Goal: Task Accomplishment & Management: Manage account settings

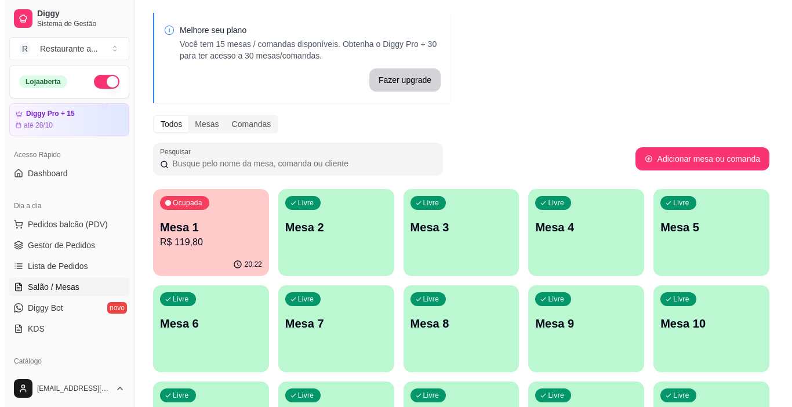
scroll to position [58, 0]
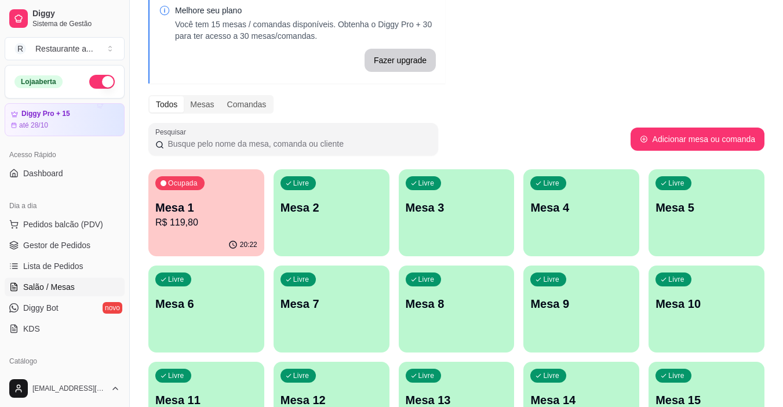
click at [479, 222] on div "Livre Mesa 3" at bounding box center [457, 205] width 116 height 73
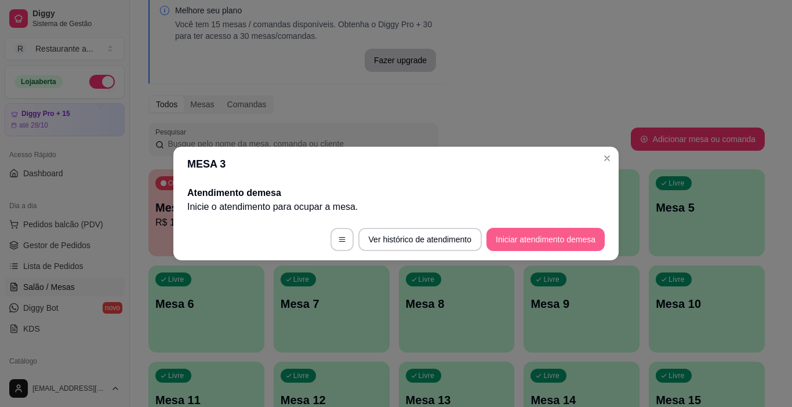
click at [507, 238] on button "Iniciar atendimento de mesa" at bounding box center [545, 239] width 118 height 23
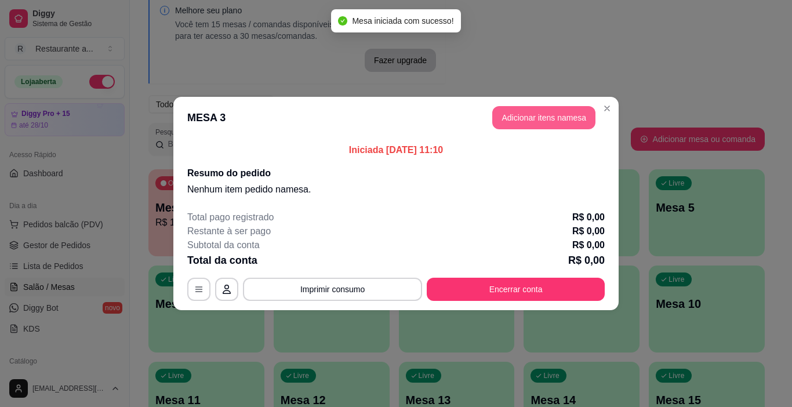
click at [528, 114] on button "Adicionar itens na mesa" at bounding box center [543, 117] width 103 height 23
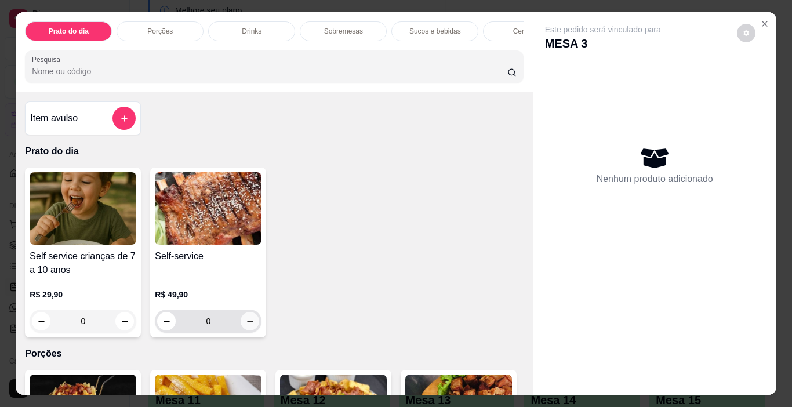
click at [247, 322] on icon "increase-product-quantity" at bounding box center [250, 321] width 9 height 9
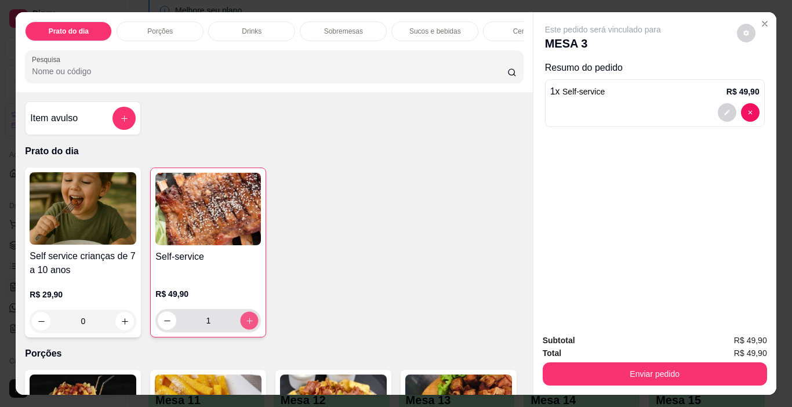
click at [247, 322] on icon "increase-product-quantity" at bounding box center [249, 321] width 9 height 9
type input "2"
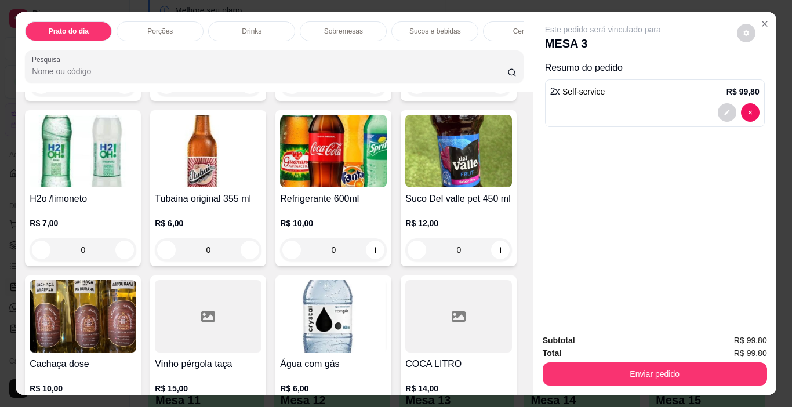
scroll to position [1623, 0]
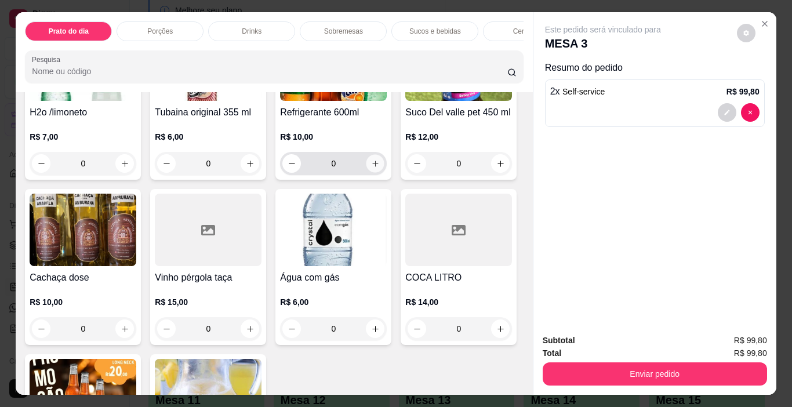
click at [371, 168] on icon "increase-product-quantity" at bounding box center [375, 163] width 9 height 9
type input "1"
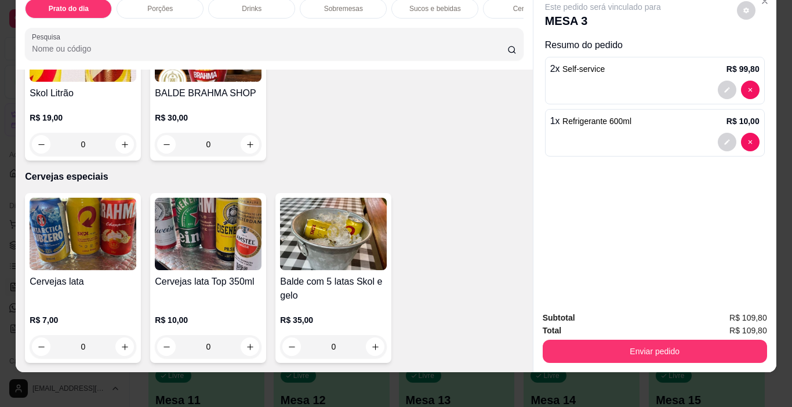
scroll to position [29, 0]
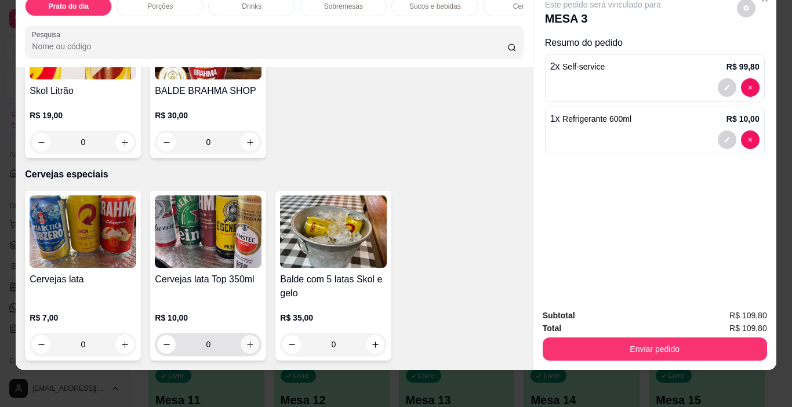
click at [246, 340] on icon "increase-product-quantity" at bounding box center [250, 344] width 9 height 9
type input "1"
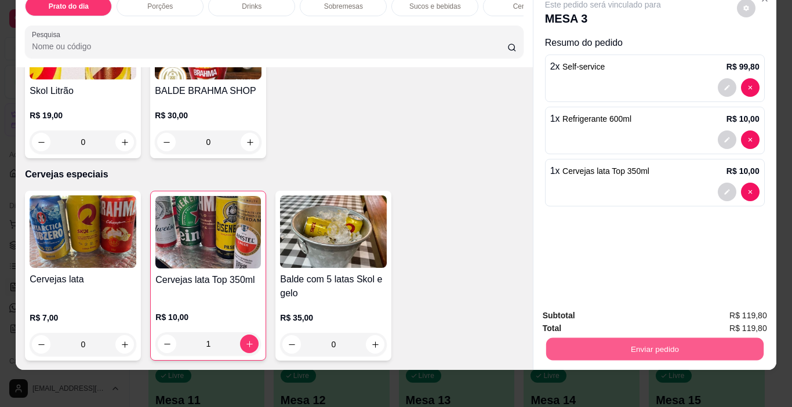
click at [652, 338] on button "Enviar pedido" at bounding box center [654, 349] width 217 height 23
click at [724, 310] on button "Enviar pedido" at bounding box center [737, 312] width 66 height 22
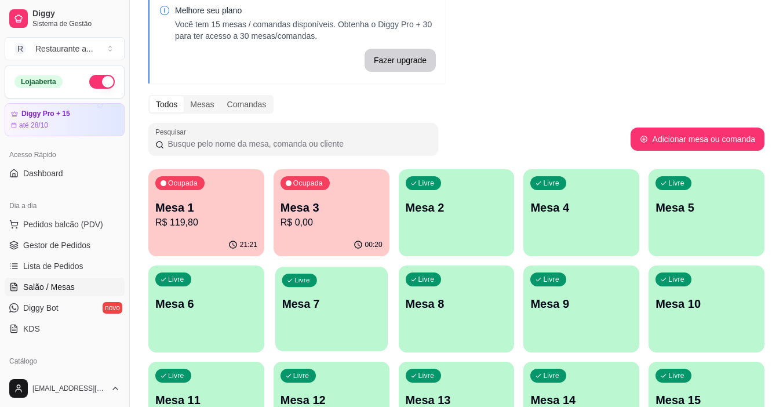
click at [339, 319] on div "Livre Mesa 7" at bounding box center [331, 302] width 112 height 71
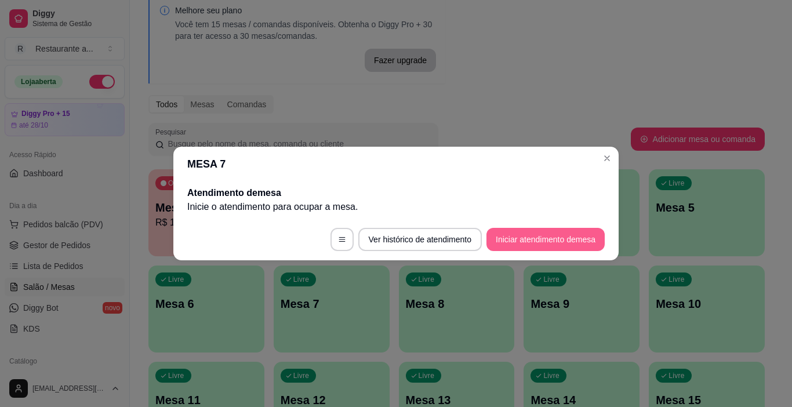
click at [533, 235] on button "Iniciar atendimento de mesa" at bounding box center [545, 239] width 118 height 23
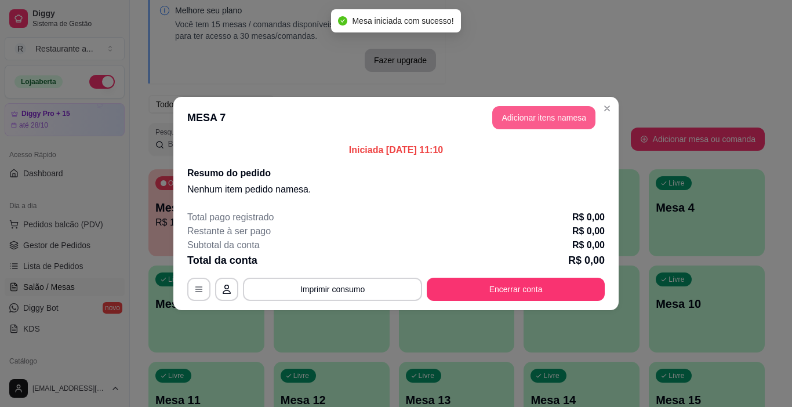
click at [537, 117] on button "Adicionar itens na mesa" at bounding box center [543, 117] width 103 height 23
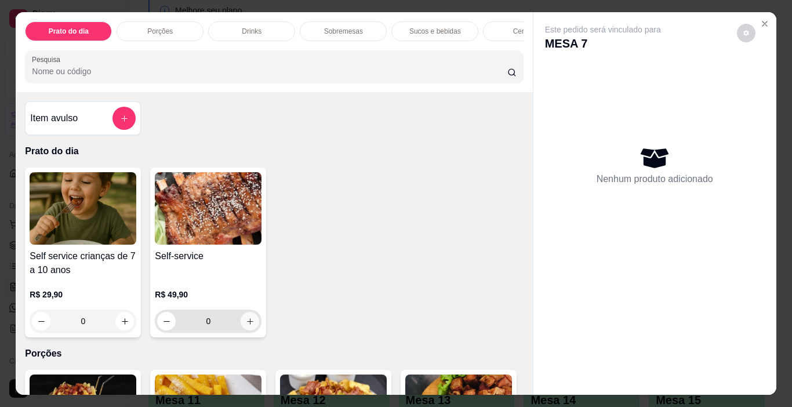
click at [246, 325] on icon "increase-product-quantity" at bounding box center [250, 321] width 9 height 9
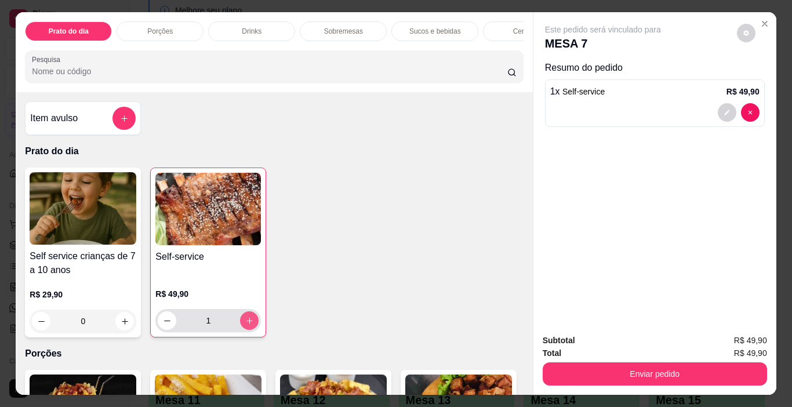
click at [245, 325] on icon "increase-product-quantity" at bounding box center [249, 321] width 9 height 9
click at [245, 324] on icon "increase-product-quantity" at bounding box center [249, 321] width 9 height 9
type input "5"
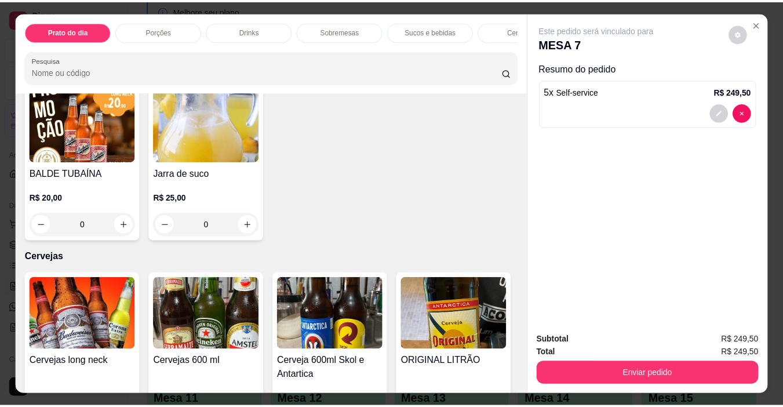
scroll to position [1913, 0]
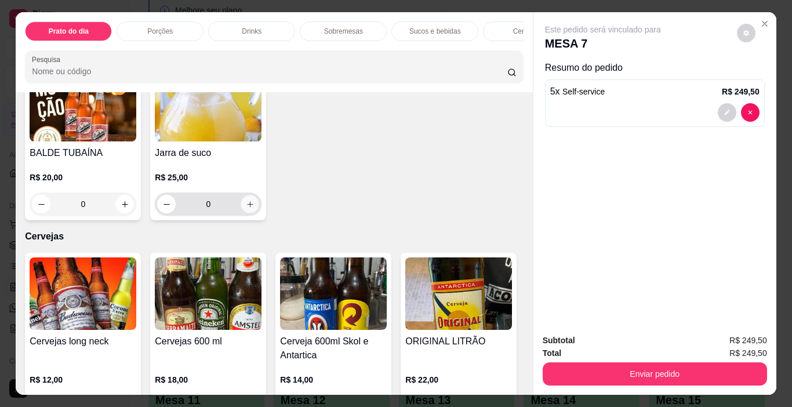
click at [248, 209] on icon "increase-product-quantity" at bounding box center [250, 204] width 9 height 9
type input "1"
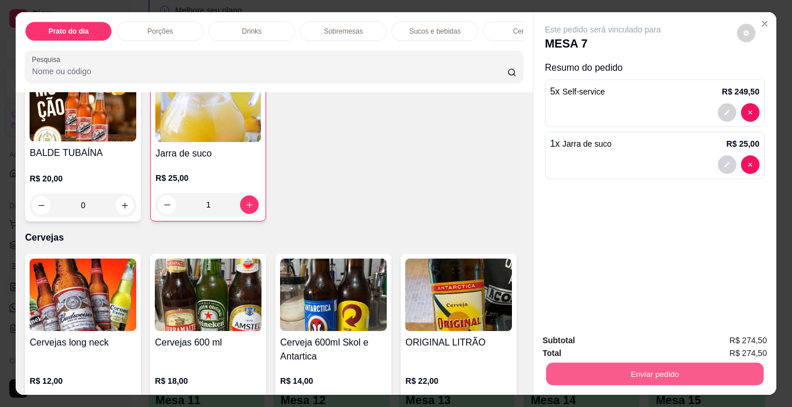
click at [666, 367] on button "Enviar pedido" at bounding box center [654, 374] width 217 height 23
click at [740, 340] on button "Enviar pedido" at bounding box center [737, 341] width 66 height 22
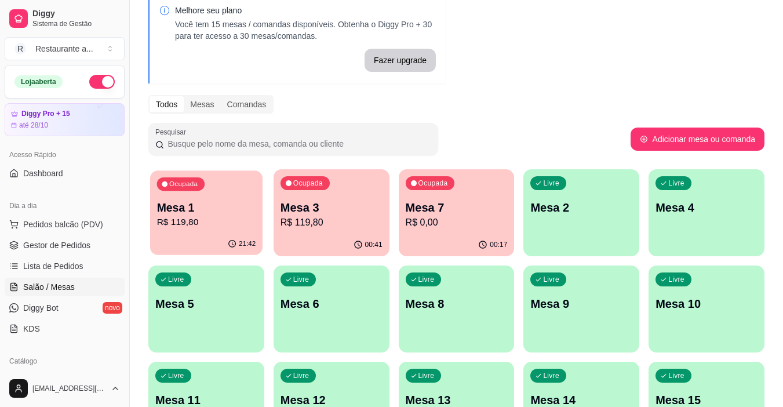
click at [210, 223] on p "R$ 119,80" at bounding box center [206, 222] width 99 height 13
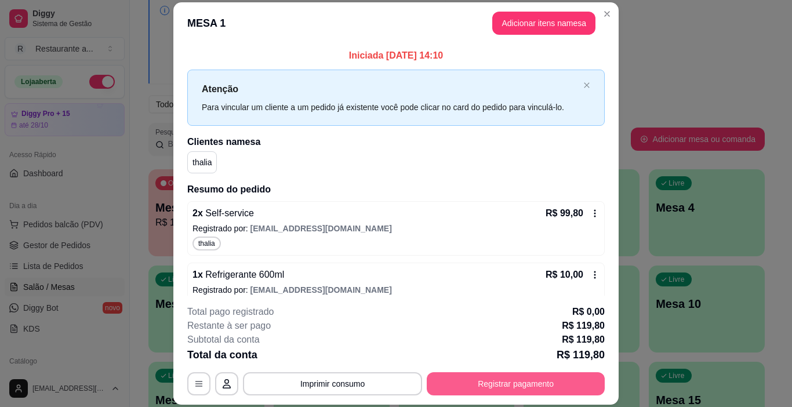
click at [508, 381] on button "Registrar pagamento" at bounding box center [516, 383] width 178 height 23
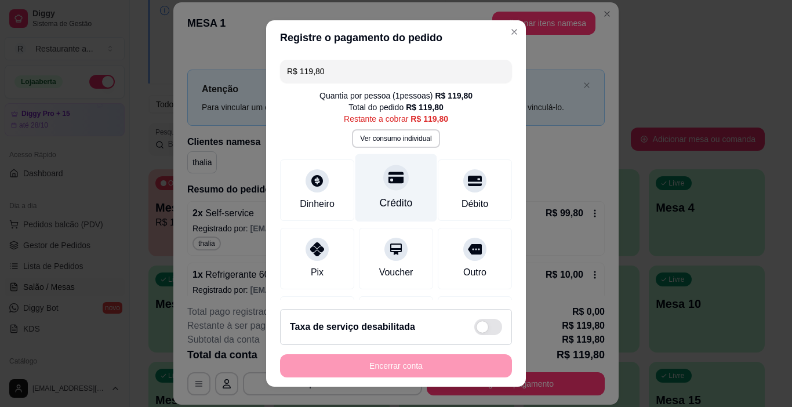
click at [388, 184] on icon at bounding box center [395, 177] width 15 height 15
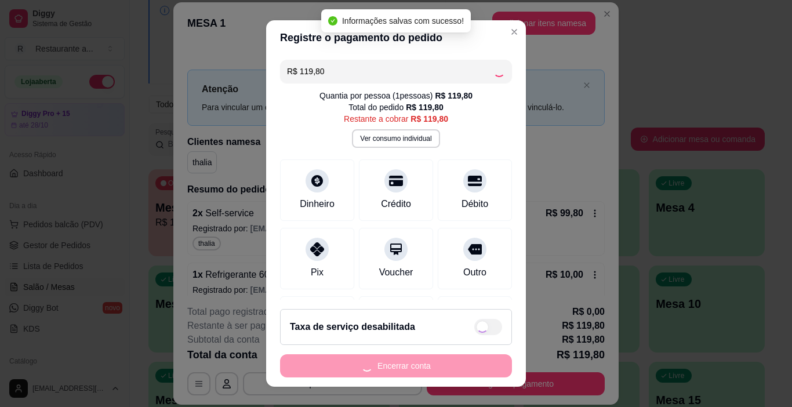
type input "R$ 0,00"
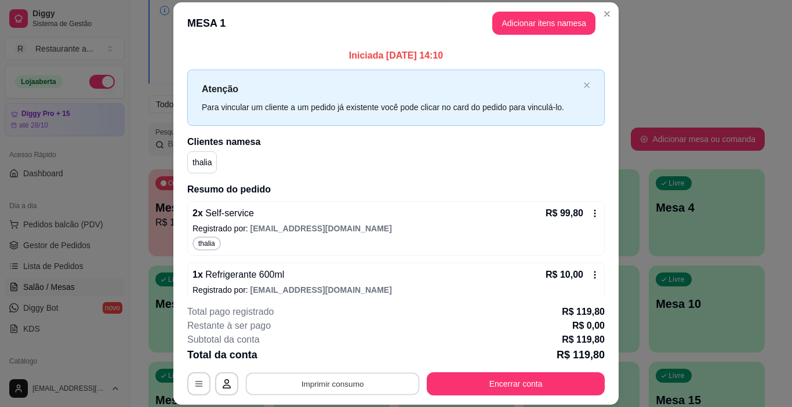
click at [327, 385] on button "Imprimir consumo" at bounding box center [333, 384] width 174 height 23
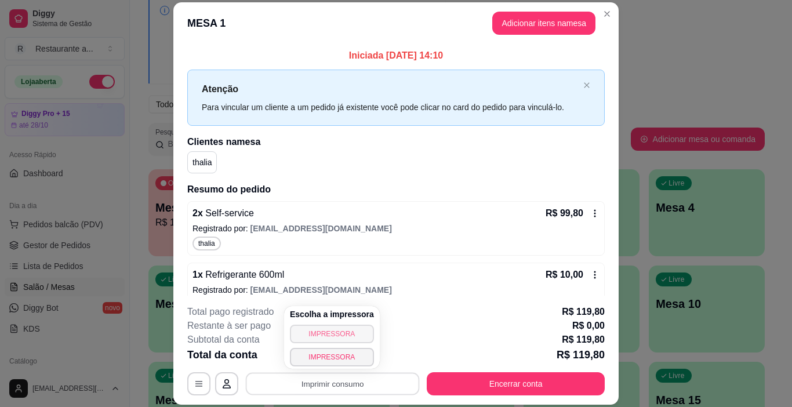
click at [323, 329] on button "IMPRESSORA" at bounding box center [332, 334] width 84 height 19
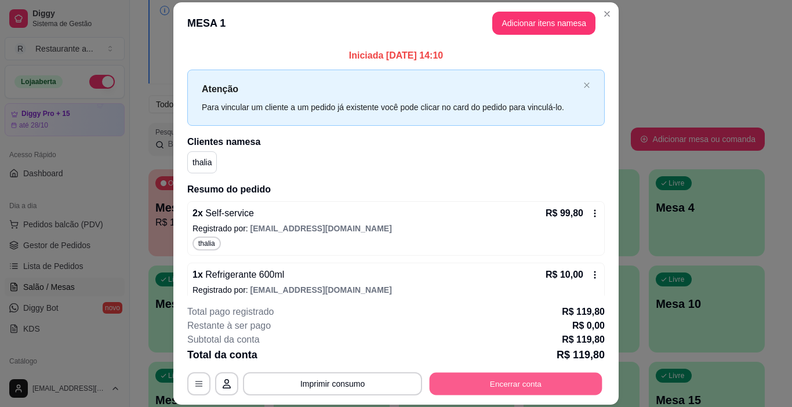
click at [509, 383] on button "Encerrar conta" at bounding box center [516, 384] width 173 height 23
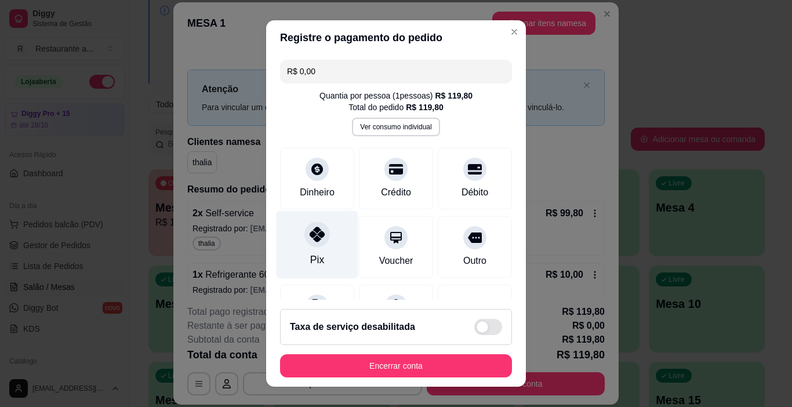
click at [310, 241] on icon at bounding box center [317, 234] width 15 height 15
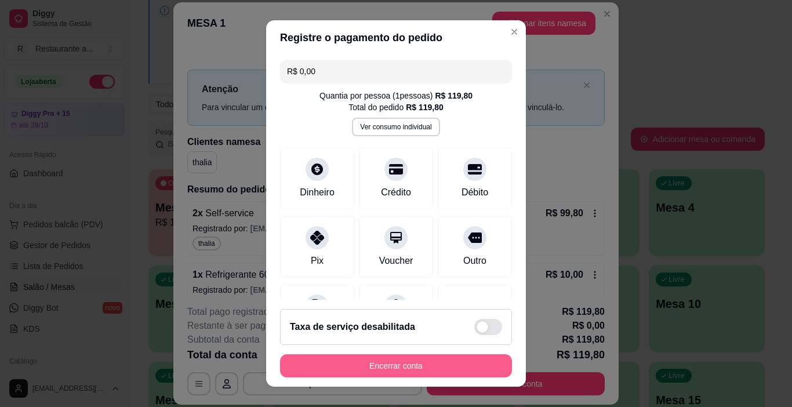
click at [388, 362] on button "Encerrar conta" at bounding box center [396, 365] width 232 height 23
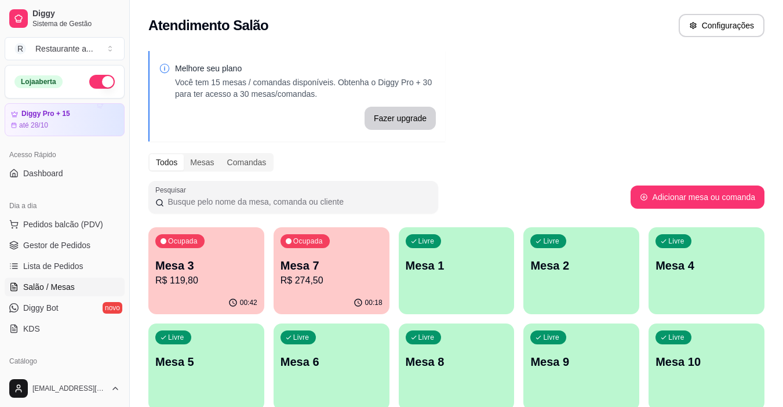
click at [311, 280] on p "R$ 274,50" at bounding box center [332, 281] width 102 height 14
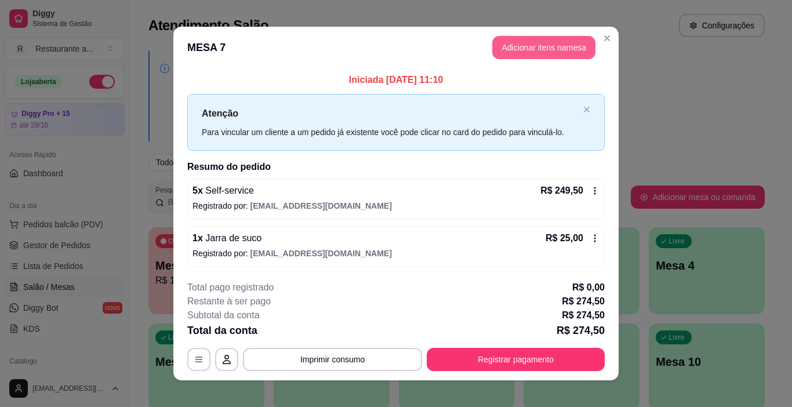
click at [540, 46] on button "Adicionar itens na mesa" at bounding box center [543, 47] width 103 height 23
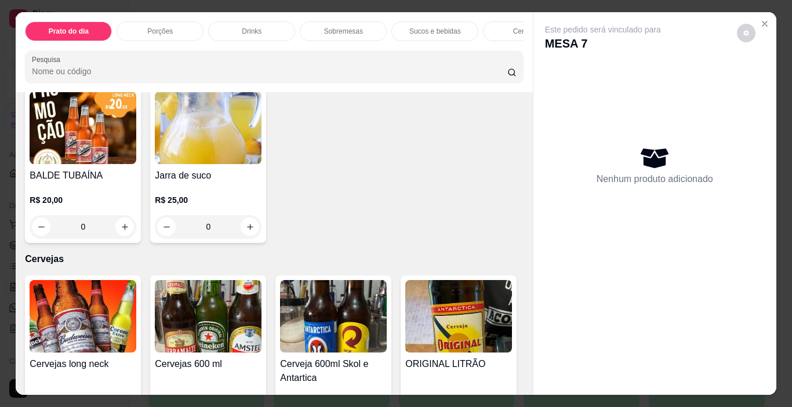
scroll to position [2087, 0]
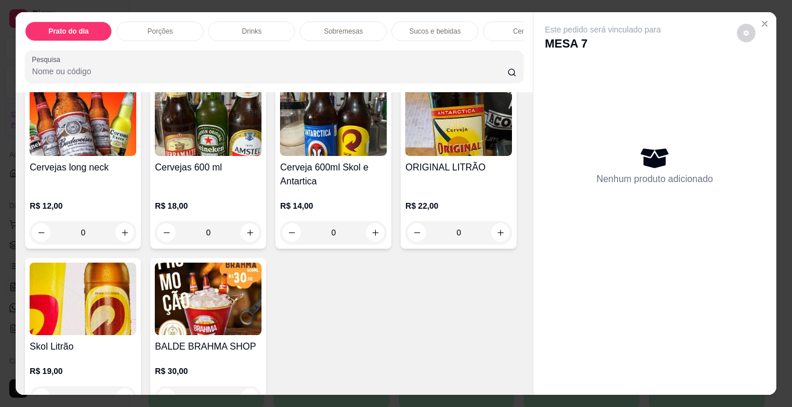
click at [246, 35] on icon "increase-product-quantity" at bounding box center [250, 30] width 9 height 9
type input "1"
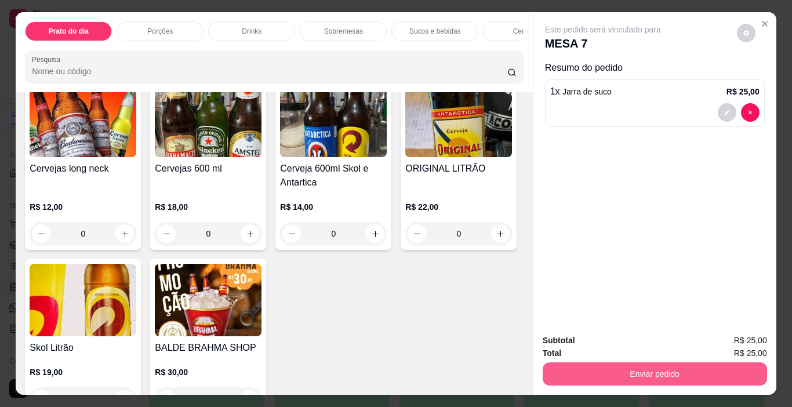
click at [667, 368] on button "Enviar pedido" at bounding box center [655, 373] width 224 height 23
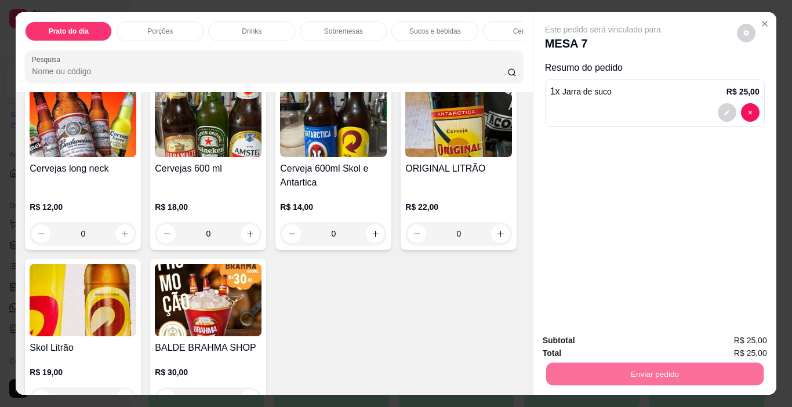
click at [729, 336] on button "Enviar pedido" at bounding box center [737, 341] width 66 height 22
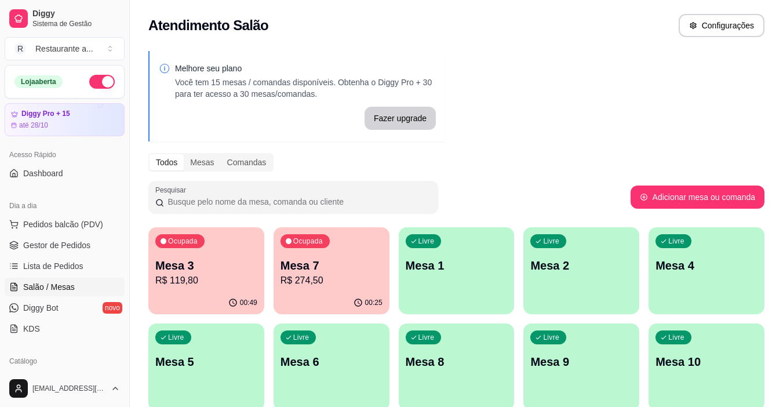
click at [209, 278] on p "R$ 119,80" at bounding box center [206, 281] width 102 height 14
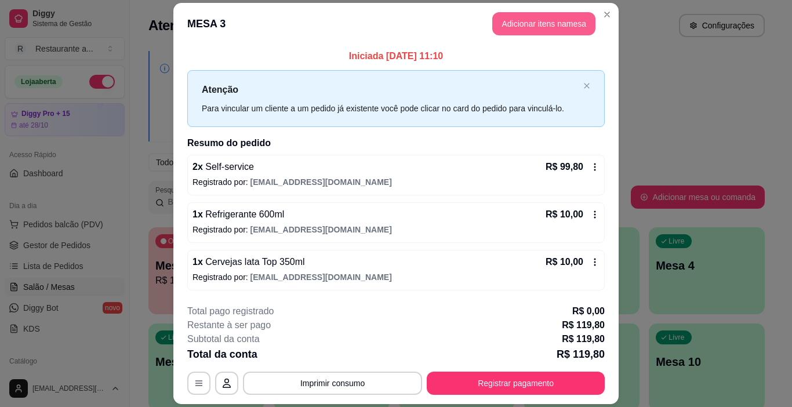
click at [528, 28] on button "Adicionar itens na mesa" at bounding box center [543, 23] width 103 height 23
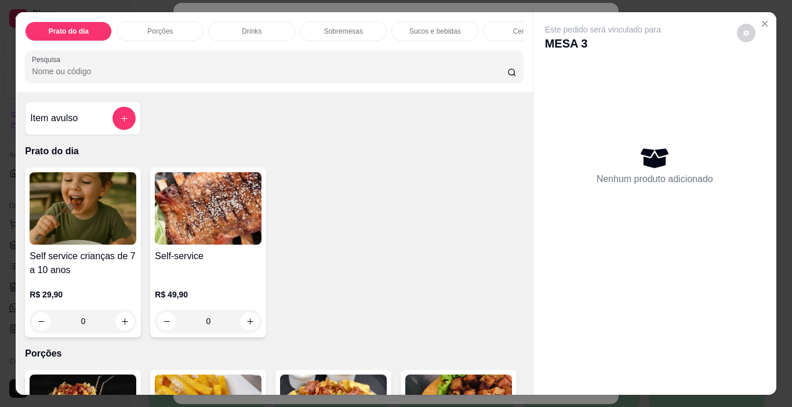
click at [508, 27] on div "Cervejas" at bounding box center [526, 31] width 87 height 20
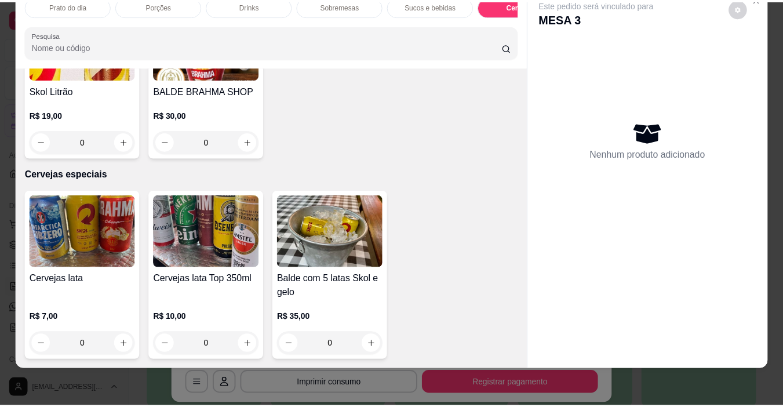
scroll to position [2478, 0]
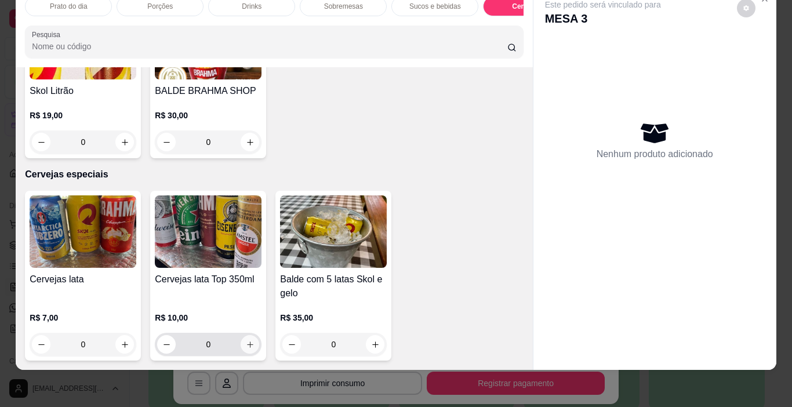
click at [248, 340] on icon "increase-product-quantity" at bounding box center [250, 344] width 9 height 9
type input "1"
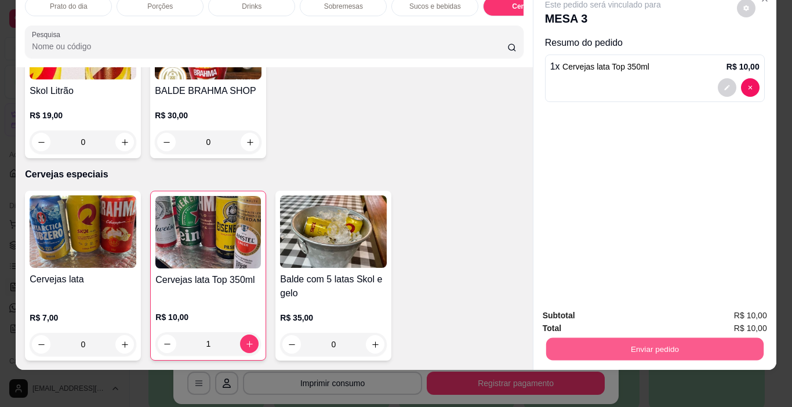
click at [634, 338] on button "Enviar pedido" at bounding box center [654, 349] width 217 height 23
click at [743, 306] on button "Enviar pedido" at bounding box center [737, 311] width 64 height 21
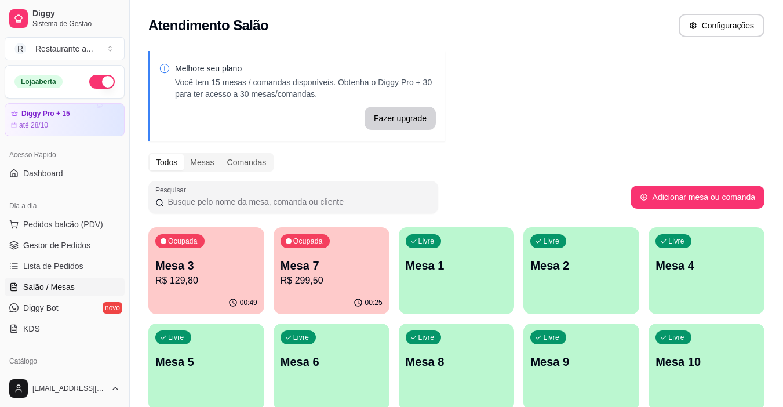
click at [565, 293] on div "Livre Mesa 2" at bounding box center [582, 263] width 116 height 73
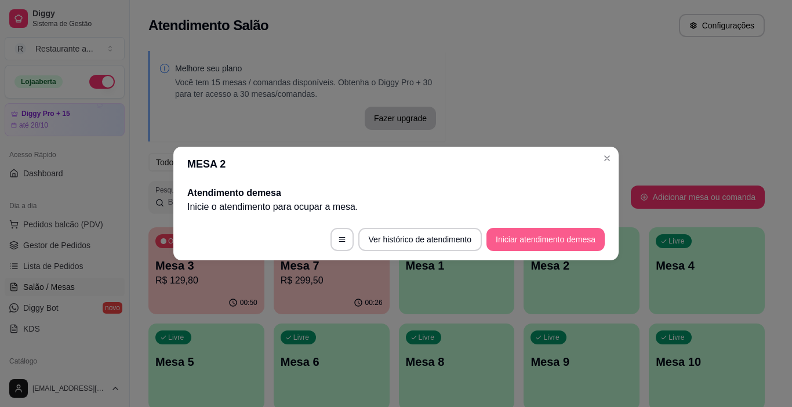
click at [529, 241] on button "Iniciar atendimento de mesa" at bounding box center [545, 239] width 118 height 23
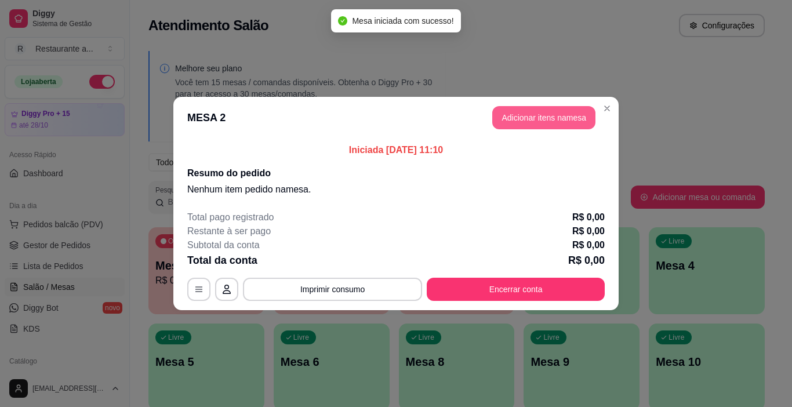
click at [533, 118] on button "Adicionar itens na mesa" at bounding box center [543, 117] width 103 height 23
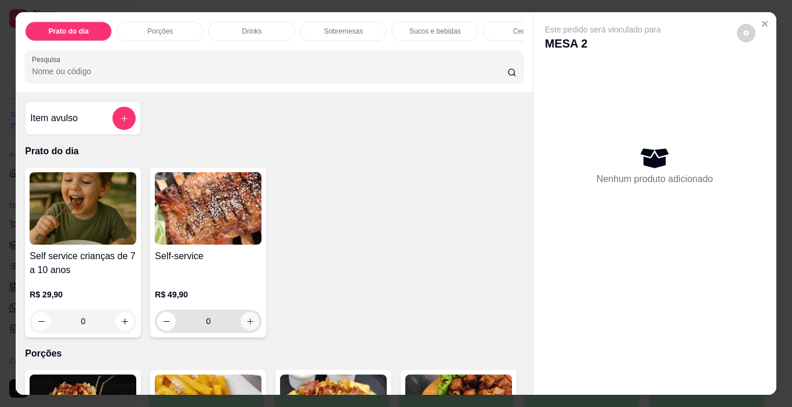
click at [246, 324] on icon "increase-product-quantity" at bounding box center [250, 321] width 9 height 9
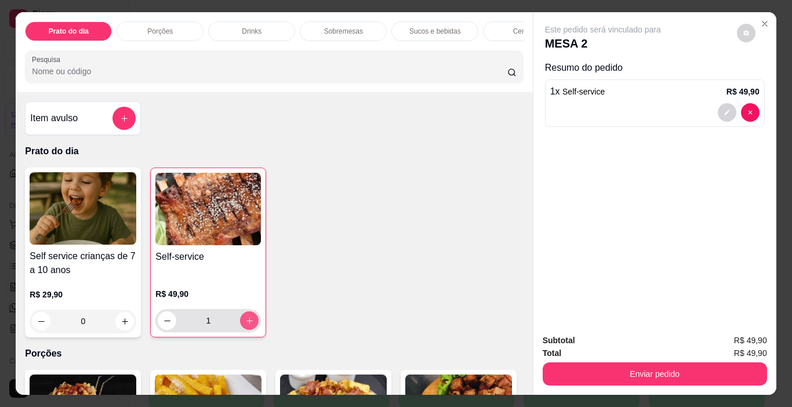
click at [245, 323] on icon "increase-product-quantity" at bounding box center [249, 321] width 9 height 9
type input "3"
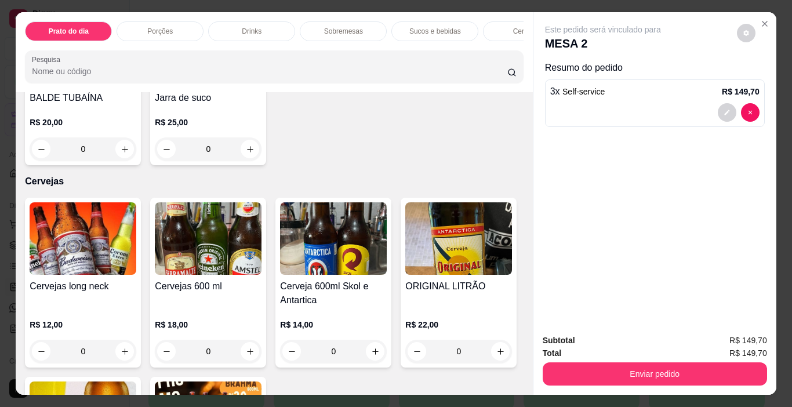
scroll to position [1971, 0]
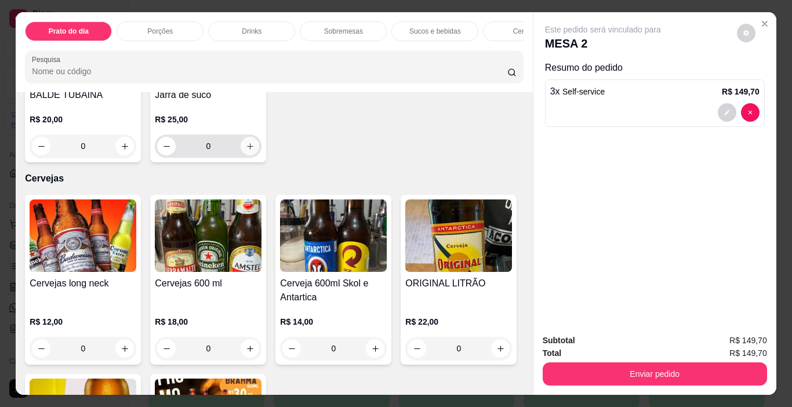
click at [247, 151] on icon "increase-product-quantity" at bounding box center [250, 146] width 9 height 9
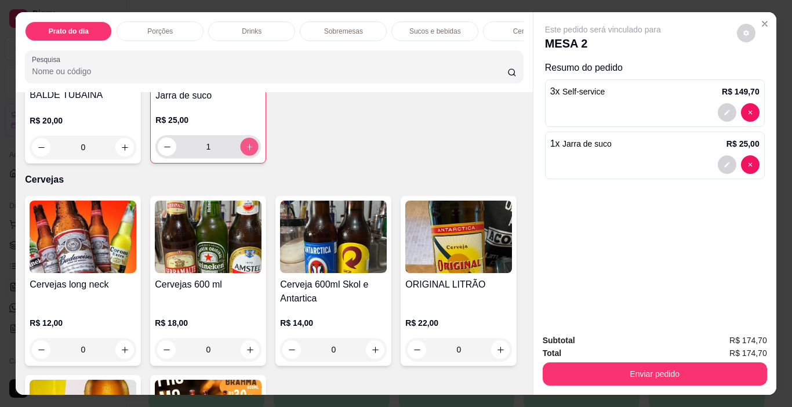
click at [247, 151] on icon "increase-product-quantity" at bounding box center [249, 147] width 9 height 9
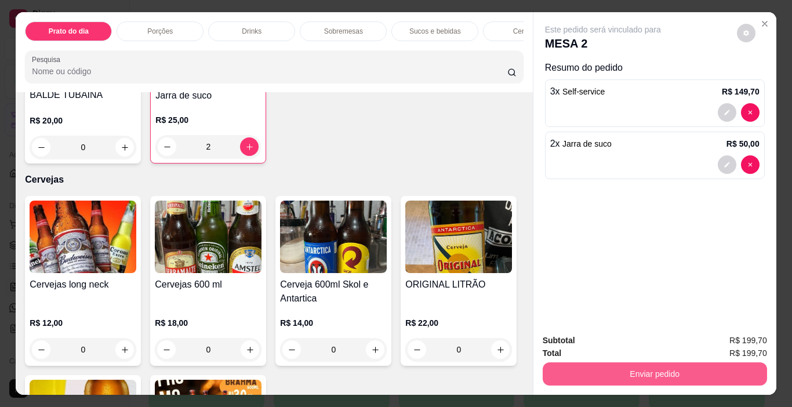
click at [645, 368] on button "Enviar pedido" at bounding box center [655, 373] width 224 height 23
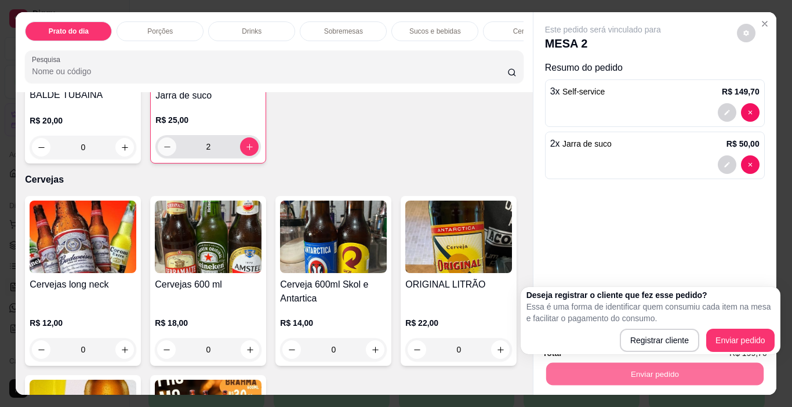
click at [163, 151] on icon "decrease-product-quantity" at bounding box center [167, 147] width 9 height 9
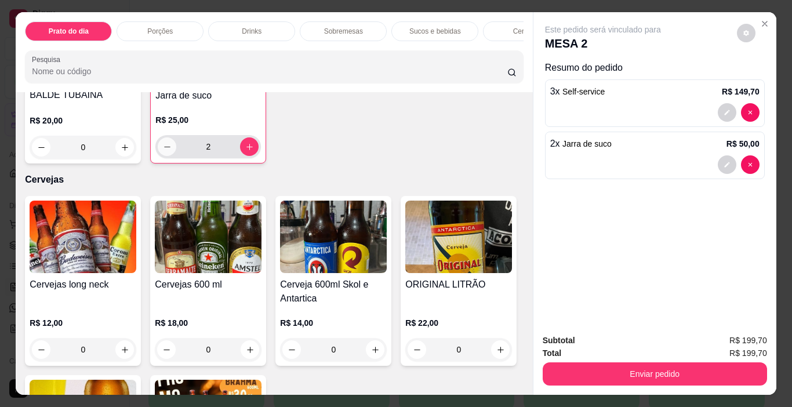
click at [163, 151] on icon "decrease-product-quantity" at bounding box center [167, 147] width 9 height 9
type input "1"
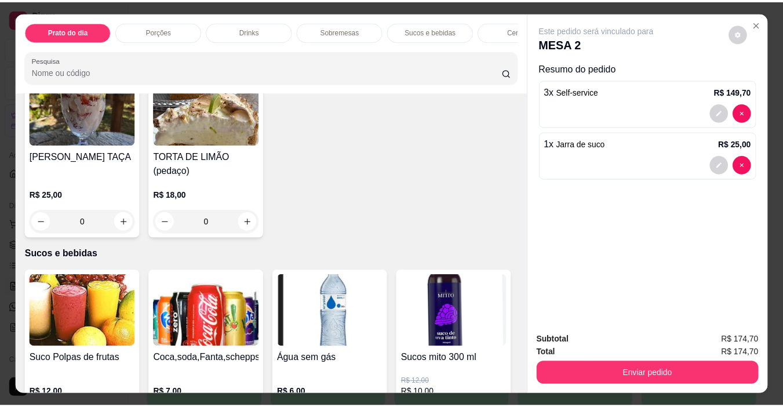
scroll to position [1275, 0]
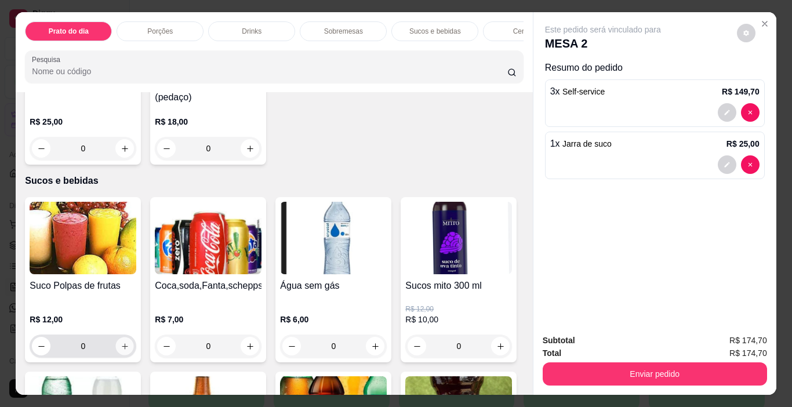
click at [121, 342] on icon "increase-product-quantity" at bounding box center [125, 346] width 9 height 9
type input "1"
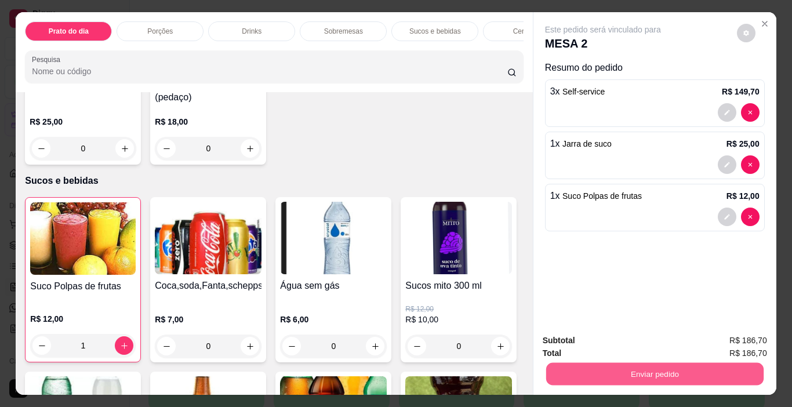
click at [634, 363] on button "Enviar pedido" at bounding box center [654, 374] width 217 height 23
click at [730, 336] on button "Enviar pedido" at bounding box center [737, 341] width 66 height 22
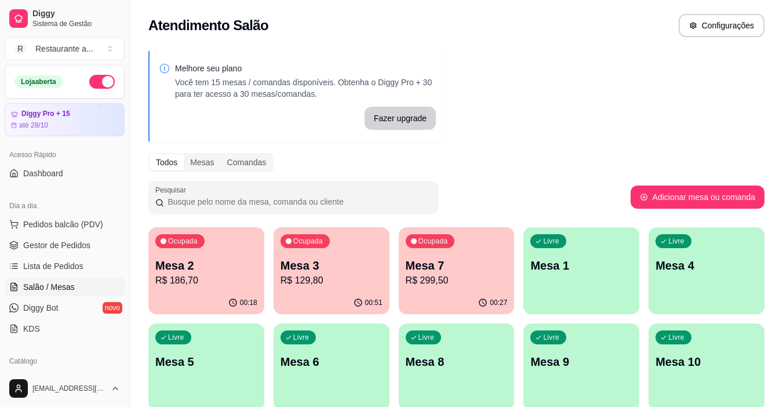
click at [455, 284] on p "R$ 299,50" at bounding box center [457, 281] width 102 height 14
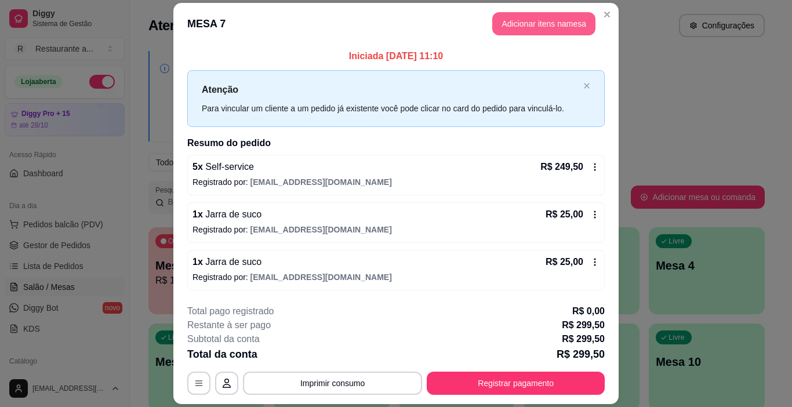
click at [510, 21] on button "Adicionar itens na mesa" at bounding box center [543, 23] width 103 height 23
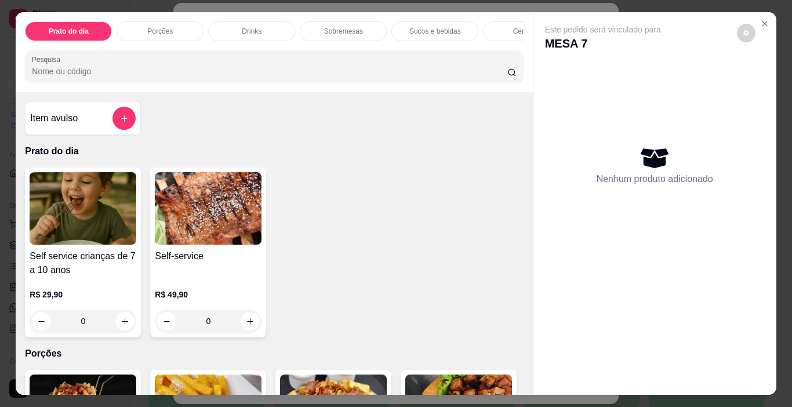
click at [513, 27] on p "Cervejas" at bounding box center [526, 31] width 27 height 9
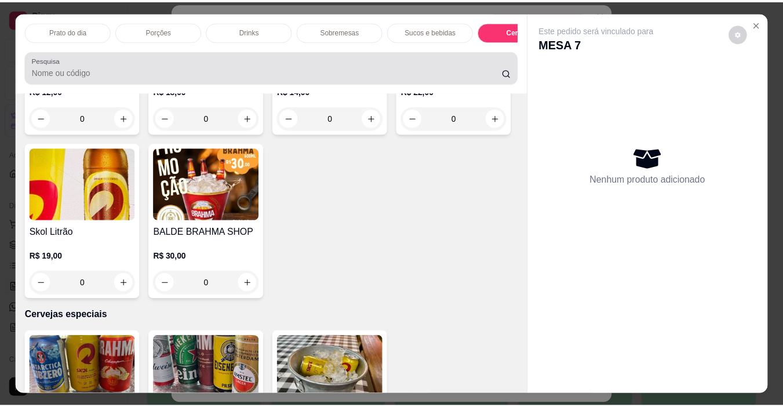
scroll to position [29, 0]
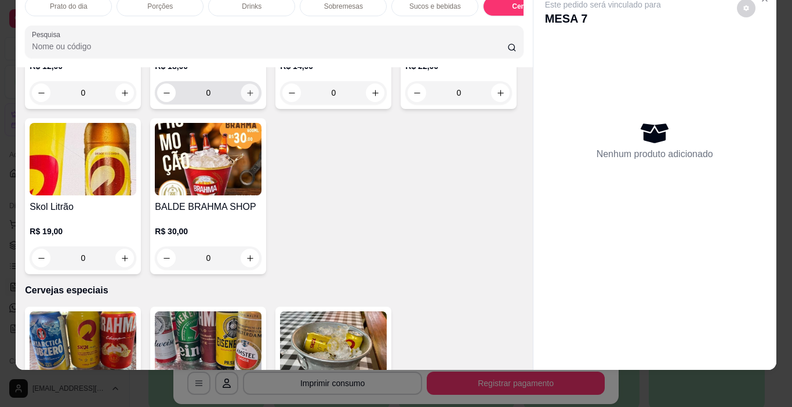
click at [246, 97] on icon "increase-product-quantity" at bounding box center [250, 93] width 9 height 9
type input "1"
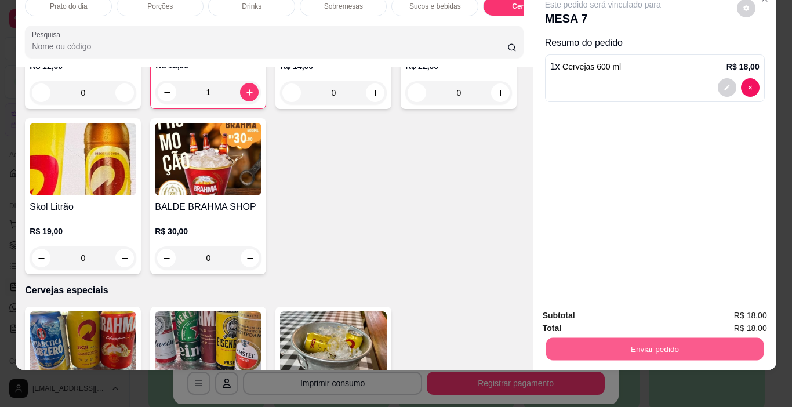
click at [678, 340] on button "Enviar pedido" at bounding box center [654, 349] width 217 height 23
click at [753, 311] on button "Enviar pedido" at bounding box center [737, 311] width 64 height 21
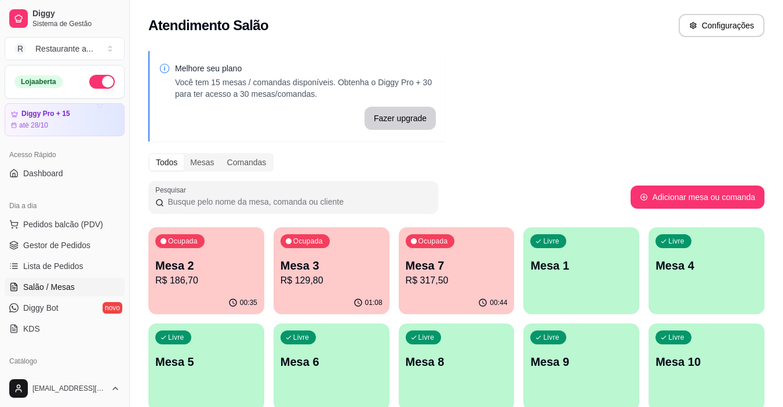
click at [436, 275] on p "R$ 317,50" at bounding box center [457, 281] width 102 height 14
click at [238, 363] on p "Mesa 5" at bounding box center [206, 362] width 102 height 16
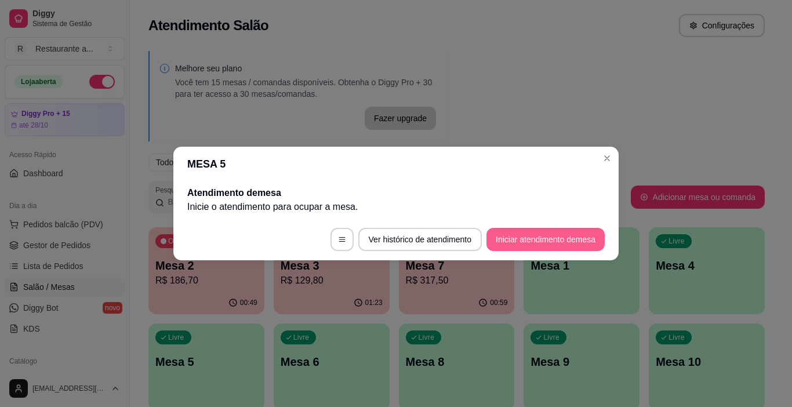
click at [551, 238] on button "Iniciar atendimento de mesa" at bounding box center [545, 239] width 118 height 23
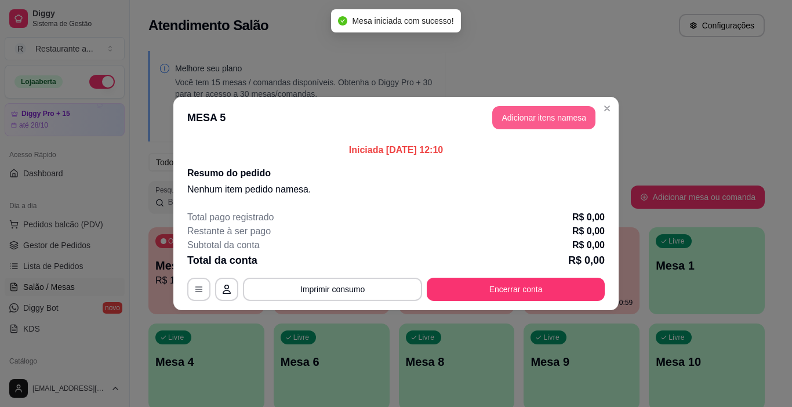
click at [561, 117] on button "Adicionar itens na mesa" at bounding box center [543, 117] width 103 height 23
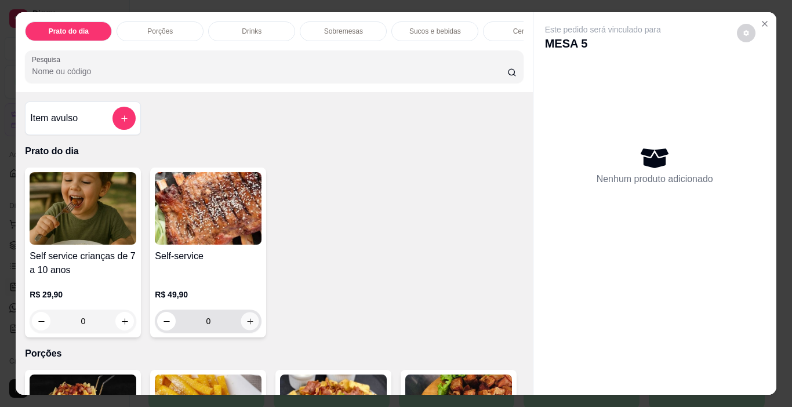
click at [246, 323] on icon "increase-product-quantity" at bounding box center [250, 321] width 9 height 9
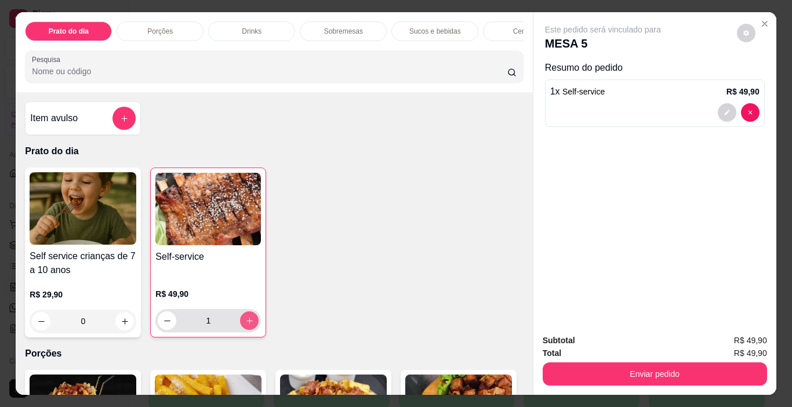
click at [245, 323] on icon "increase-product-quantity" at bounding box center [249, 321] width 9 height 9
type input "3"
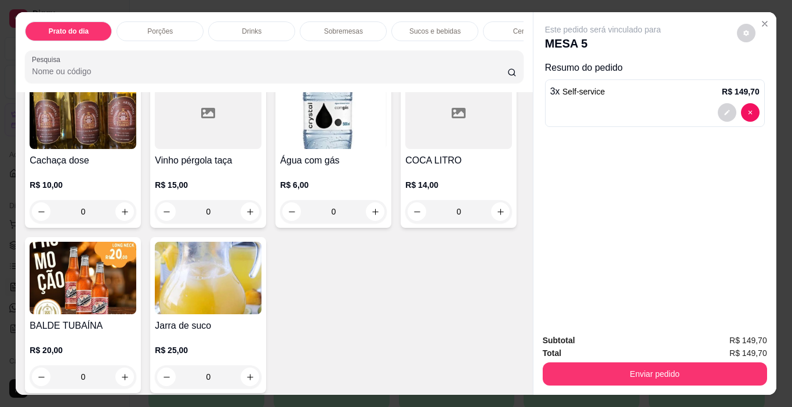
scroll to position [1797, 0]
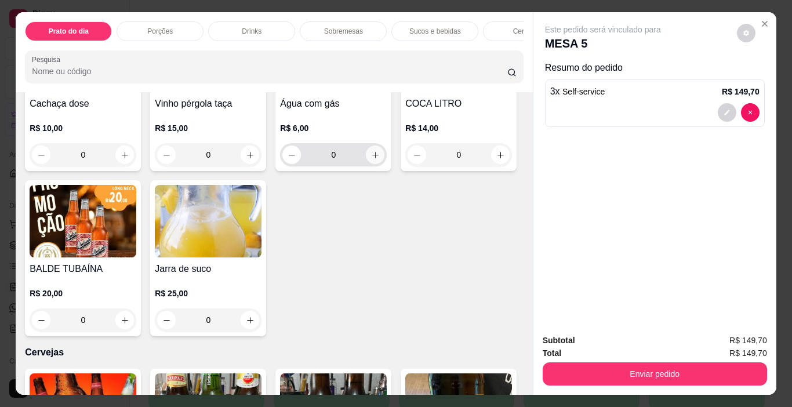
click at [371, 159] on icon "increase-product-quantity" at bounding box center [375, 155] width 9 height 9
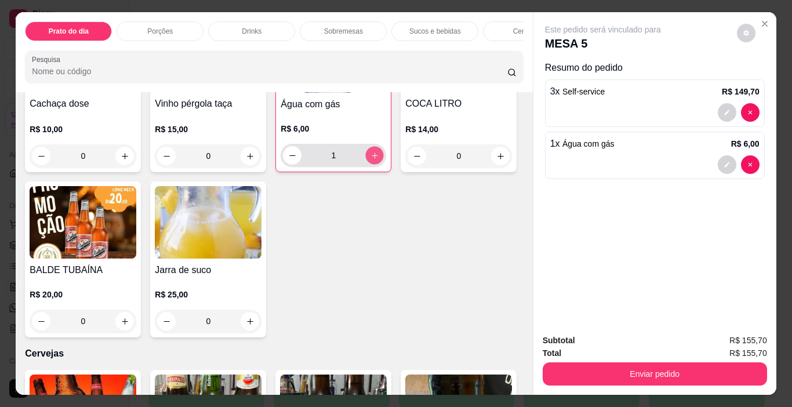
click at [370, 160] on icon "increase-product-quantity" at bounding box center [374, 155] width 9 height 9
type input "2"
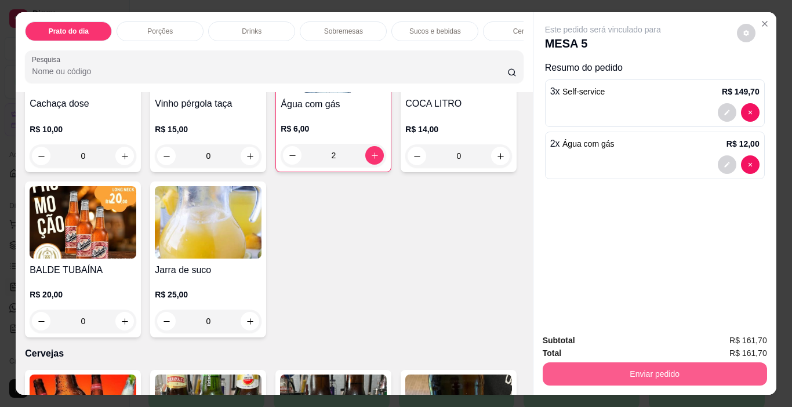
click at [665, 366] on button "Enviar pedido" at bounding box center [655, 373] width 224 height 23
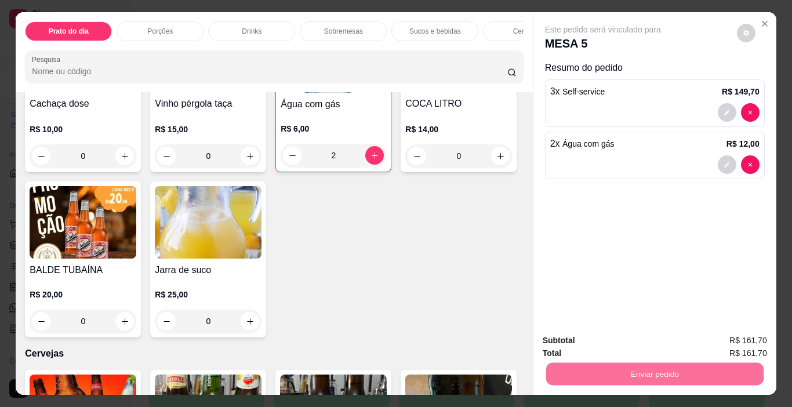
click at [740, 336] on button "Enviar pedido" at bounding box center [737, 341] width 66 height 22
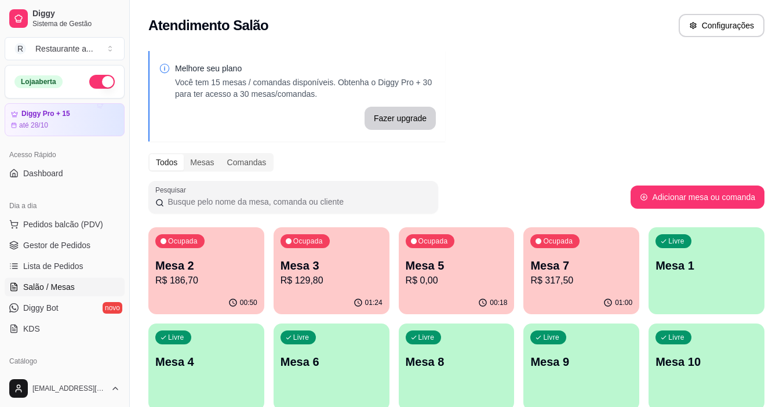
click at [581, 277] on p "R$ 317,50" at bounding box center [581, 281] width 102 height 14
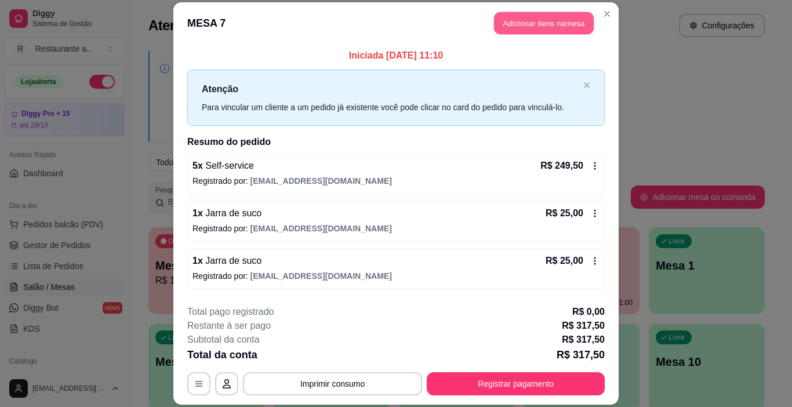
click at [540, 21] on button "Adicionar itens na mesa" at bounding box center [544, 23] width 100 height 23
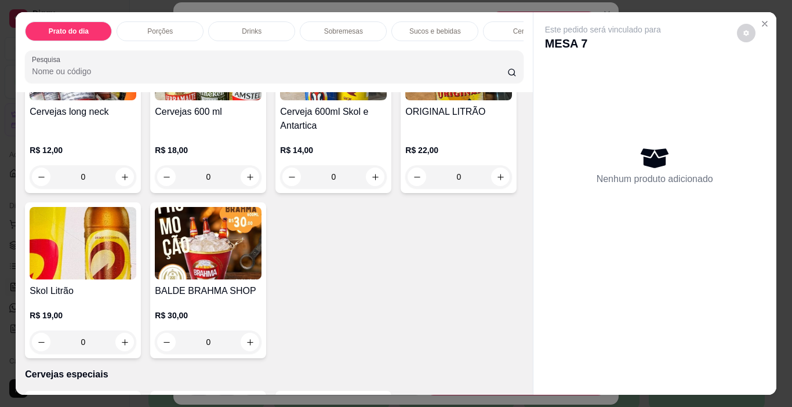
scroll to position [2203, 0]
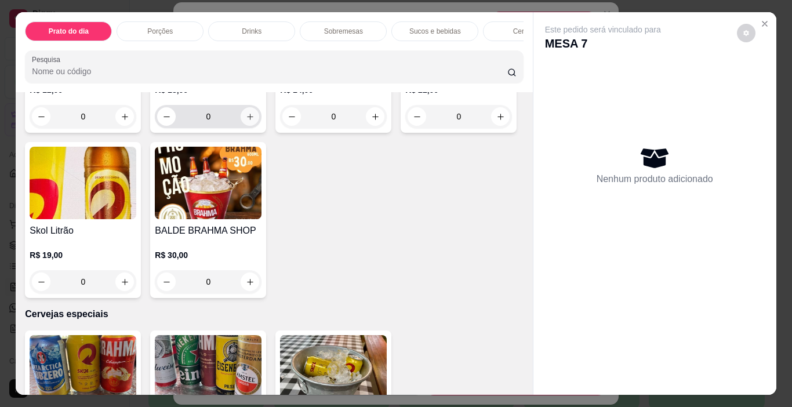
click at [246, 121] on icon "increase-product-quantity" at bounding box center [250, 116] width 9 height 9
type input "1"
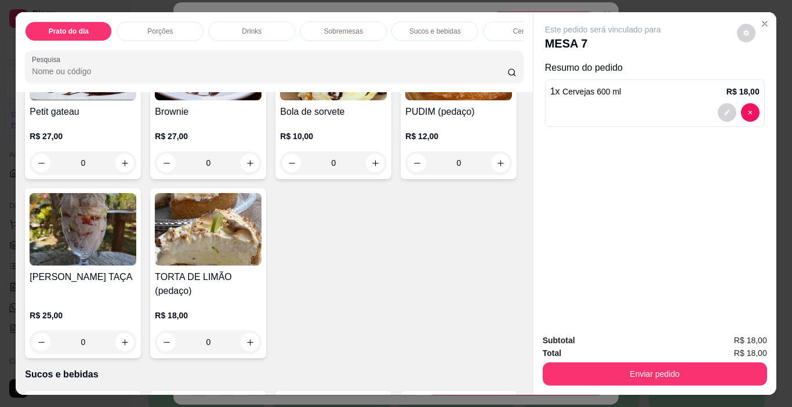
scroll to position [1087, 0]
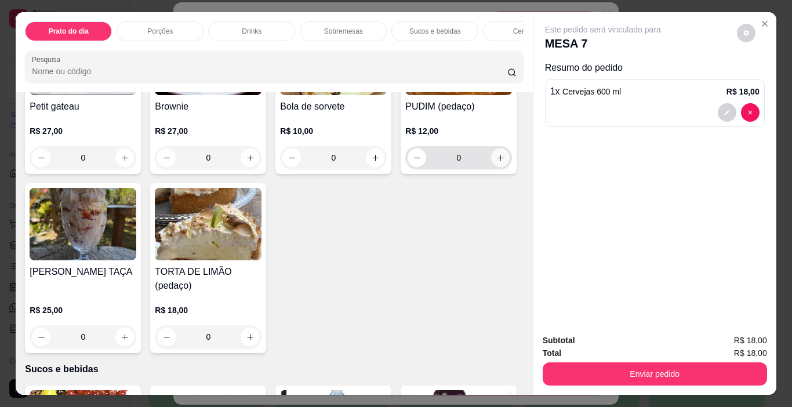
click at [496, 162] on icon "increase-product-quantity" at bounding box center [500, 158] width 9 height 9
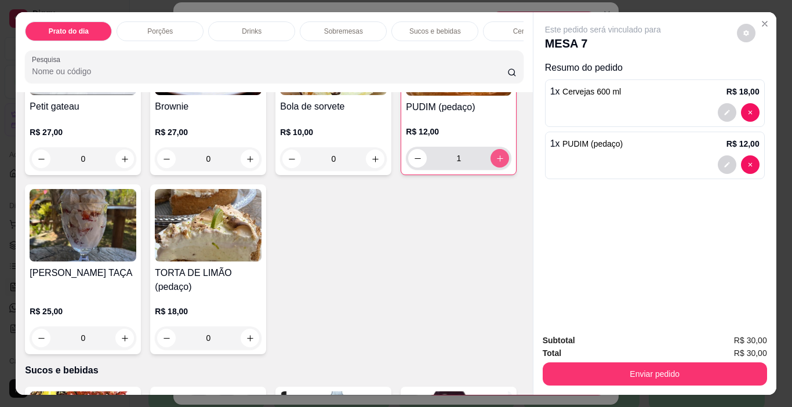
click at [496, 163] on icon "increase-product-quantity" at bounding box center [500, 158] width 9 height 9
type input "2"
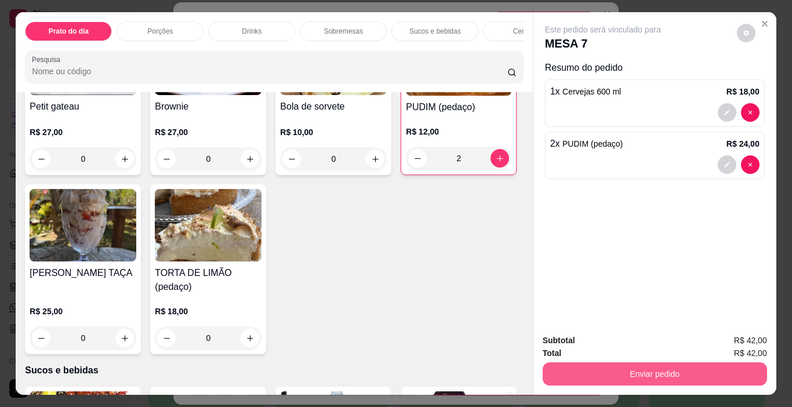
click at [657, 363] on button "Enviar pedido" at bounding box center [655, 373] width 224 height 23
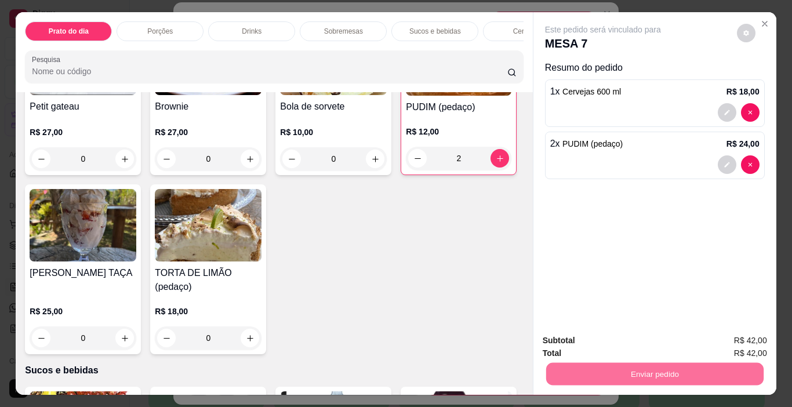
click at [721, 337] on button "Enviar pedido" at bounding box center [737, 341] width 66 height 22
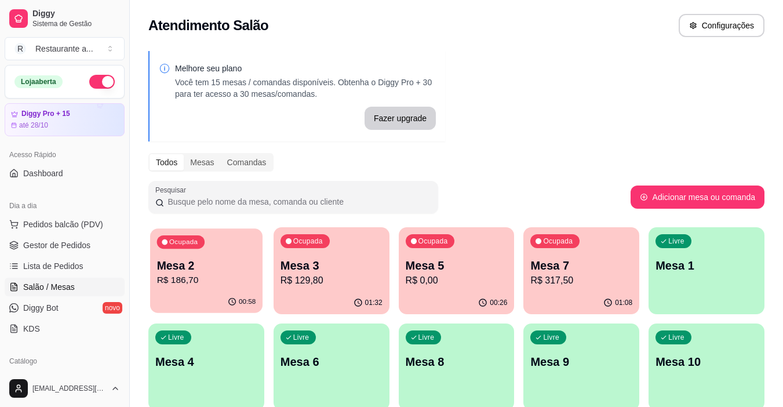
click at [193, 285] on p "R$ 186,70" at bounding box center [206, 280] width 99 height 13
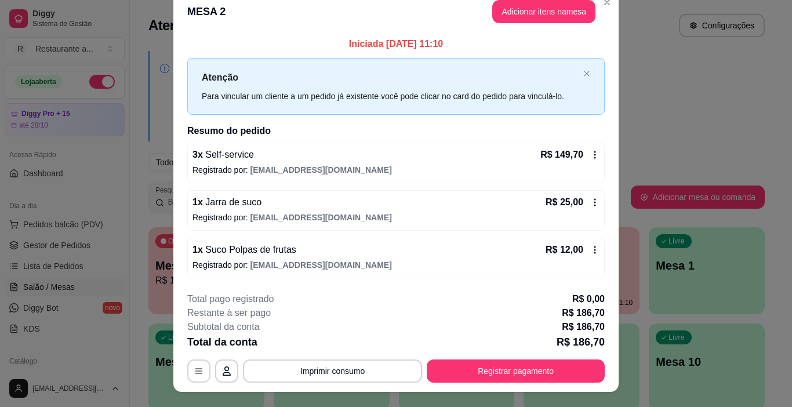
scroll to position [0, 0]
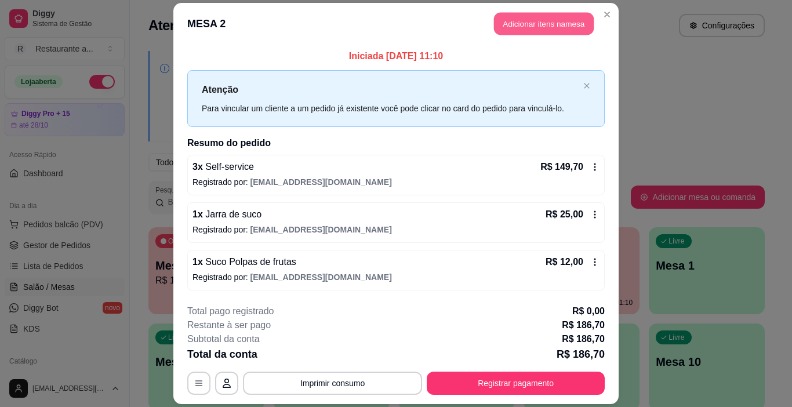
click at [532, 25] on button "Adicionar itens na mesa" at bounding box center [544, 24] width 100 height 23
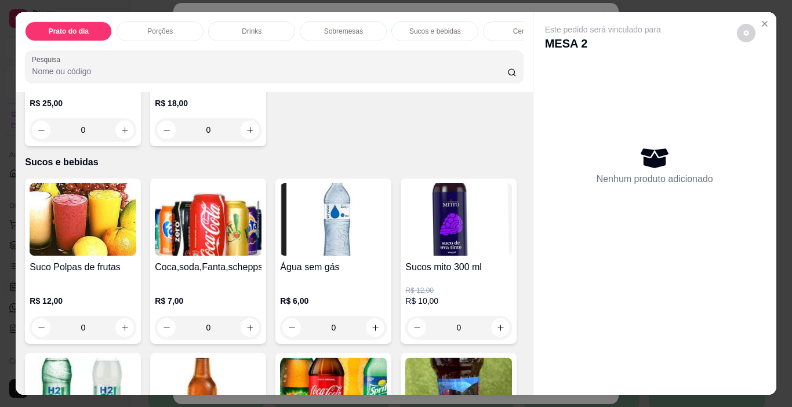
scroll to position [1333, 0]
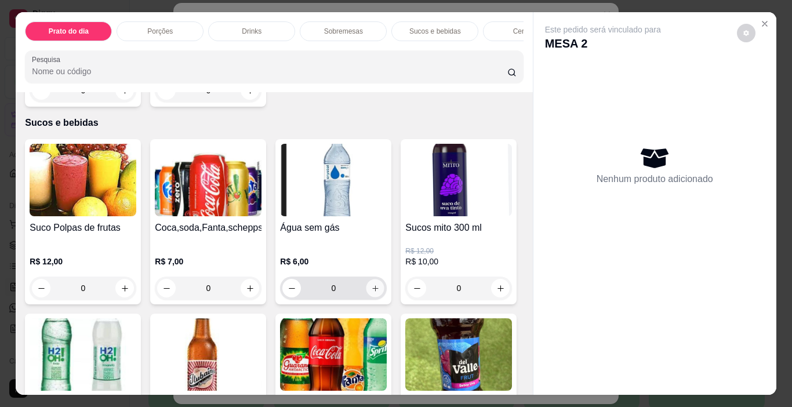
click at [371, 284] on icon "increase-product-quantity" at bounding box center [375, 288] width 9 height 9
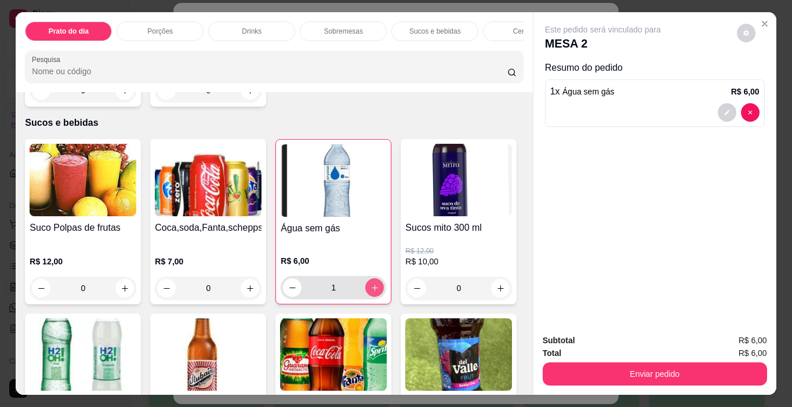
click at [370, 283] on icon "increase-product-quantity" at bounding box center [374, 287] width 9 height 9
type input "2"
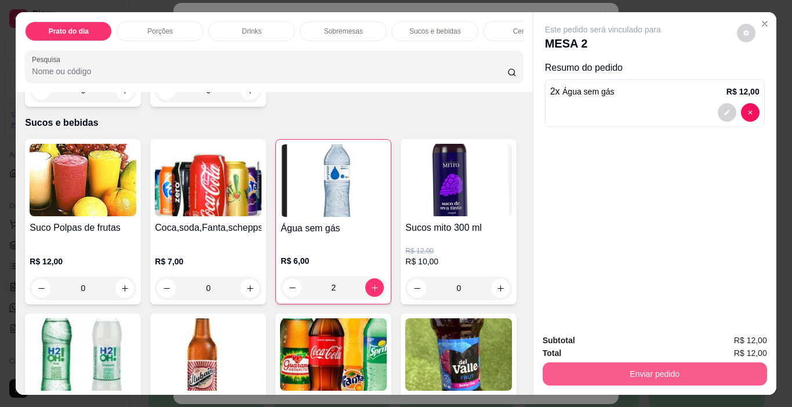
click at [670, 363] on button "Enviar pedido" at bounding box center [655, 373] width 224 height 23
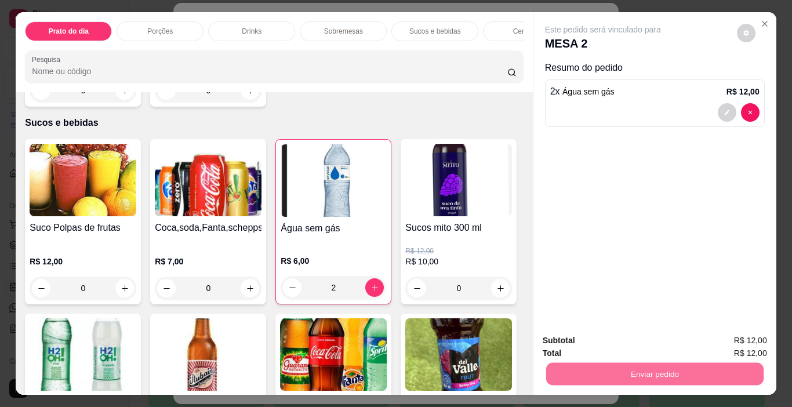
click at [729, 340] on button "Enviar pedido" at bounding box center [737, 340] width 64 height 21
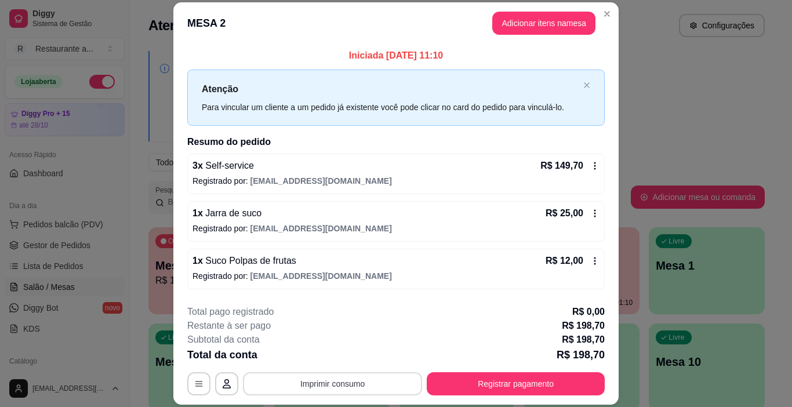
click at [340, 386] on button "Imprimir consumo" at bounding box center [332, 383] width 179 height 23
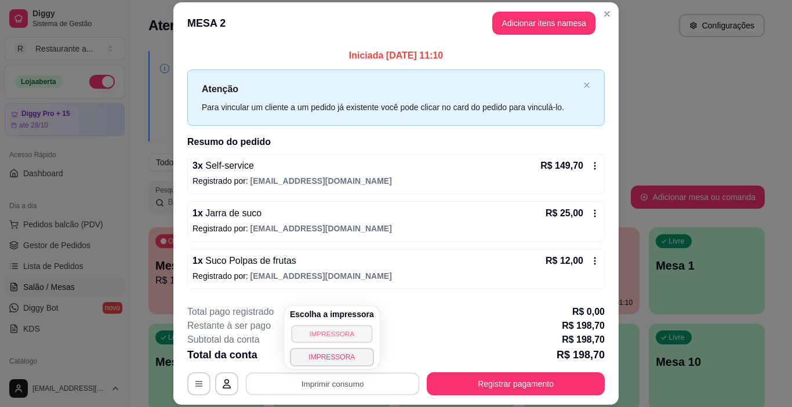
click at [328, 334] on button "IMPRESSORA" at bounding box center [331, 334] width 81 height 18
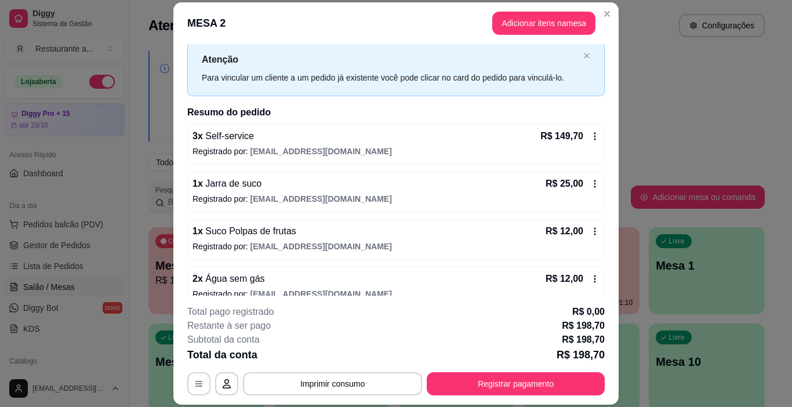
scroll to position [45, 0]
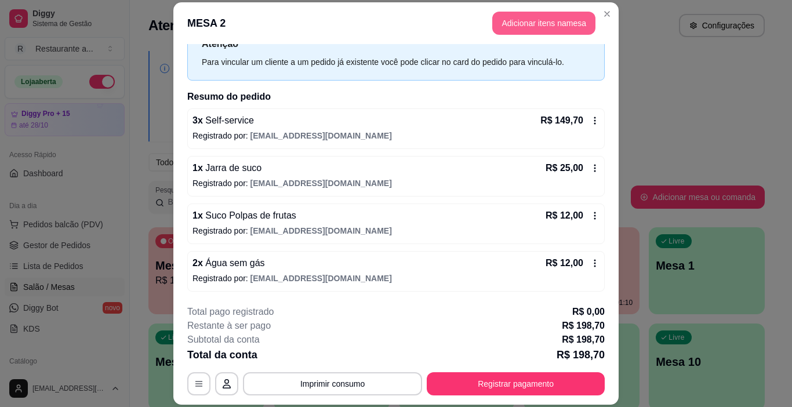
click at [539, 25] on button "Adicionar itens na mesa" at bounding box center [543, 23] width 103 height 23
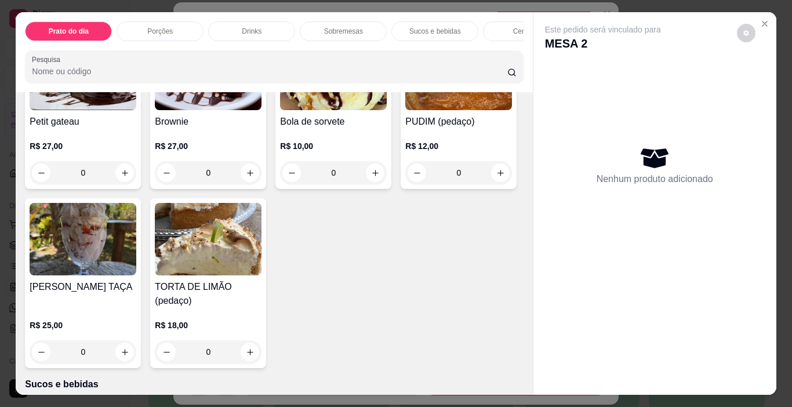
scroll to position [1044, 0]
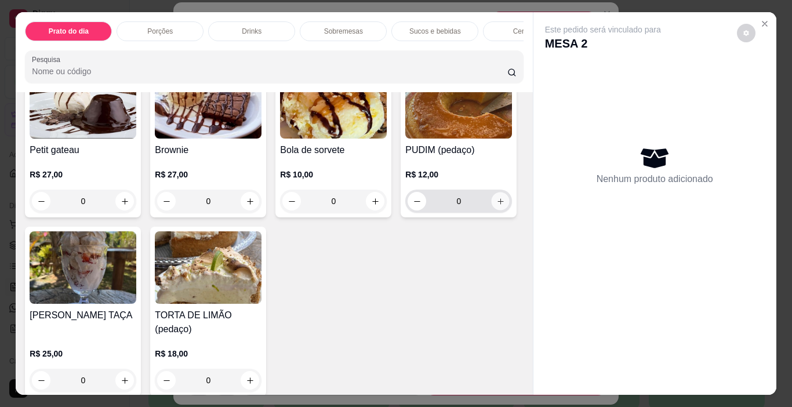
click at [492, 210] on button "increase-product-quantity" at bounding box center [501, 201] width 18 height 18
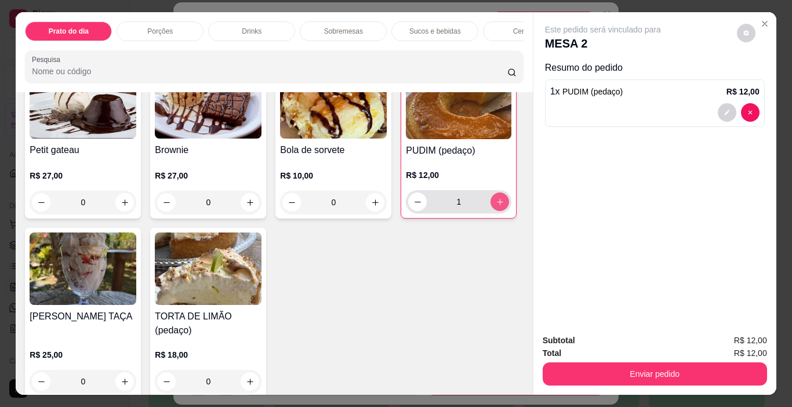
click at [490, 211] on button "increase-product-quantity" at bounding box center [499, 201] width 19 height 19
type input "2"
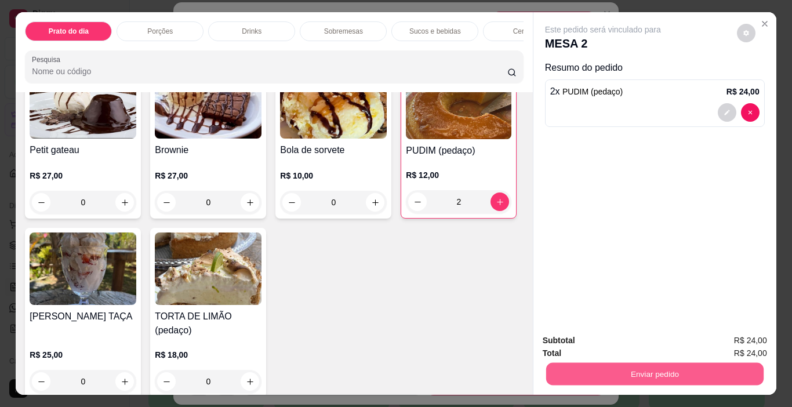
click at [656, 363] on button "Enviar pedido" at bounding box center [654, 374] width 217 height 23
click at [750, 339] on button "Enviar pedido" at bounding box center [737, 340] width 64 height 21
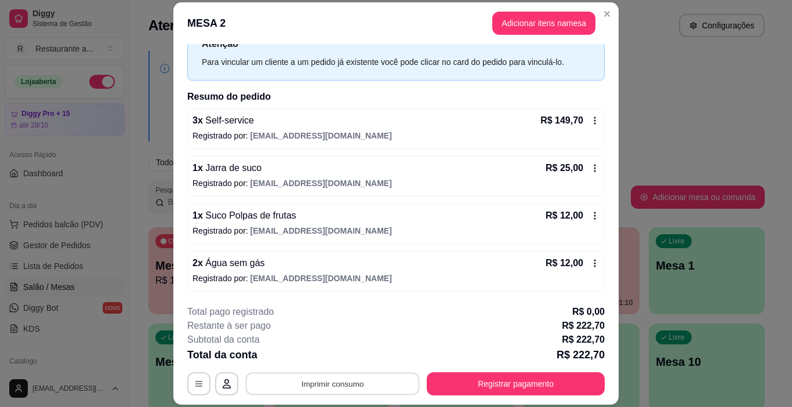
click at [335, 384] on button "Imprimir consumo" at bounding box center [333, 384] width 174 height 23
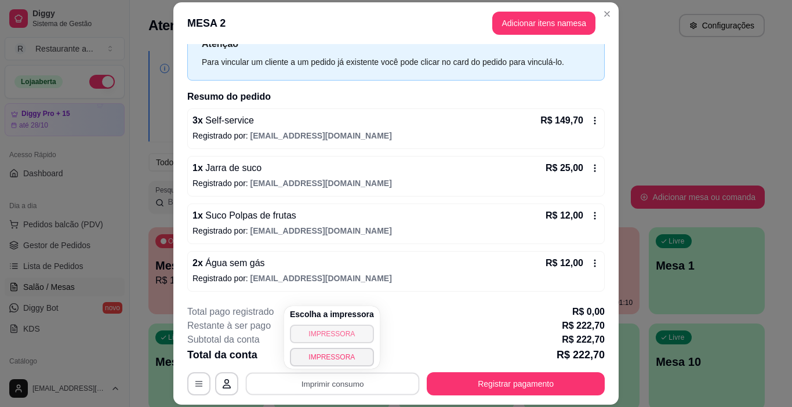
click at [330, 331] on button "IMPRESSORA" at bounding box center [332, 334] width 84 height 19
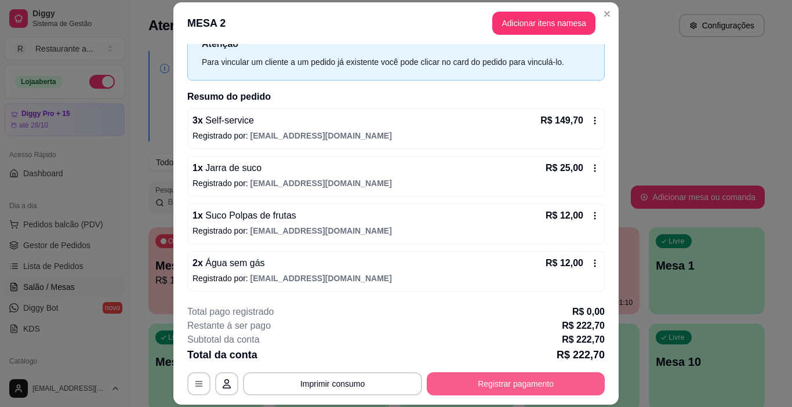
click at [496, 379] on button "Registrar pagamento" at bounding box center [516, 383] width 178 height 23
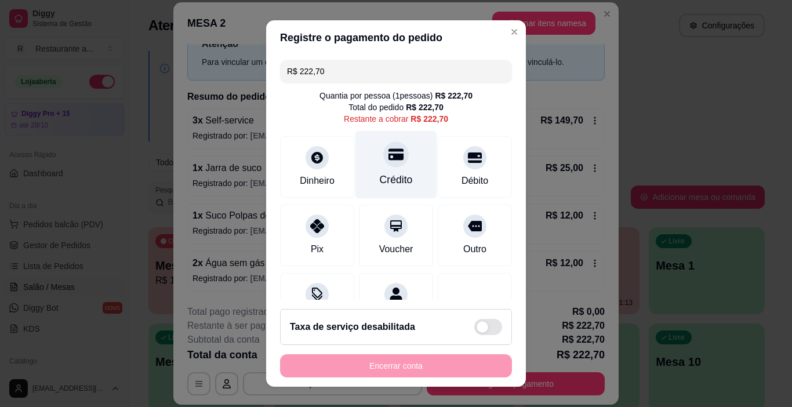
click at [383, 166] on div at bounding box center [396, 155] width 26 height 26
type input "R$ 0,00"
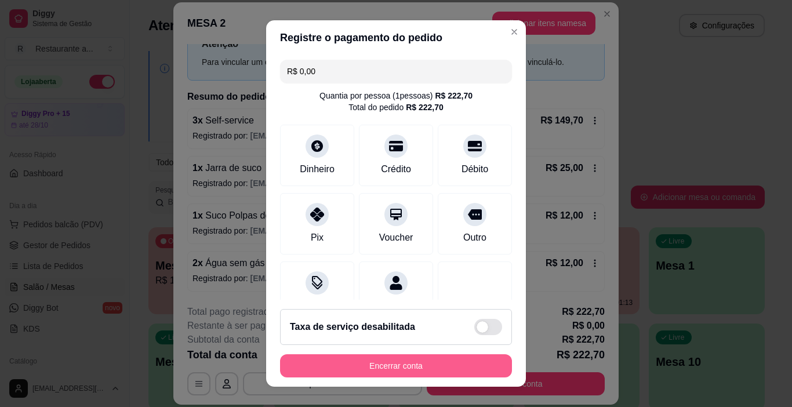
click at [395, 364] on button "Encerrar conta" at bounding box center [396, 365] width 232 height 23
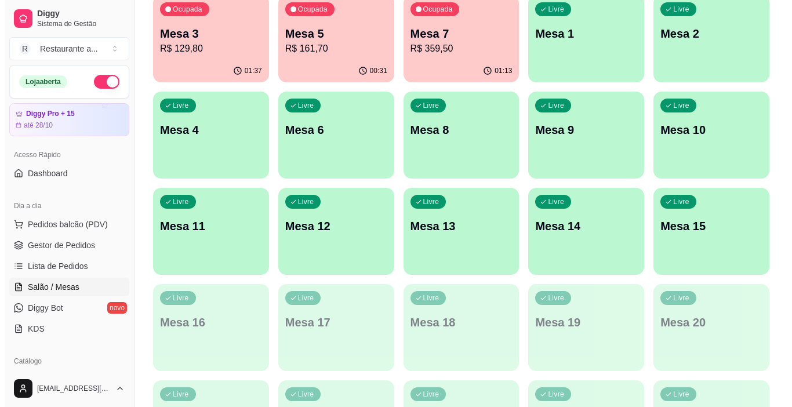
scroll to position [290, 0]
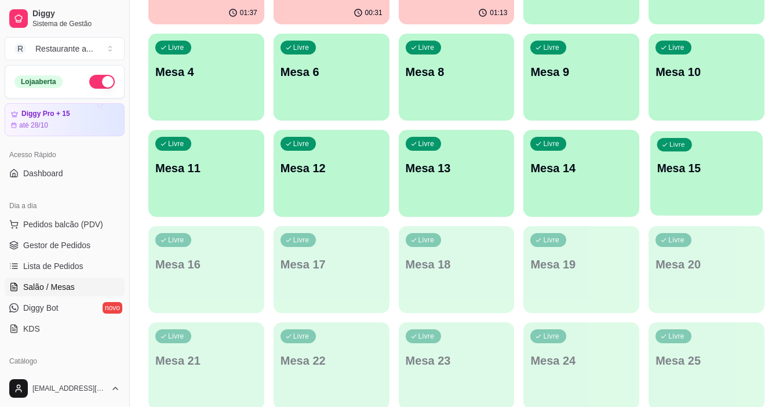
click at [717, 177] on div "Livre Mesa 15" at bounding box center [706, 166] width 112 height 71
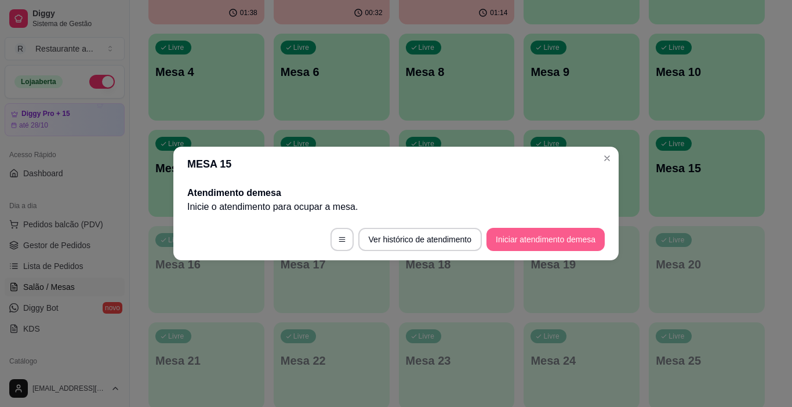
click at [532, 236] on button "Iniciar atendimento de mesa" at bounding box center [545, 239] width 118 height 23
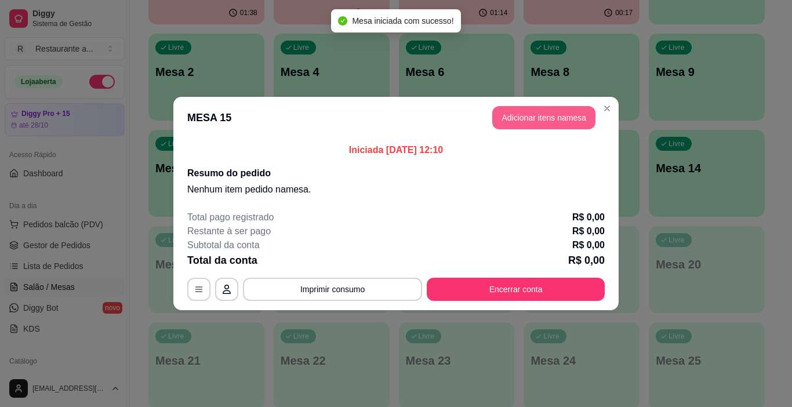
click at [528, 118] on button "Adicionar itens na mesa" at bounding box center [543, 117] width 103 height 23
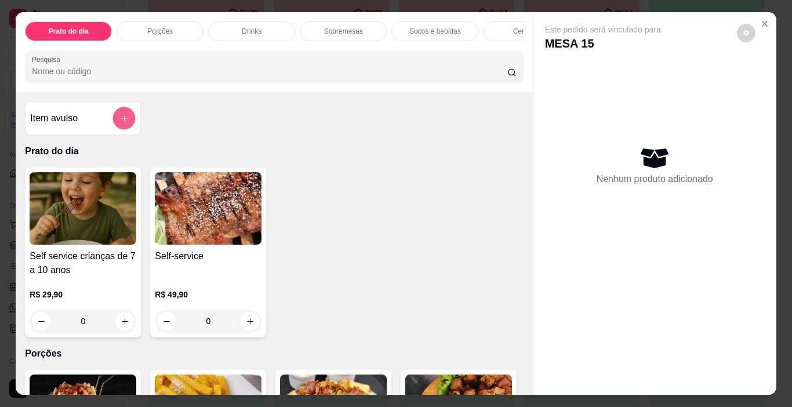
click at [115, 117] on button "add-separate-item" at bounding box center [124, 118] width 23 height 23
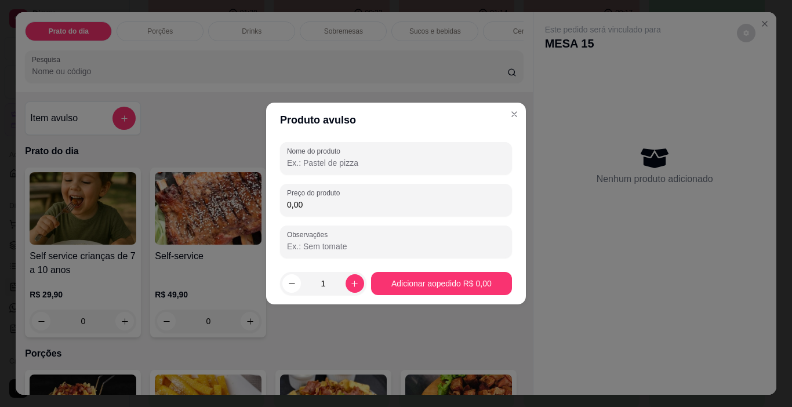
click at [332, 159] on input "Nome do produto" at bounding box center [396, 163] width 218 height 12
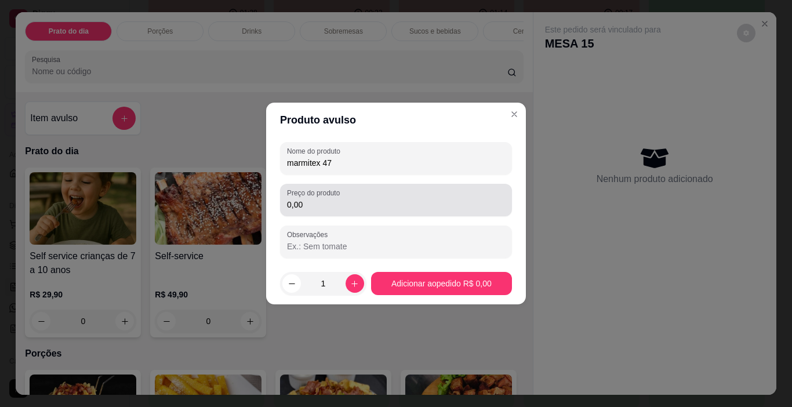
type input "marmitex 47"
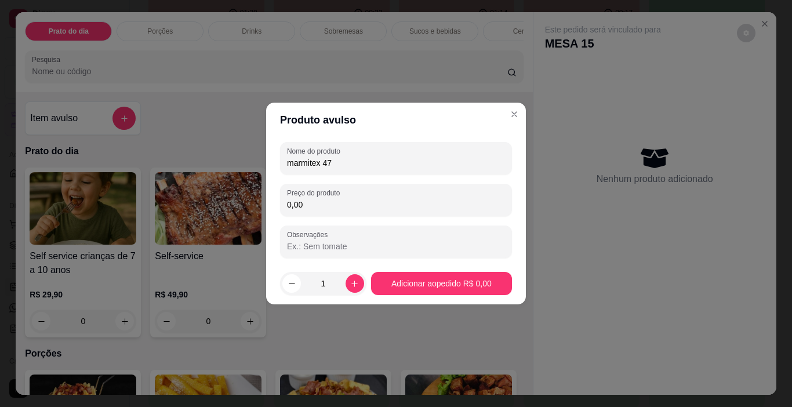
click at [320, 199] on input "0,00" at bounding box center [396, 205] width 218 height 12
type input "22,00"
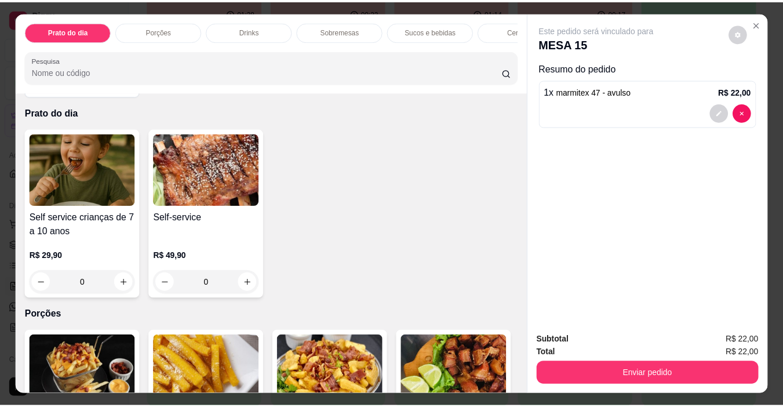
scroll to position [0, 0]
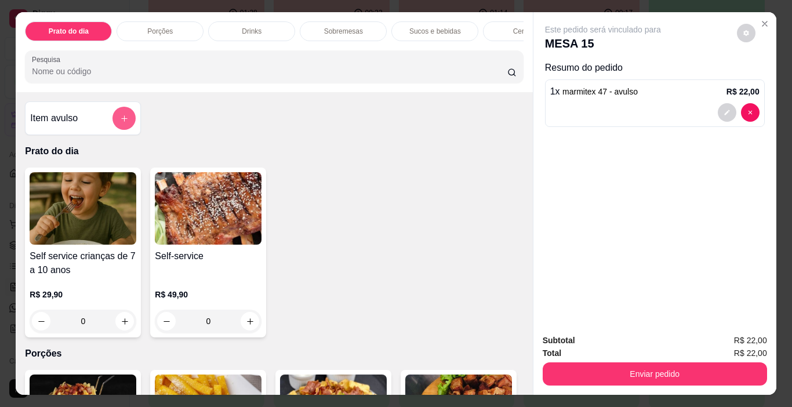
click at [120, 122] on icon "add-separate-item" at bounding box center [124, 118] width 9 height 9
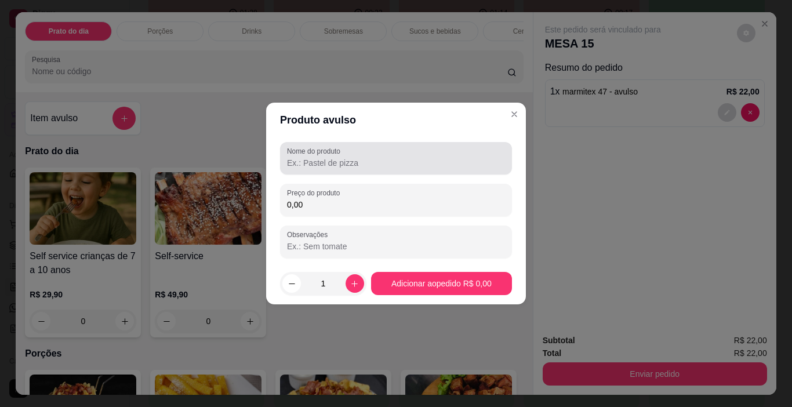
click at [339, 159] on input "Nome do produto" at bounding box center [396, 163] width 218 height 12
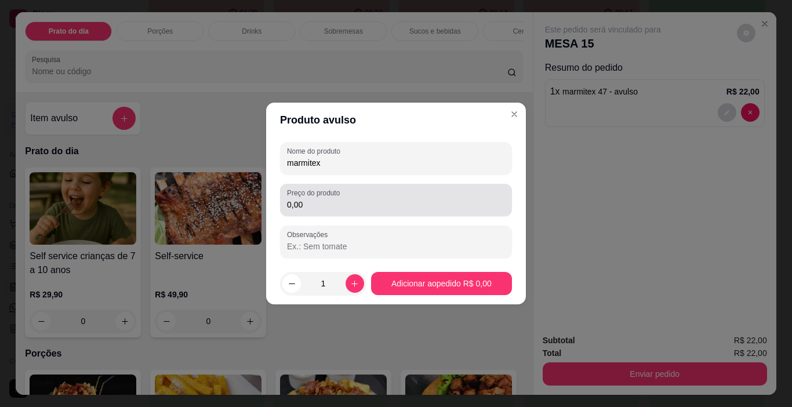
type input "marmitex"
click at [308, 205] on input "0,00" at bounding box center [396, 205] width 218 height 12
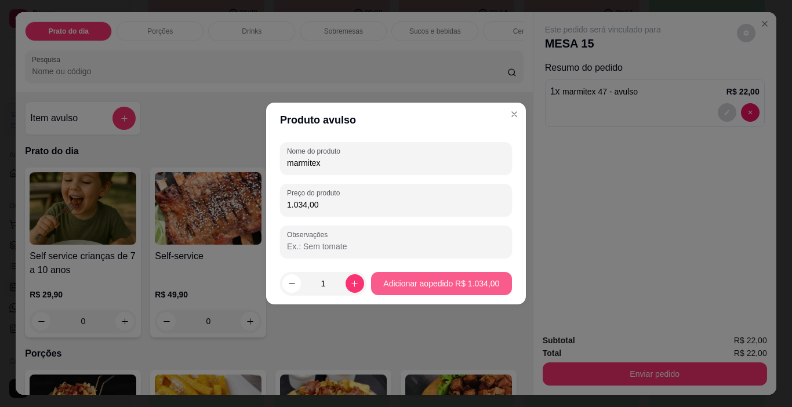
type input "1.034,00"
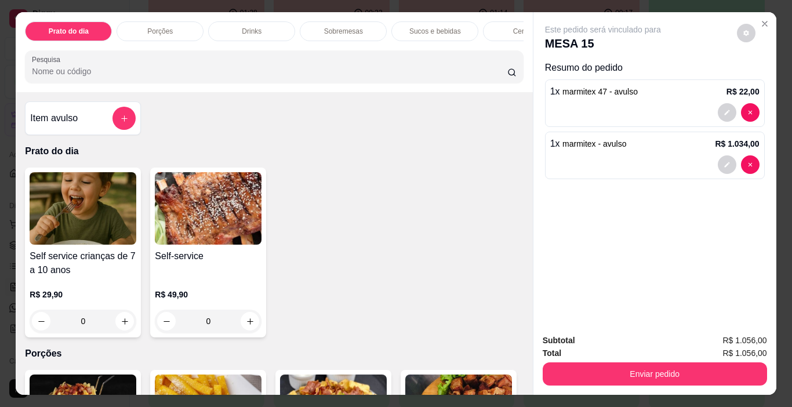
click at [572, 87] on span "marmitex 47 - avulso" at bounding box center [599, 91] width 75 height 9
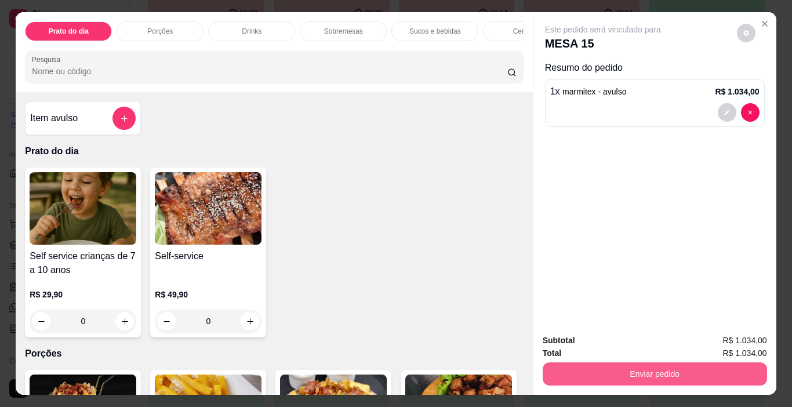
click at [642, 362] on button "Enviar pedido" at bounding box center [655, 373] width 224 height 23
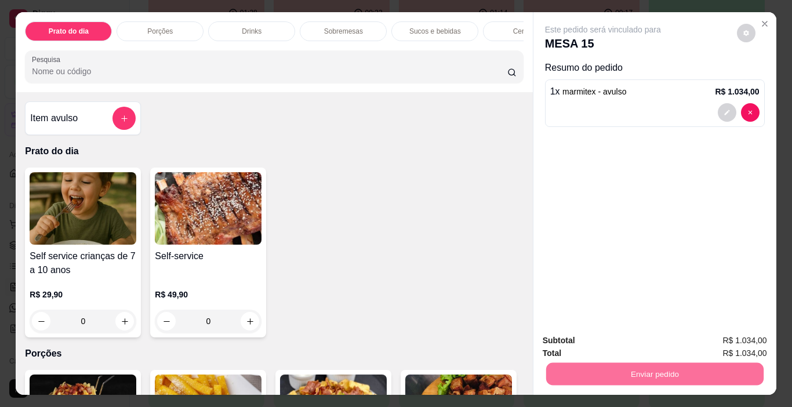
click at [729, 339] on button "Enviar pedido" at bounding box center [737, 341] width 66 height 22
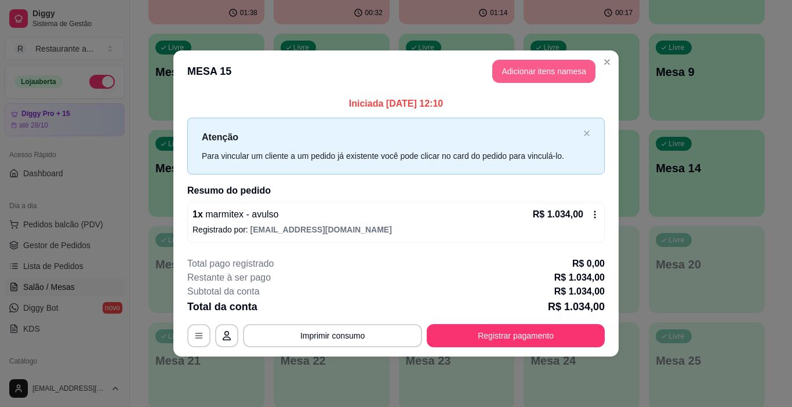
click at [535, 72] on button "Adicionar itens na mesa" at bounding box center [543, 71] width 103 height 23
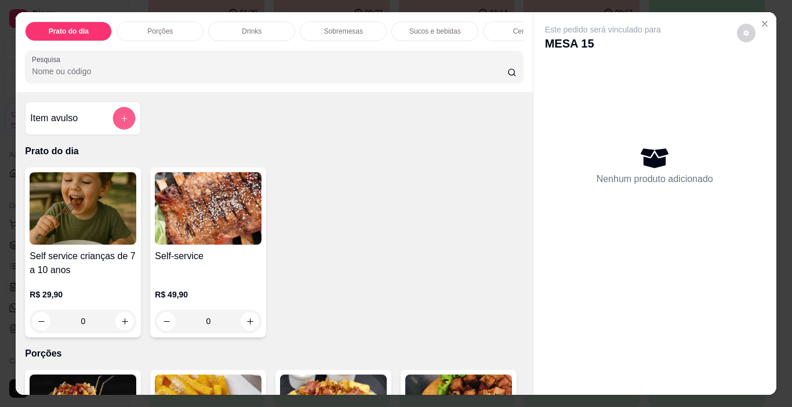
click at [123, 119] on icon "add-separate-item" at bounding box center [124, 118] width 9 height 9
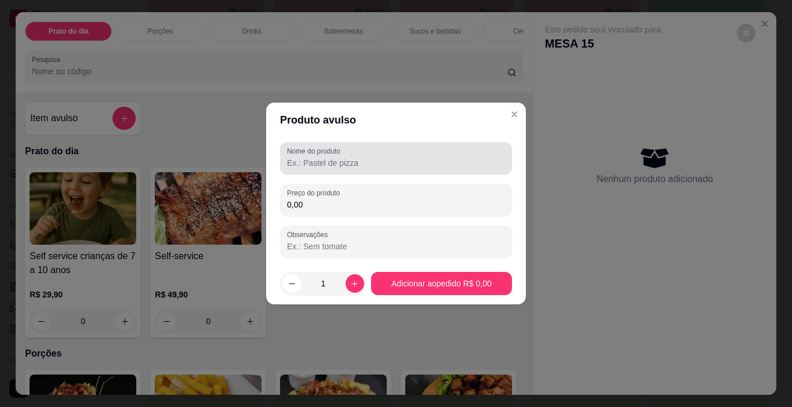
click at [314, 167] on input "Nome do produto" at bounding box center [396, 163] width 218 height 12
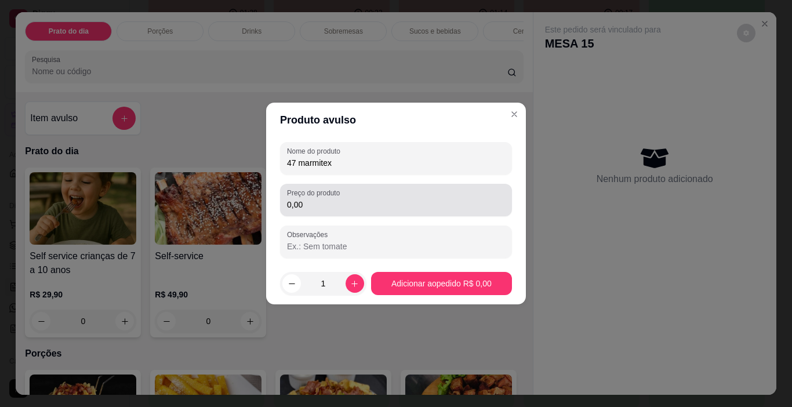
type input "47 marmitex"
click at [304, 205] on input "0,00" at bounding box center [396, 205] width 218 height 12
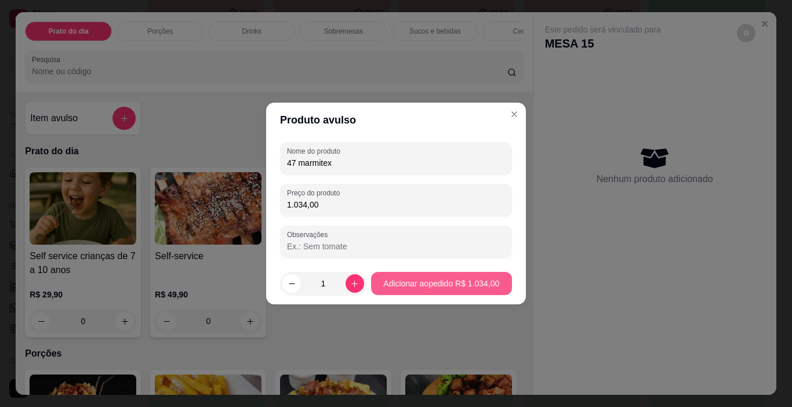
type input "1.034,00"
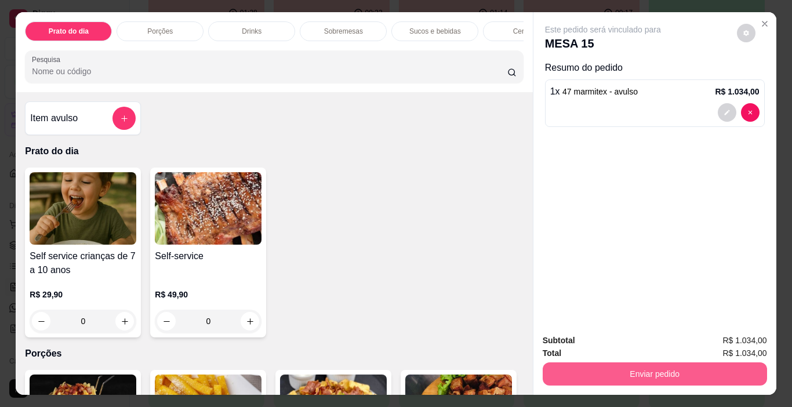
click at [664, 363] on button "Enviar pedido" at bounding box center [655, 373] width 224 height 23
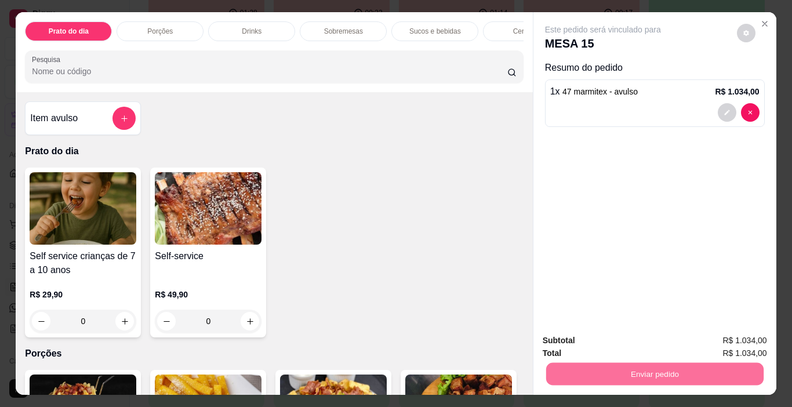
click at [756, 335] on button "Enviar pedido" at bounding box center [737, 341] width 66 height 22
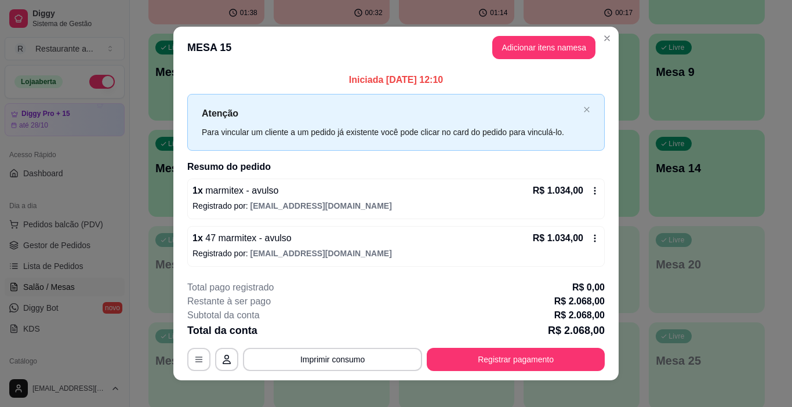
click at [246, 198] on div "1 x marmitex - avulso R$ 1.034,00 Registrado por: laurindom775@gmail.com" at bounding box center [395, 199] width 417 height 41
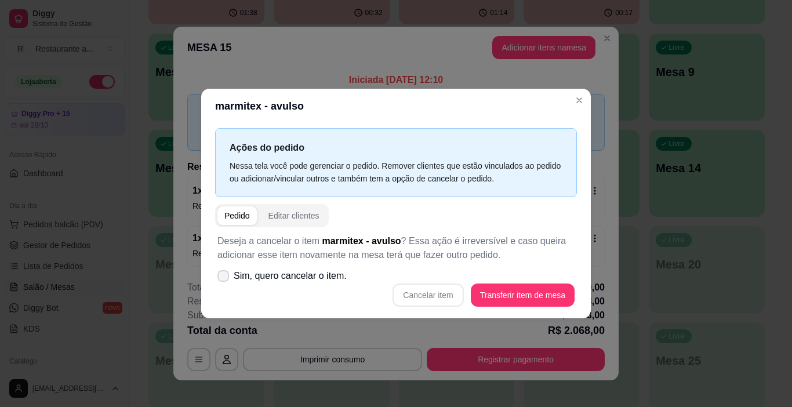
click at [218, 277] on span at bounding box center [223, 276] width 12 height 12
click at [218, 278] on input "Sim, quero cancelar o item." at bounding box center [221, 282] width 8 height 8
checkbox input "true"
click at [437, 292] on button "Cancelar item" at bounding box center [427, 294] width 71 height 23
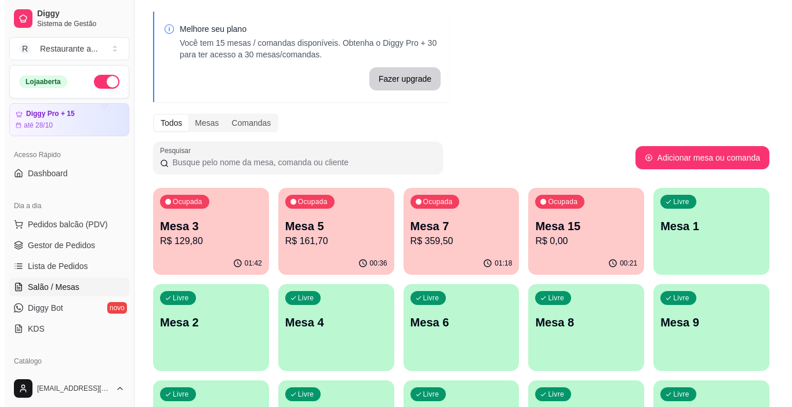
scroll to position [58, 0]
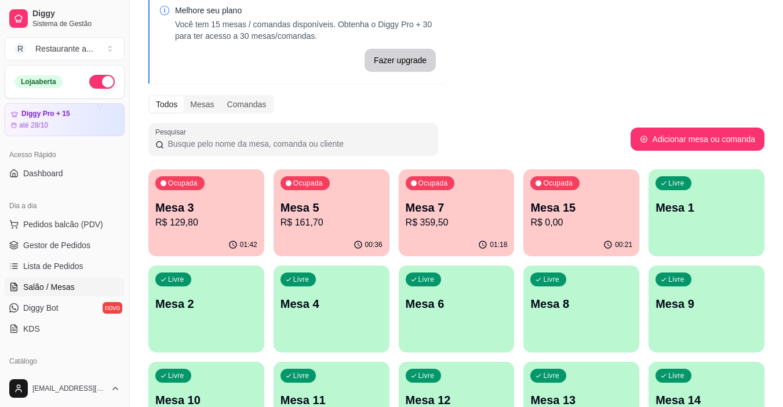
click at [192, 229] on div "Ocupada Mesa 3 R$ 129,80" at bounding box center [206, 201] width 116 height 64
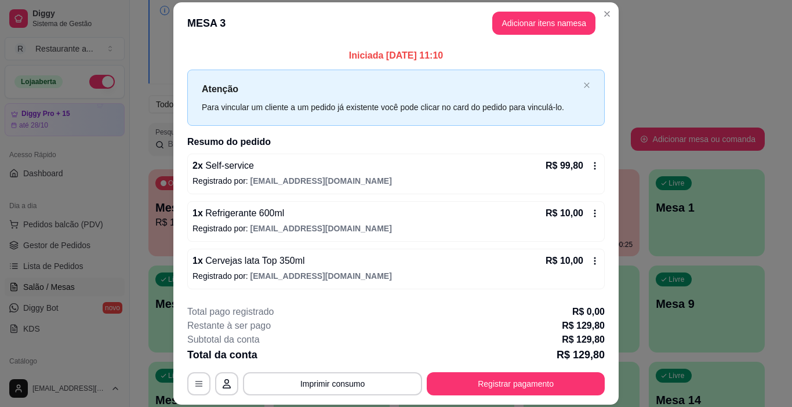
scroll to position [45, 0]
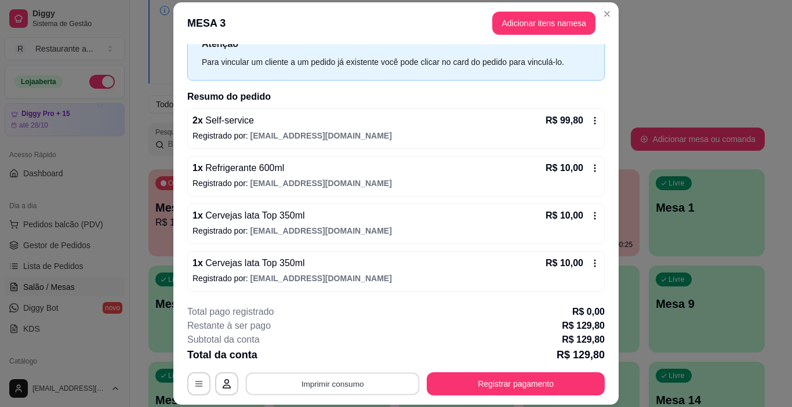
click at [333, 386] on button "Imprimir consumo" at bounding box center [333, 384] width 174 height 23
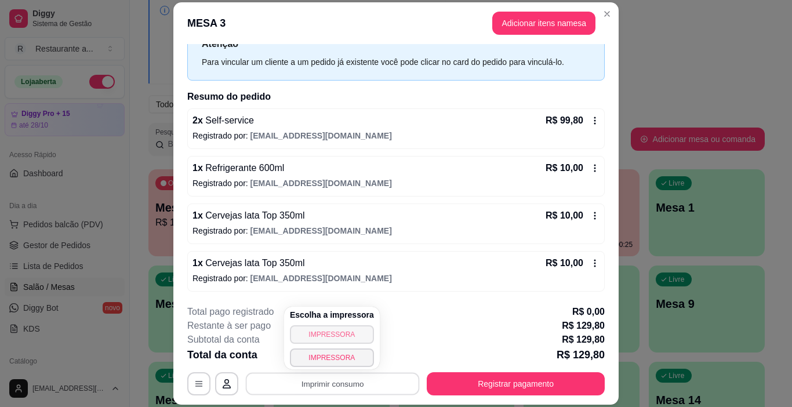
click at [339, 338] on button "IMPRESSORA" at bounding box center [332, 334] width 84 height 19
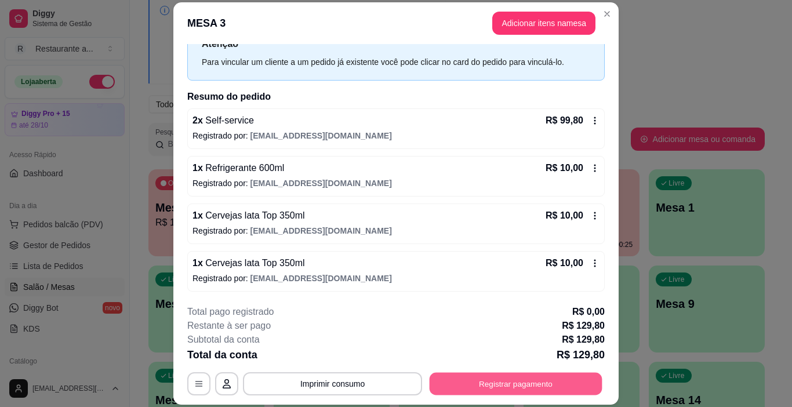
click at [504, 379] on button "Registrar pagamento" at bounding box center [516, 384] width 173 height 23
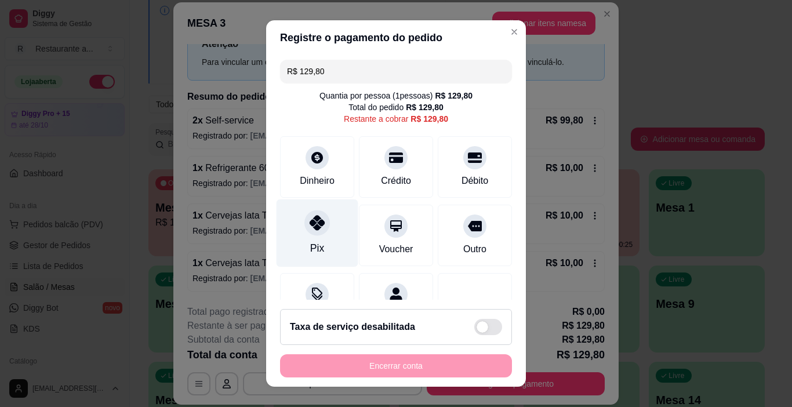
click at [311, 231] on div at bounding box center [317, 223] width 26 height 26
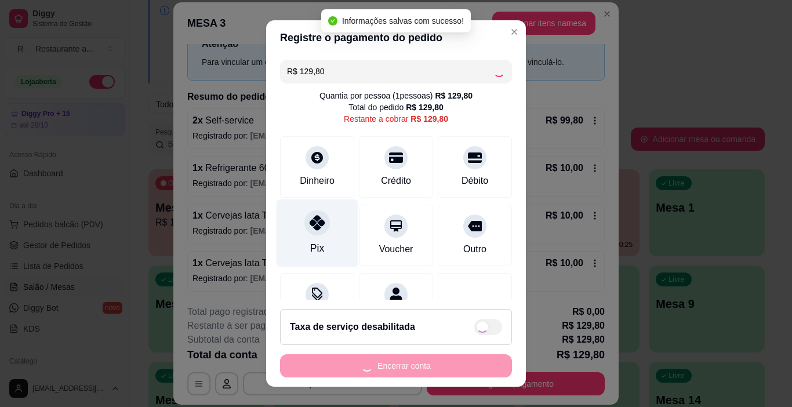
type input "R$ 0,00"
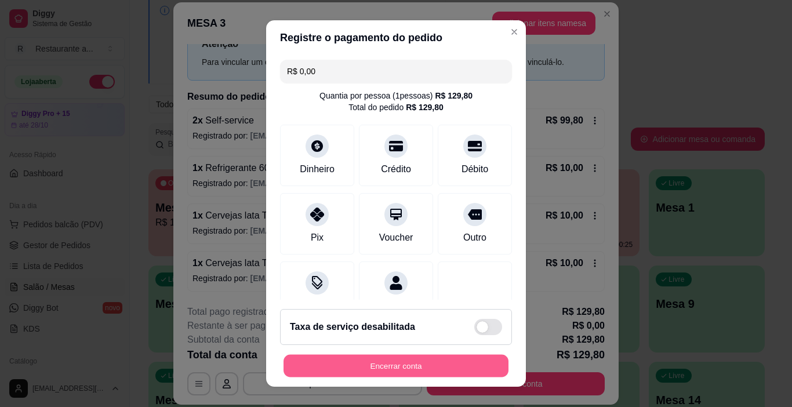
click at [394, 361] on button "Encerrar conta" at bounding box center [395, 366] width 225 height 23
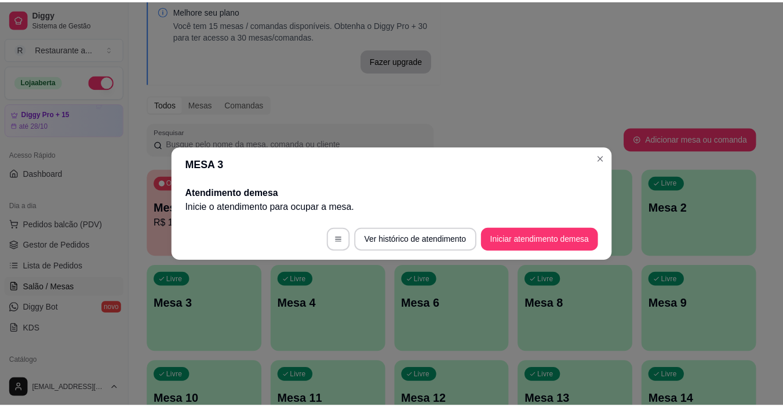
scroll to position [0, 0]
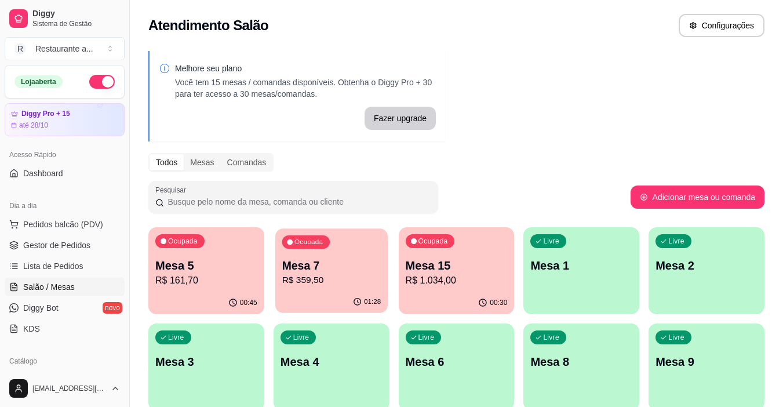
click at [332, 278] on p "R$ 359,50" at bounding box center [331, 280] width 99 height 13
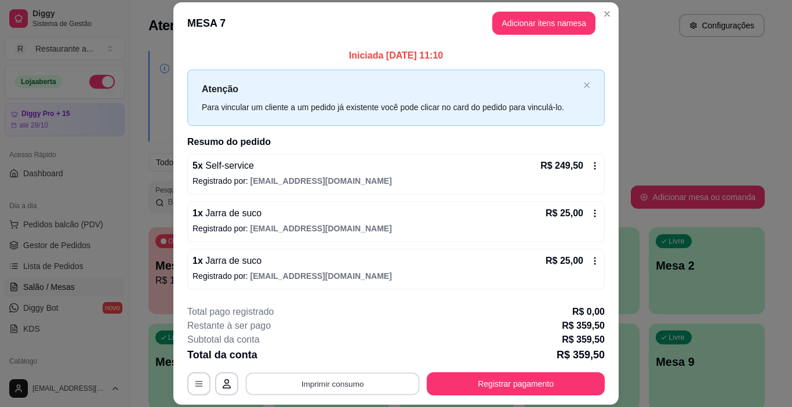
click at [318, 385] on button "Imprimir consumo" at bounding box center [333, 384] width 174 height 23
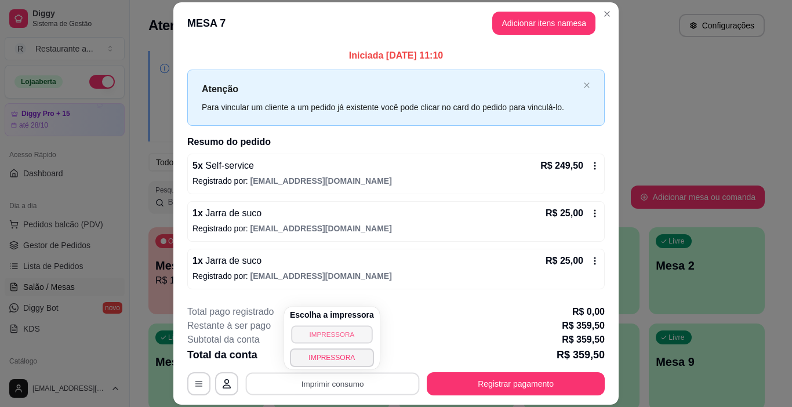
click at [334, 335] on button "IMPRESSORA" at bounding box center [331, 334] width 81 height 18
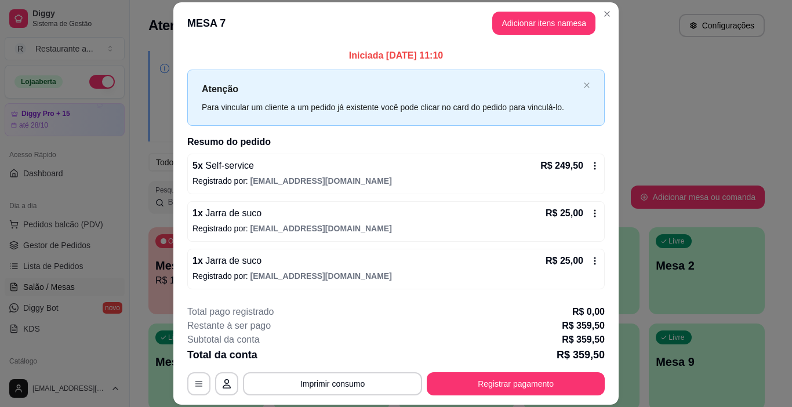
scroll to position [140, 0]
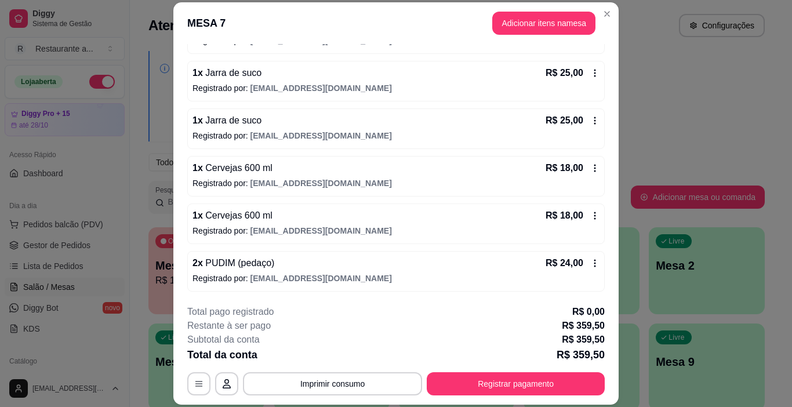
click at [242, 262] on span "PUDIM (pedaço)" at bounding box center [239, 263] width 72 height 10
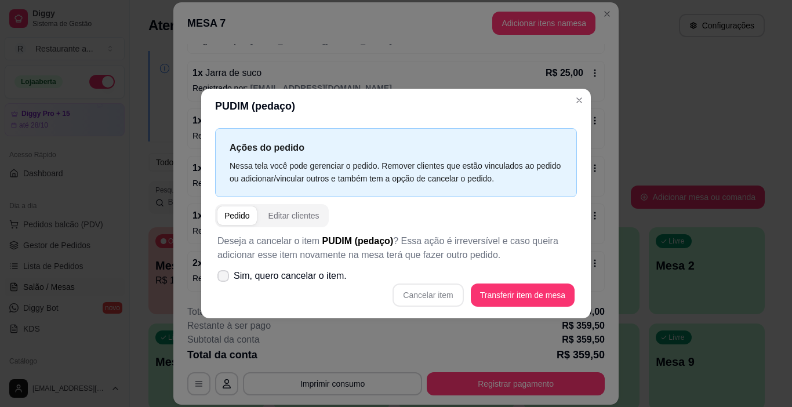
click at [225, 278] on icon at bounding box center [223, 275] width 9 height 7
click at [224, 278] on input "Sim, quero cancelar o item." at bounding box center [221, 282] width 8 height 8
checkbox input "true"
click at [435, 294] on button "Cancelar item" at bounding box center [428, 295] width 69 height 23
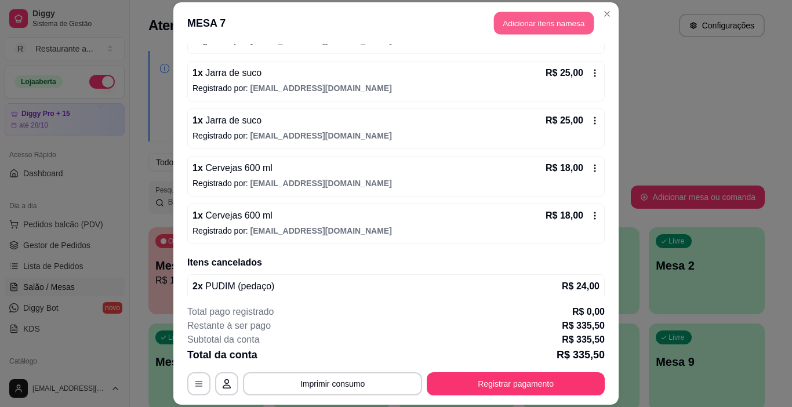
click at [547, 20] on button "Adicionar itens na mesa" at bounding box center [544, 23] width 100 height 23
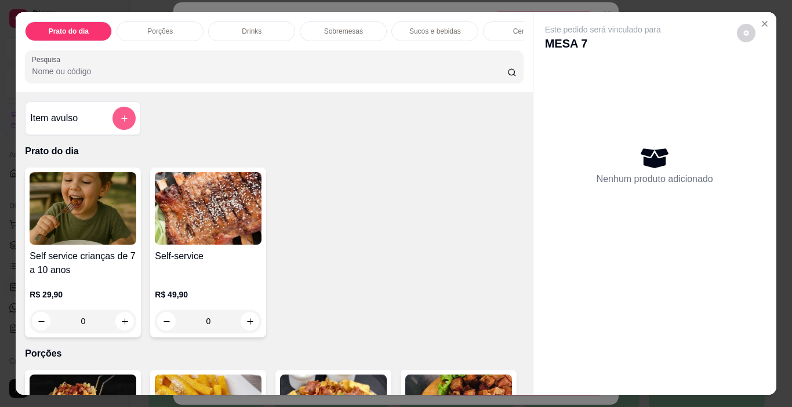
click at [120, 123] on icon "add-separate-item" at bounding box center [124, 118] width 9 height 9
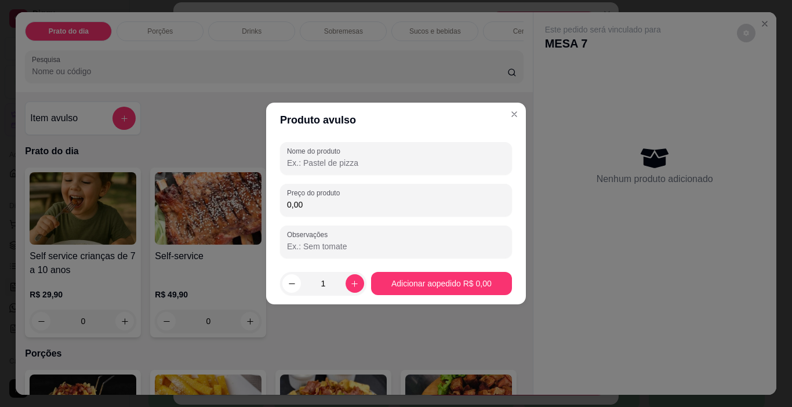
click at [306, 166] on input "Nome do produto" at bounding box center [396, 163] width 218 height 12
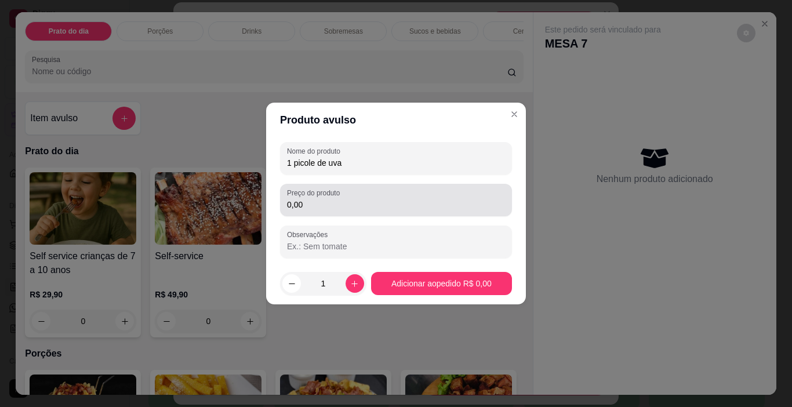
type input "1 picole de uva"
click at [315, 201] on input "0,00" at bounding box center [396, 205] width 218 height 12
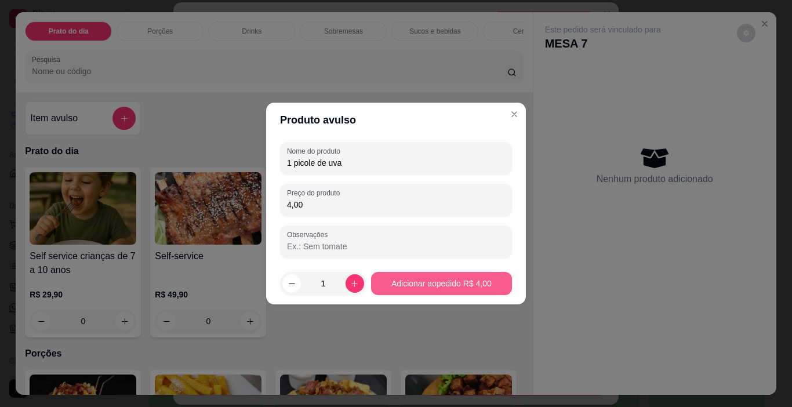
type input "4,00"
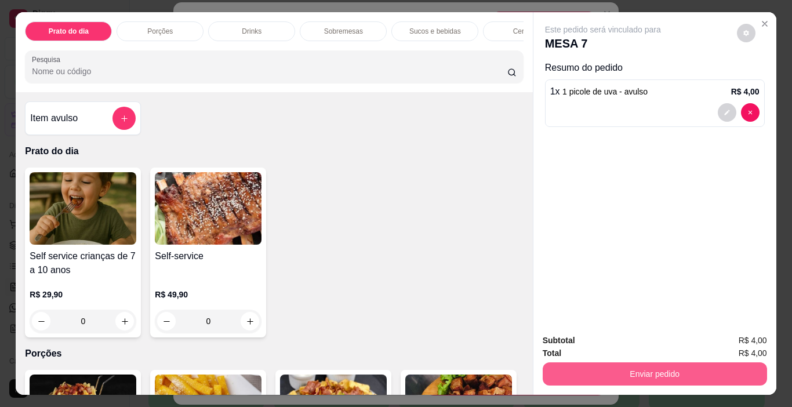
click at [651, 365] on button "Enviar pedido" at bounding box center [655, 373] width 224 height 23
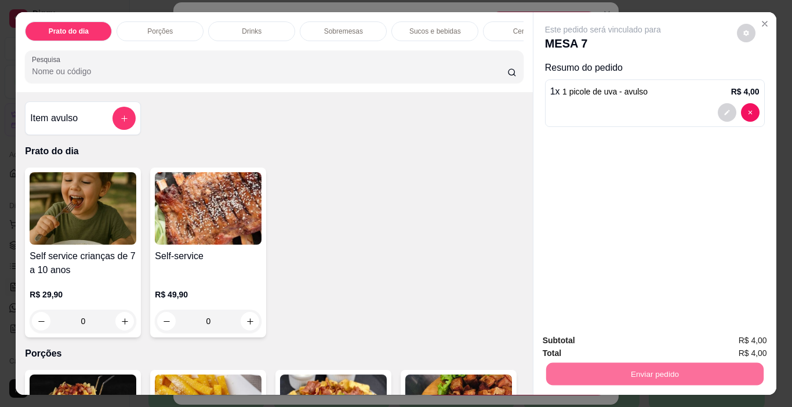
click at [733, 337] on button "Enviar pedido" at bounding box center [737, 340] width 64 height 21
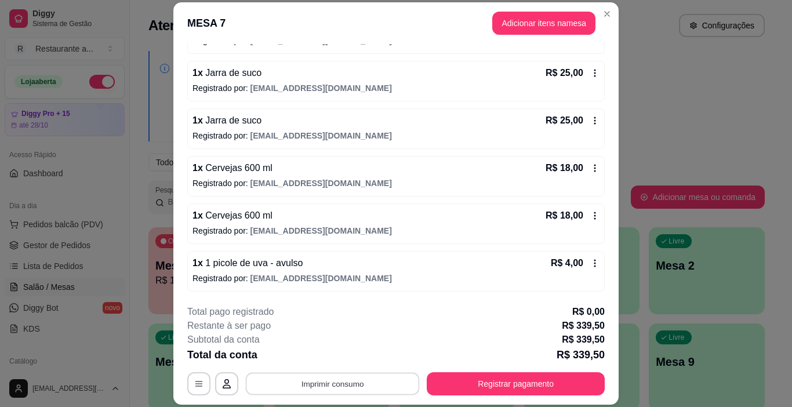
click at [333, 383] on button "Imprimir consumo" at bounding box center [333, 384] width 174 height 23
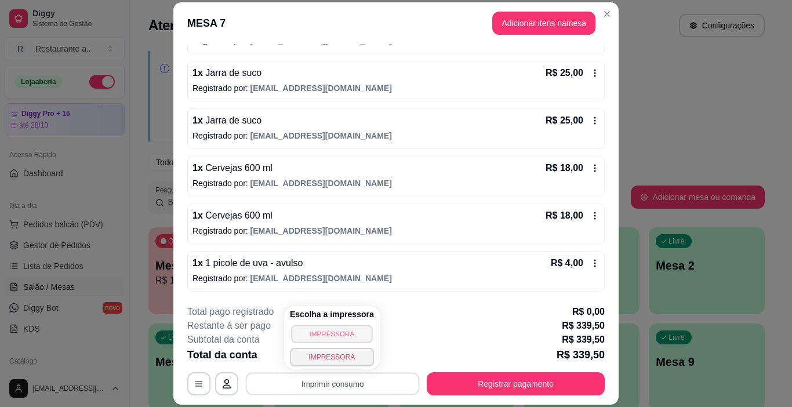
click at [326, 332] on button "IMPRESSORA" at bounding box center [331, 334] width 81 height 18
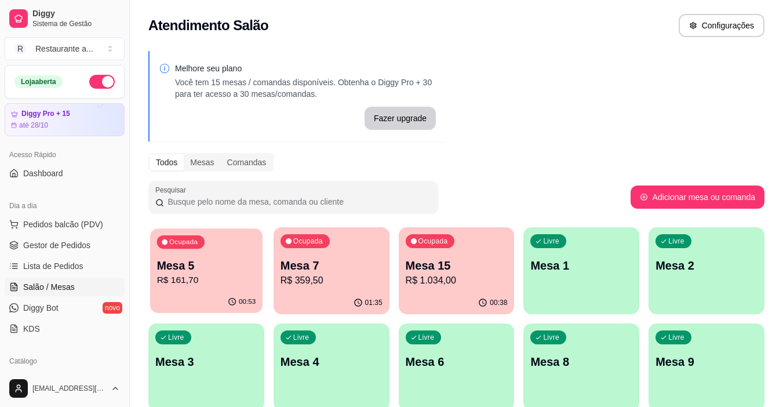
click at [199, 274] on p "R$ 161,70" at bounding box center [206, 280] width 99 height 13
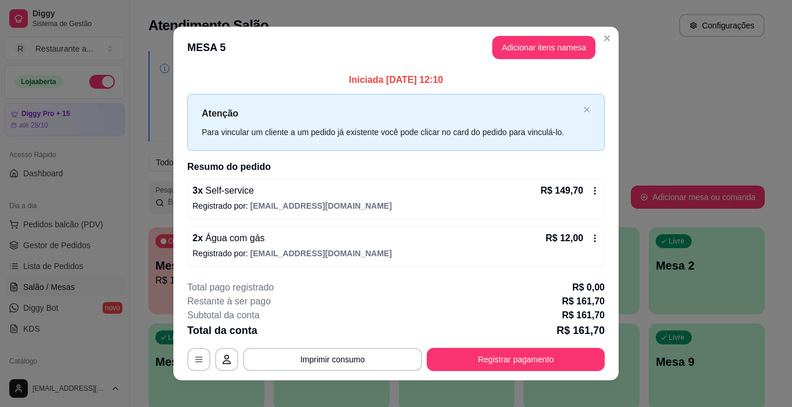
scroll to position [10, 0]
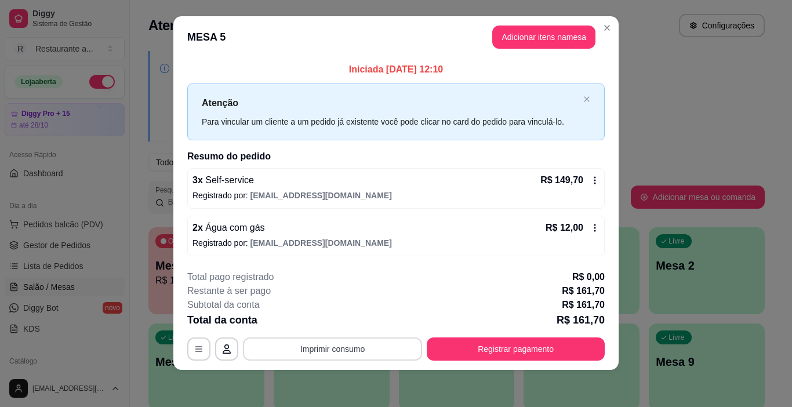
click at [338, 344] on button "Imprimir consumo" at bounding box center [332, 348] width 179 height 23
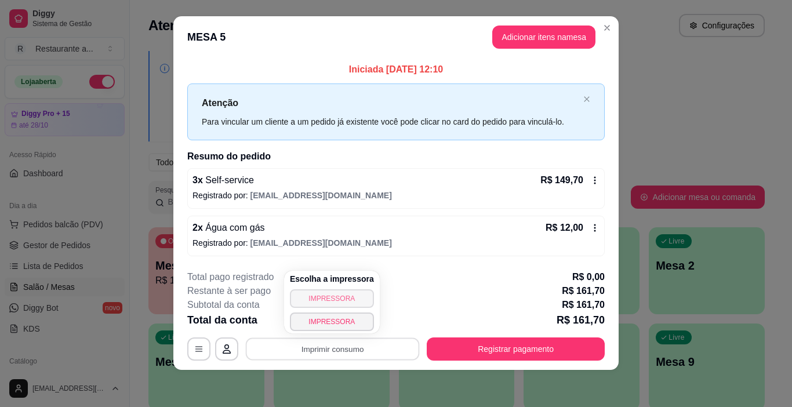
click at [329, 300] on button "IMPRESSORA" at bounding box center [332, 298] width 84 height 19
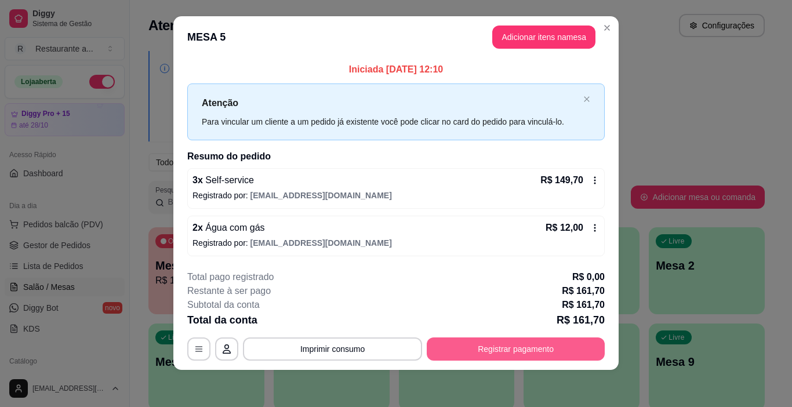
click at [525, 346] on button "Registrar pagamento" at bounding box center [516, 348] width 178 height 23
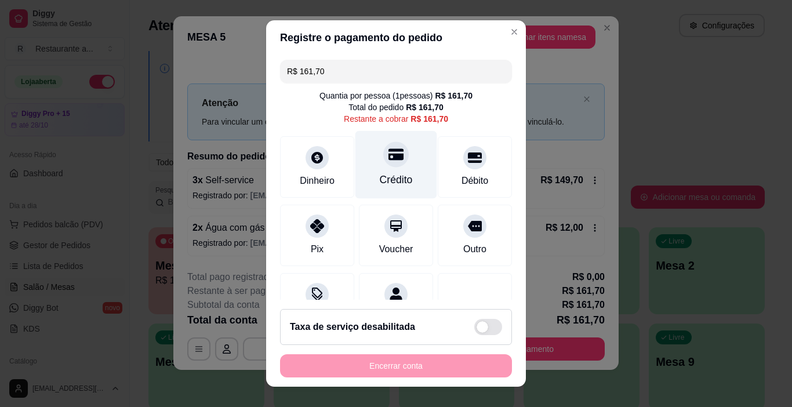
click at [383, 169] on div "Crédito" at bounding box center [396, 165] width 82 height 68
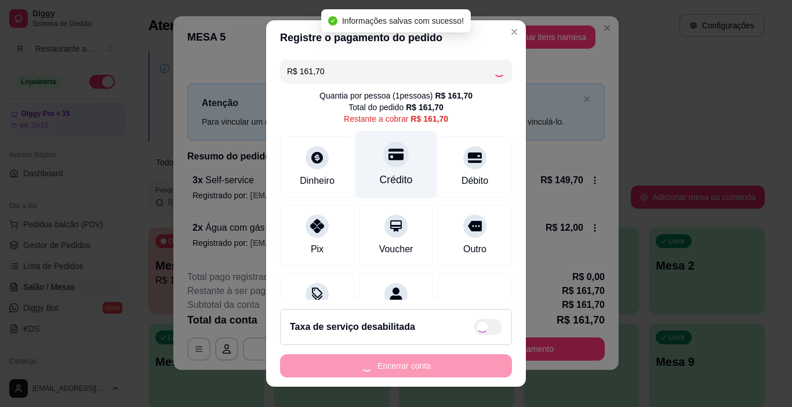
type input "R$ 0,00"
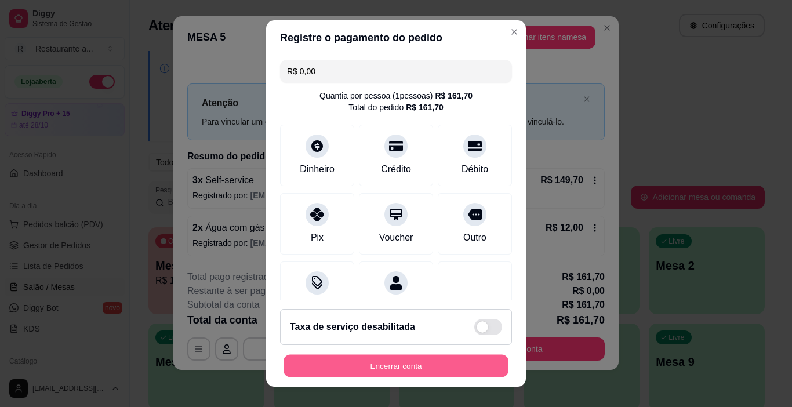
click at [391, 362] on button "Encerrar conta" at bounding box center [395, 366] width 225 height 23
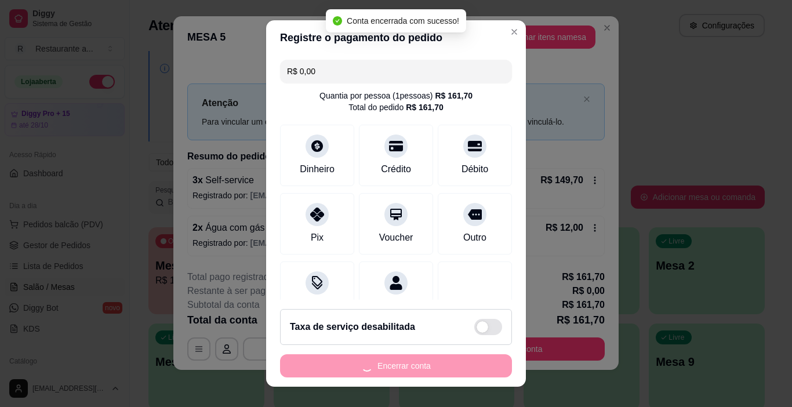
scroll to position [0, 0]
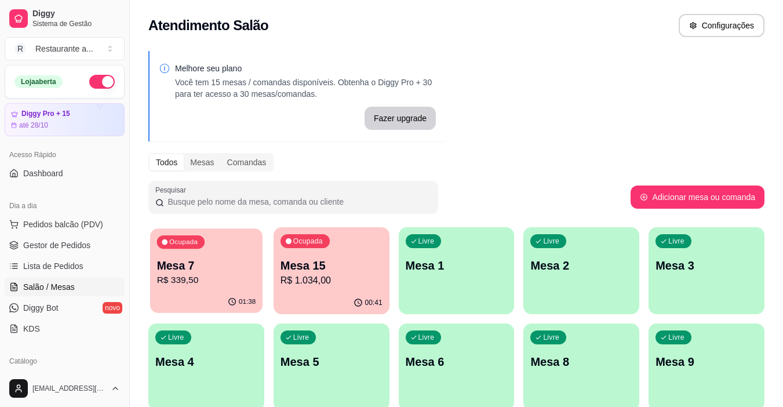
click at [186, 275] on p "R$ 339,50" at bounding box center [206, 280] width 99 height 13
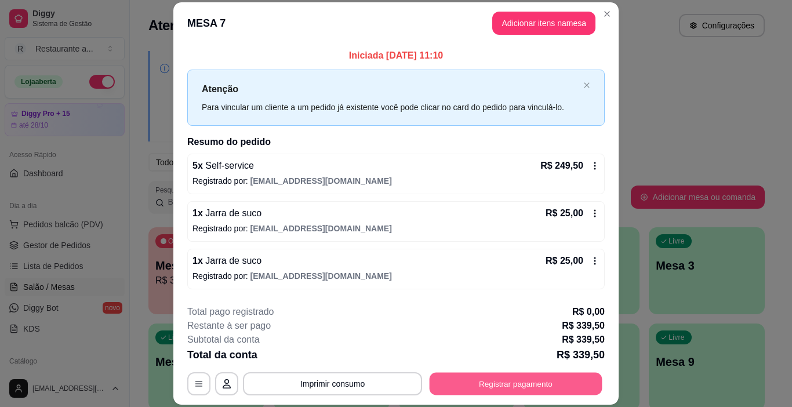
click at [512, 381] on button "Registrar pagamento" at bounding box center [516, 384] width 173 height 23
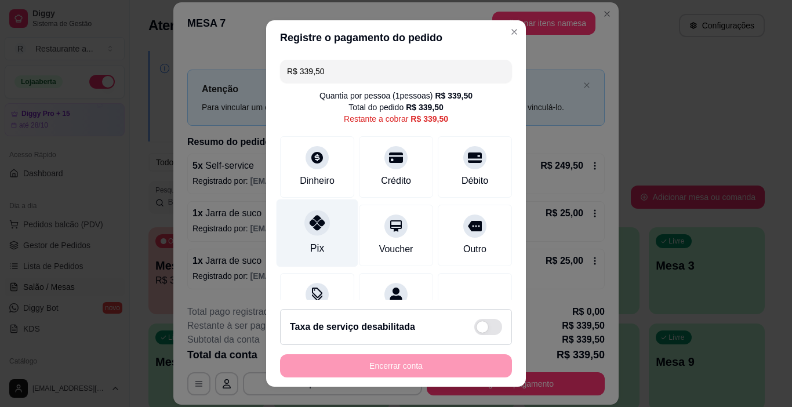
click at [311, 235] on div at bounding box center [317, 223] width 26 height 26
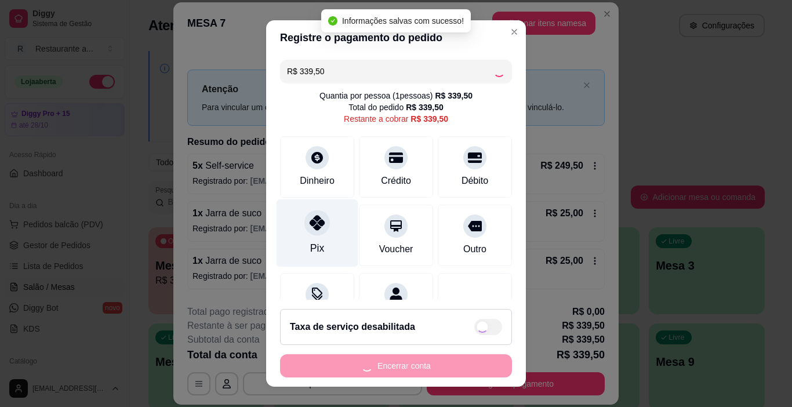
type input "R$ 0,00"
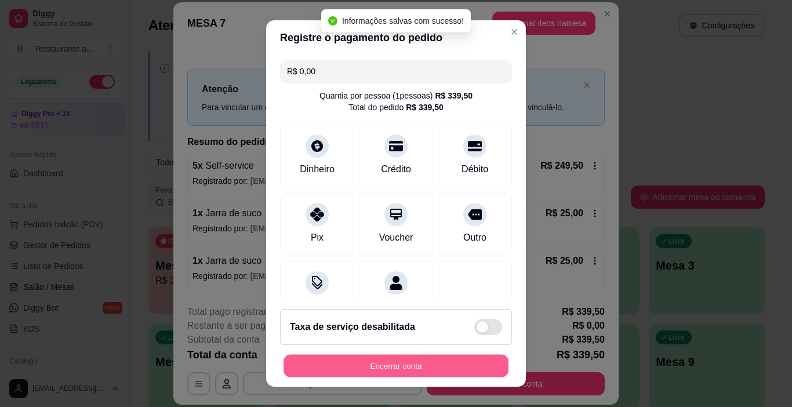
click at [396, 359] on button "Encerrar conta" at bounding box center [395, 366] width 225 height 23
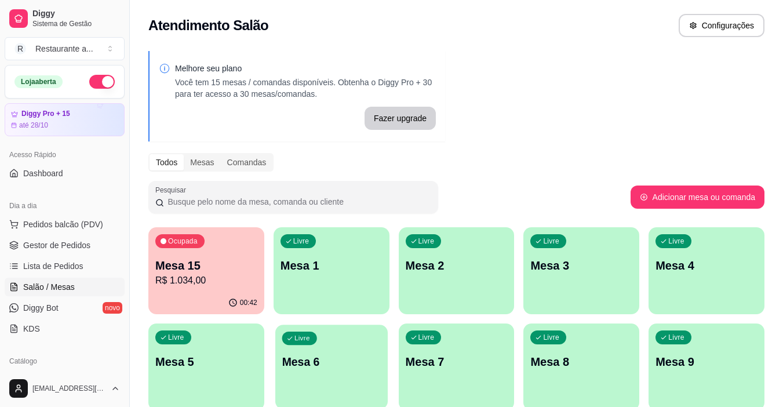
click at [347, 370] on div "Livre Mesa 6" at bounding box center [331, 360] width 112 height 71
click at [452, 273] on p "Mesa 2" at bounding box center [457, 265] width 102 height 16
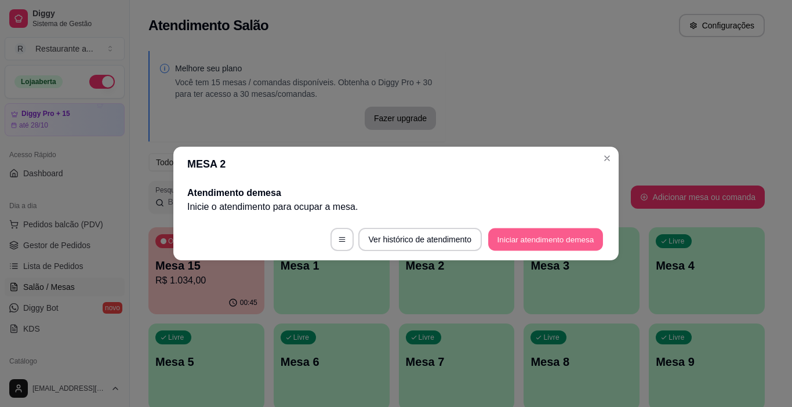
click at [533, 237] on button "Iniciar atendimento de mesa" at bounding box center [545, 239] width 115 height 23
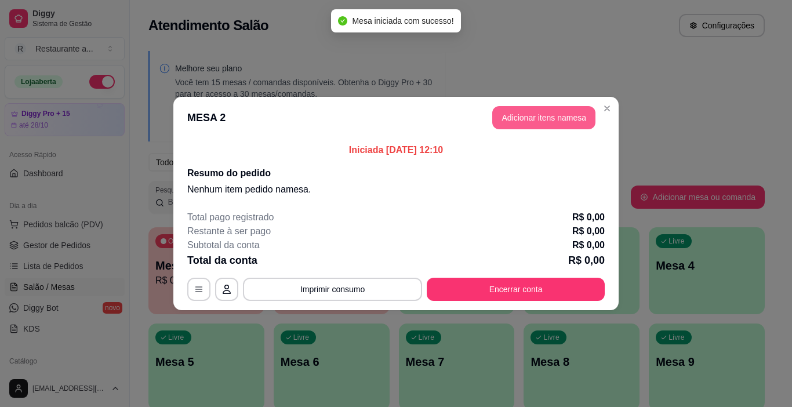
click at [552, 115] on button "Adicionar itens na mesa" at bounding box center [543, 117] width 103 height 23
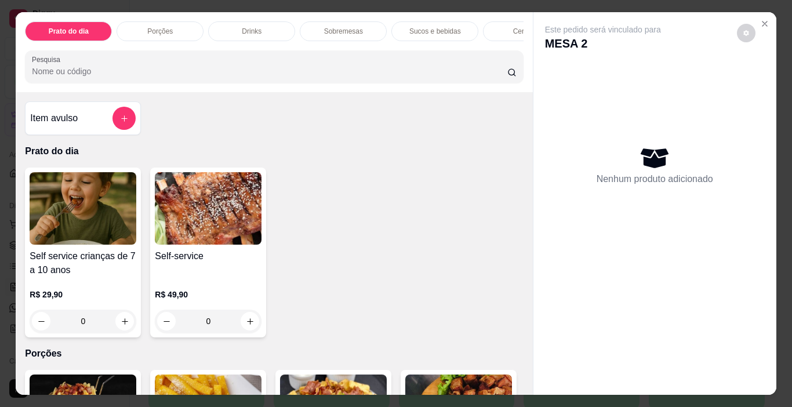
click at [514, 27] on p "Cervejas" at bounding box center [526, 31] width 27 height 9
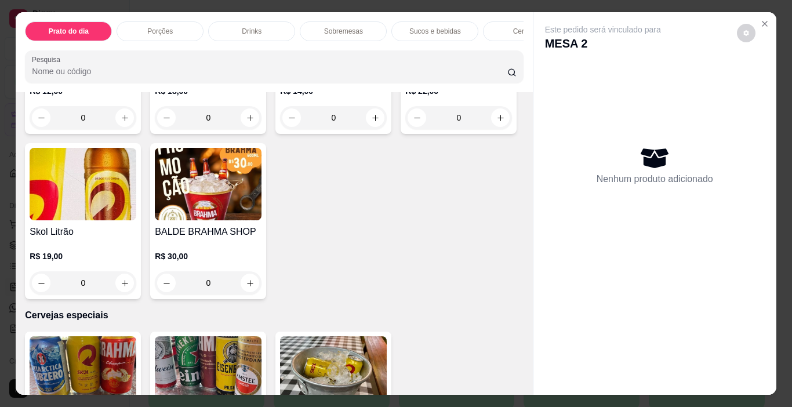
scroll to position [29, 0]
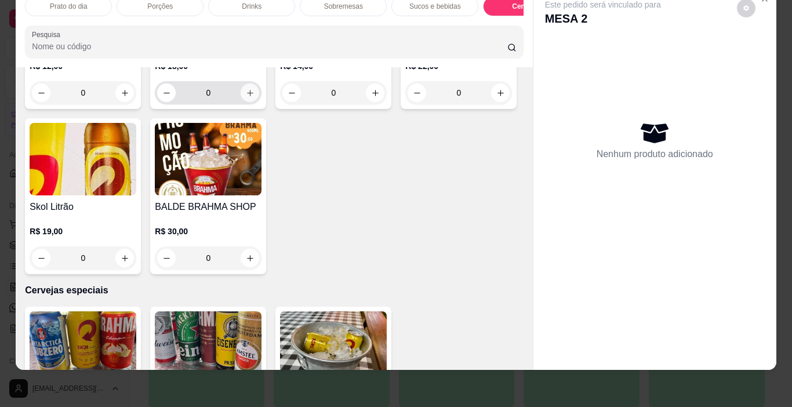
click at [248, 97] on icon "increase-product-quantity" at bounding box center [250, 93] width 9 height 9
type input "1"
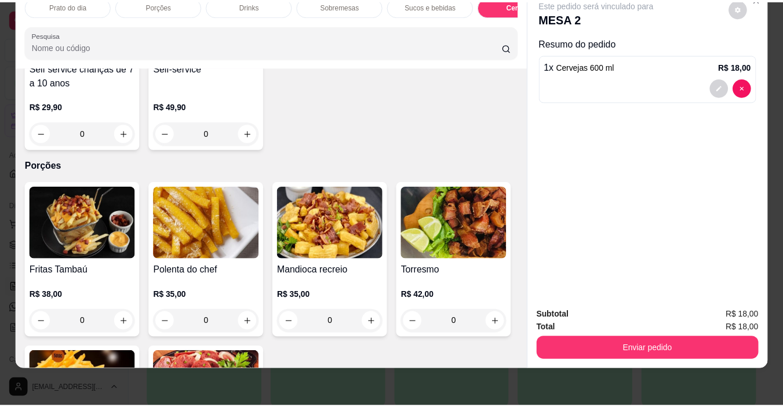
scroll to position [174, 0]
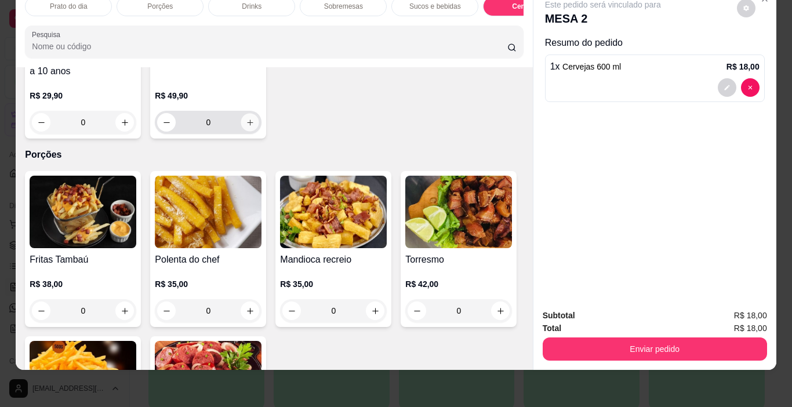
click at [246, 122] on icon "increase-product-quantity" at bounding box center [250, 122] width 9 height 9
click at [246, 122] on icon "increase-product-quantity" at bounding box center [249, 122] width 9 height 9
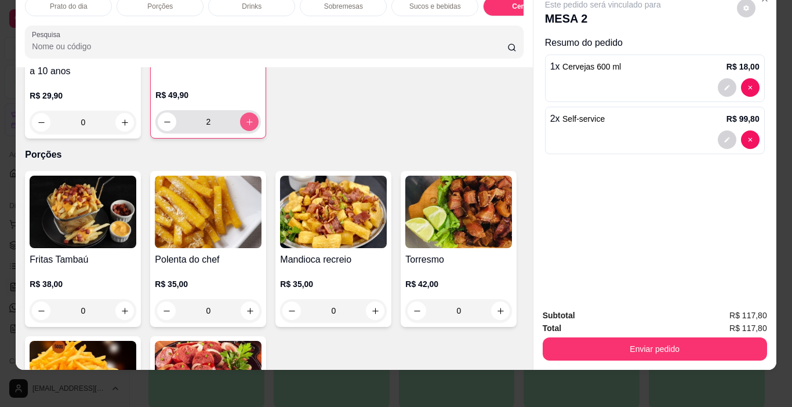
click at [245, 122] on icon "increase-product-quantity" at bounding box center [249, 122] width 9 height 9
type input "3"
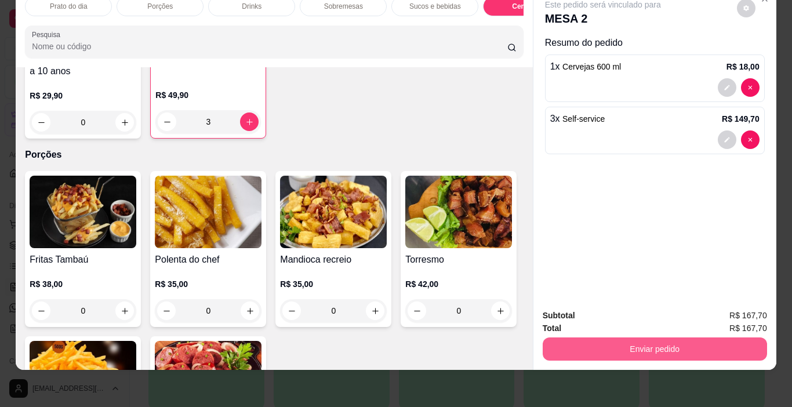
click at [664, 337] on button "Enviar pedido" at bounding box center [655, 348] width 224 height 23
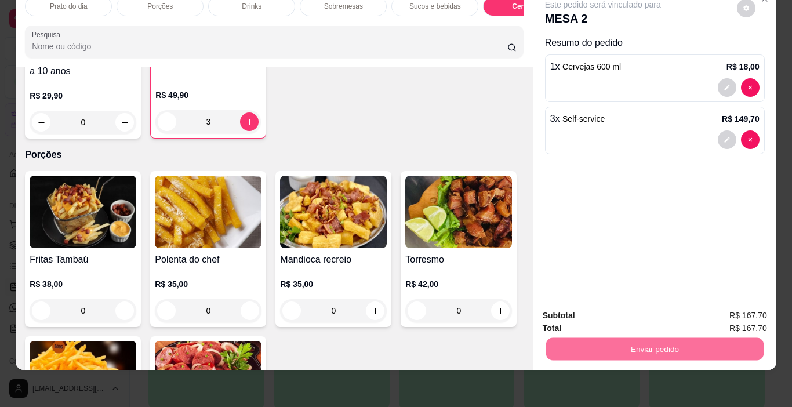
click at [750, 309] on button "Enviar pedido" at bounding box center [737, 312] width 66 height 22
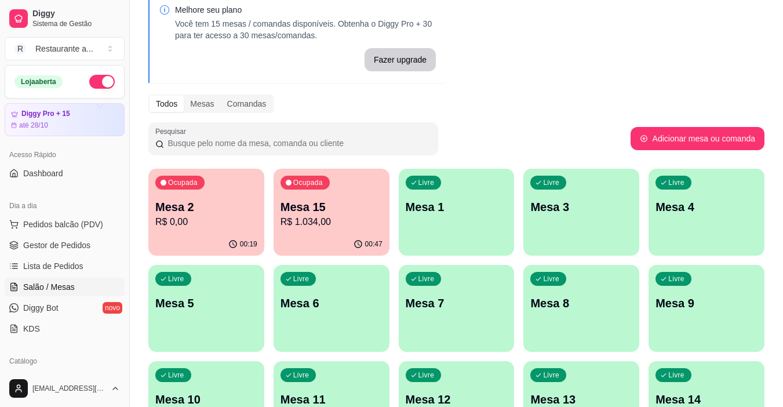
scroll to position [58, 0]
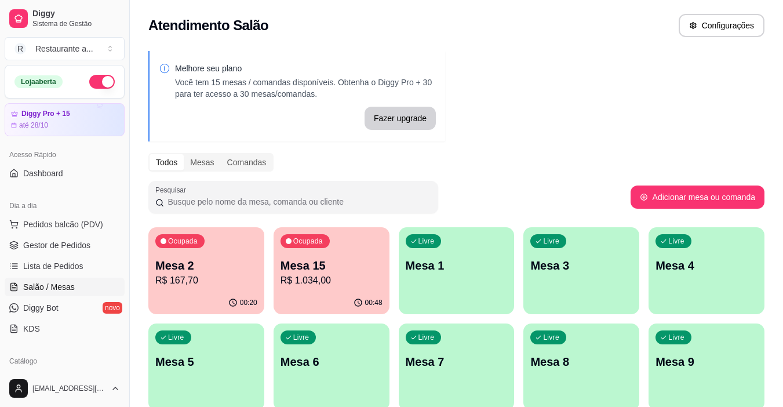
click at [220, 275] on p "R$ 167,70" at bounding box center [206, 281] width 102 height 14
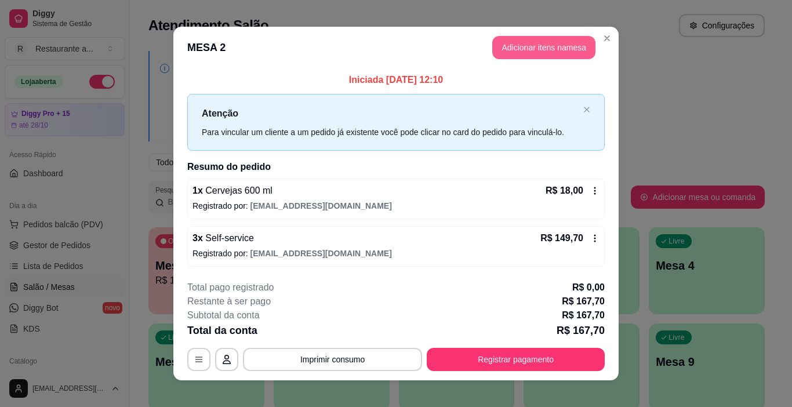
click at [533, 49] on button "Adicionar itens na mesa" at bounding box center [543, 47] width 103 height 23
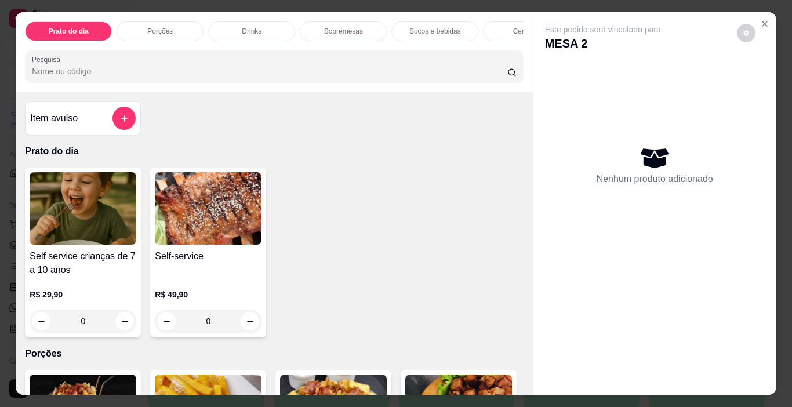
click at [430, 27] on p "Sucos e bebidas" at bounding box center [435, 31] width 52 height 9
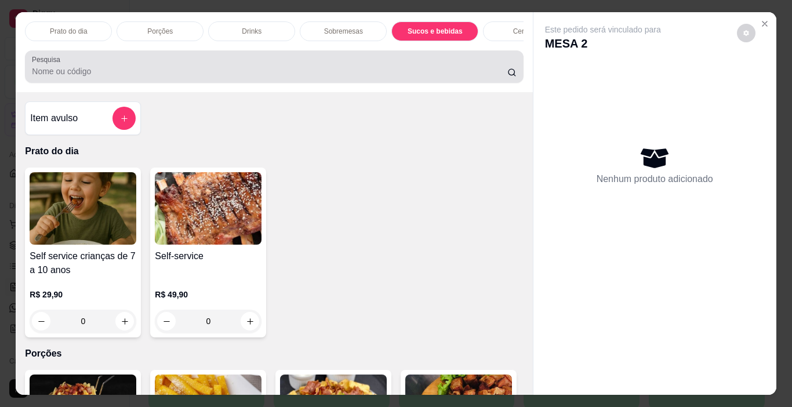
scroll to position [29, 0]
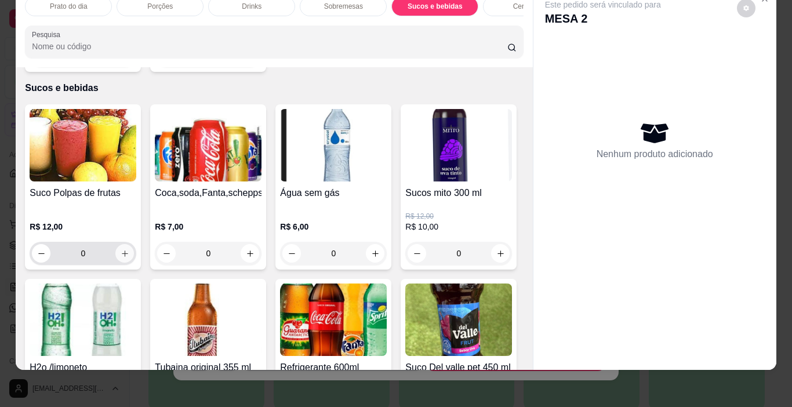
click at [121, 249] on icon "increase-product-quantity" at bounding box center [125, 253] width 9 height 9
type input "1"
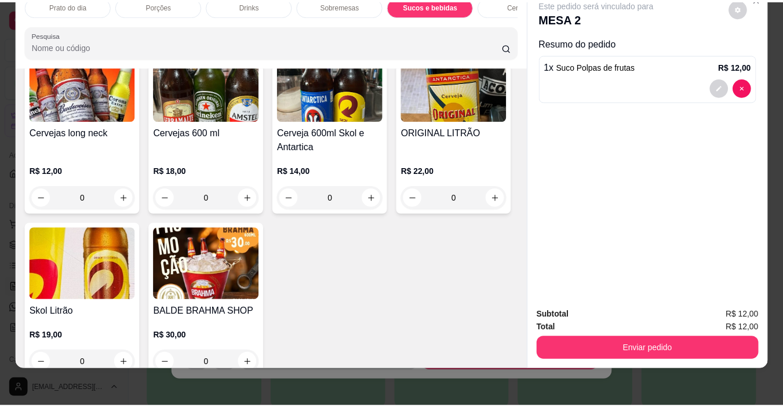
scroll to position [2213, 0]
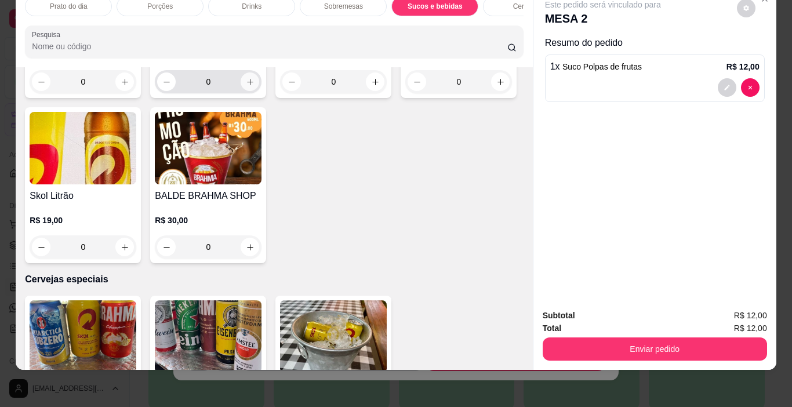
click at [246, 86] on icon "increase-product-quantity" at bounding box center [250, 82] width 9 height 9
type input "1"
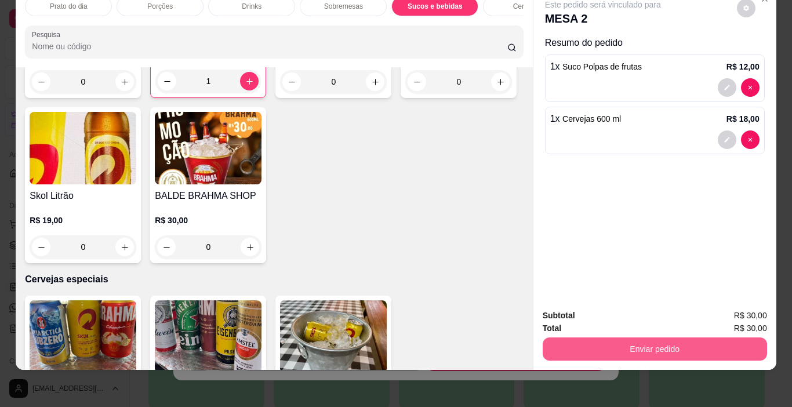
click at [652, 338] on button "Enviar pedido" at bounding box center [655, 348] width 224 height 23
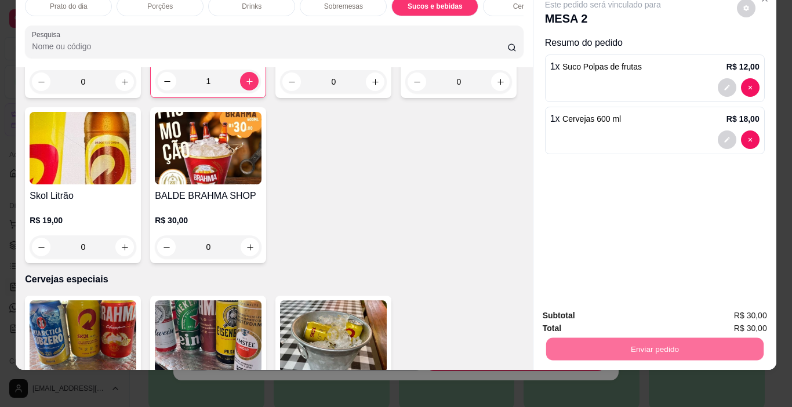
click at [732, 310] on button "Enviar pedido" at bounding box center [737, 312] width 66 height 22
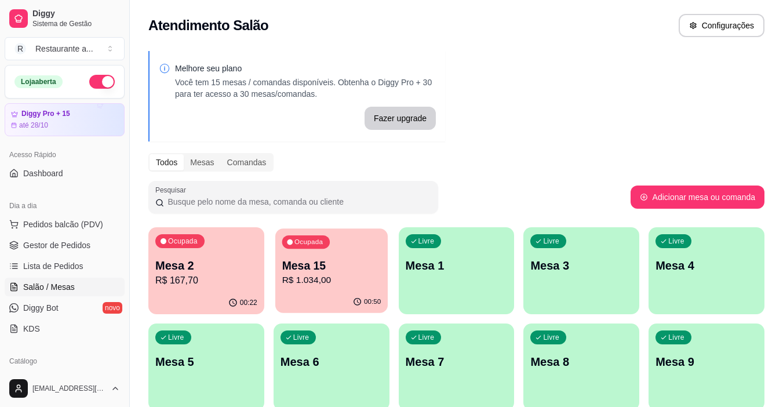
click at [328, 277] on p "R$ 1.034,00" at bounding box center [331, 280] width 99 height 13
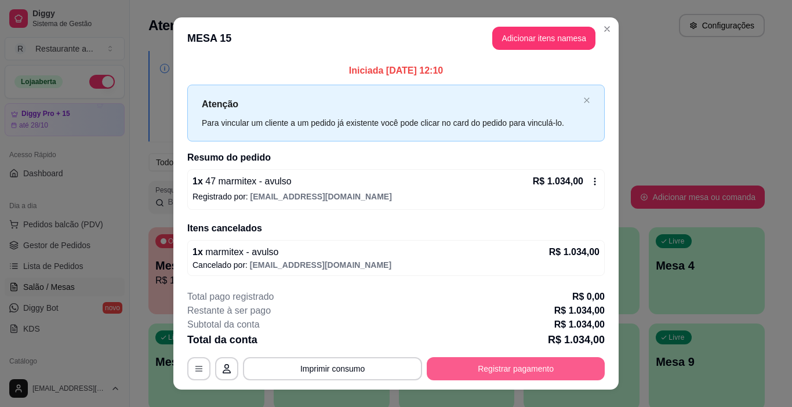
click at [503, 369] on button "Registrar pagamento" at bounding box center [516, 368] width 178 height 23
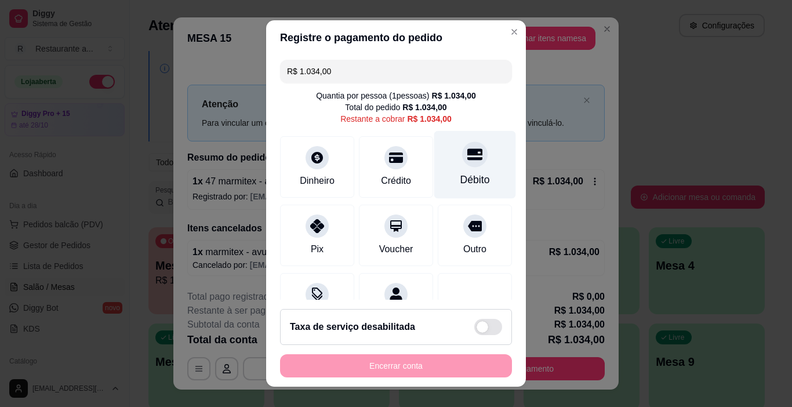
click at [462, 162] on div at bounding box center [475, 155] width 26 height 26
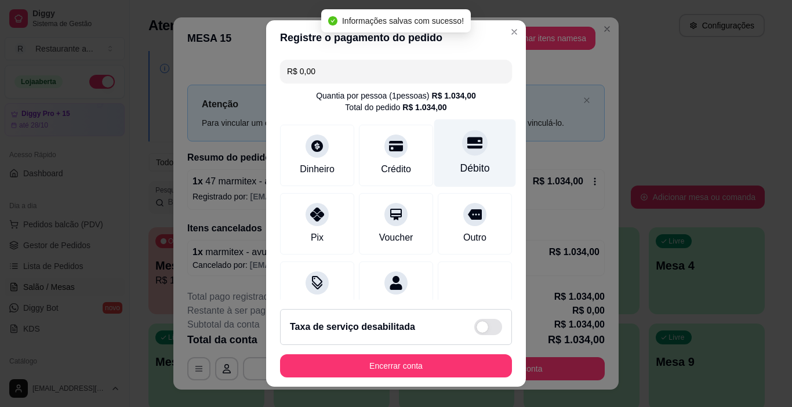
type input "R$ 0,00"
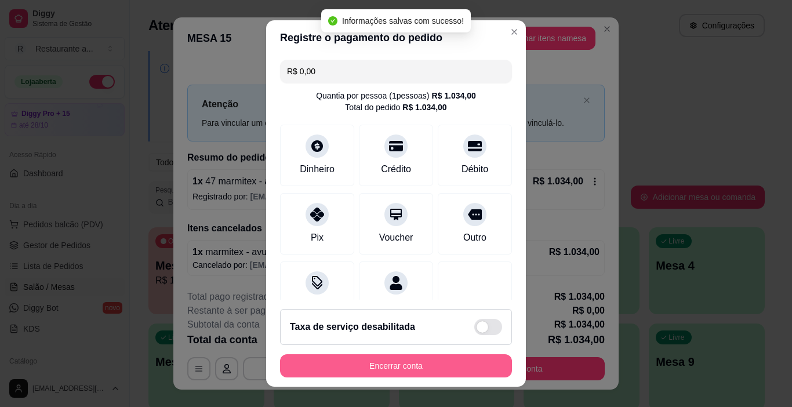
click at [392, 362] on button "Encerrar conta" at bounding box center [396, 365] width 232 height 23
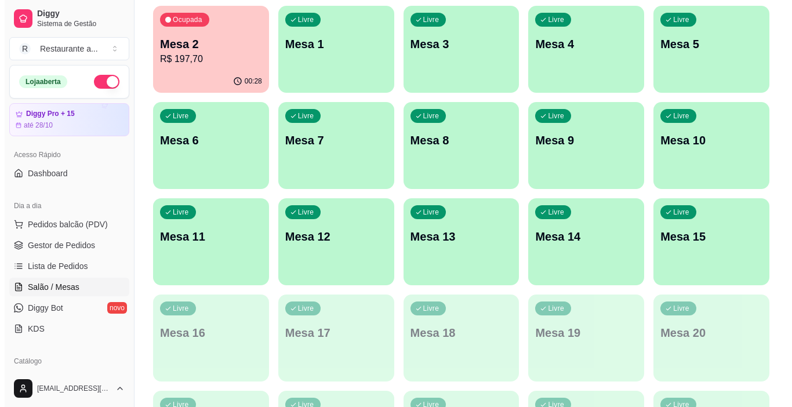
scroll to position [232, 0]
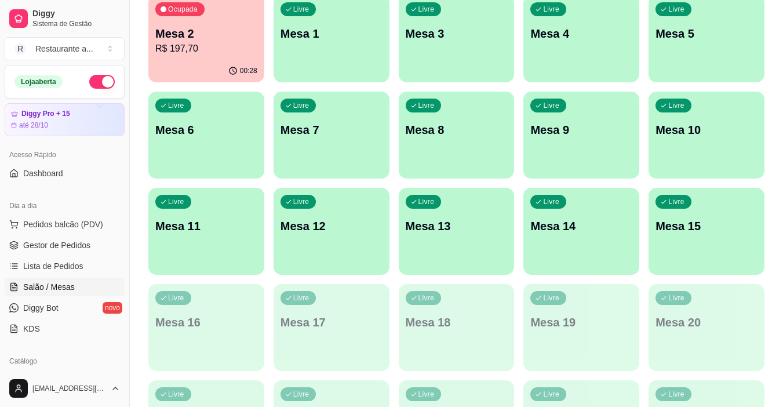
click at [712, 244] on div "Livre Mesa 15" at bounding box center [707, 224] width 116 height 73
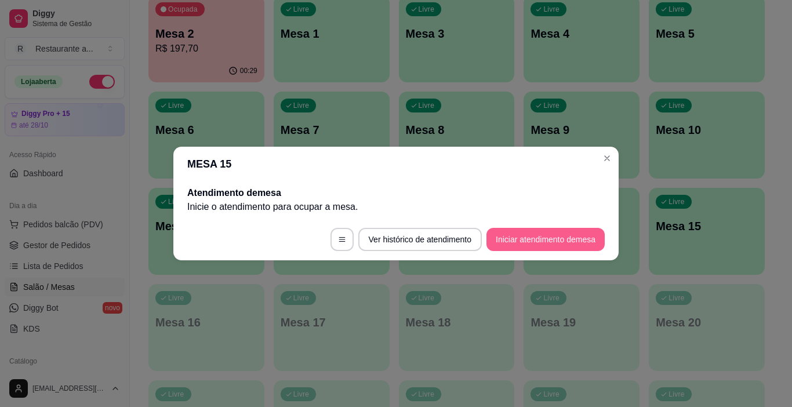
click at [540, 239] on button "Iniciar atendimento de mesa" at bounding box center [545, 239] width 118 height 23
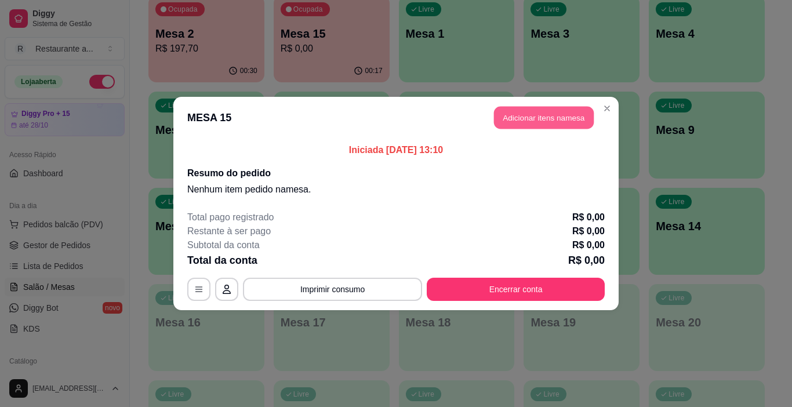
click at [540, 118] on button "Adicionar itens na mesa" at bounding box center [544, 118] width 100 height 23
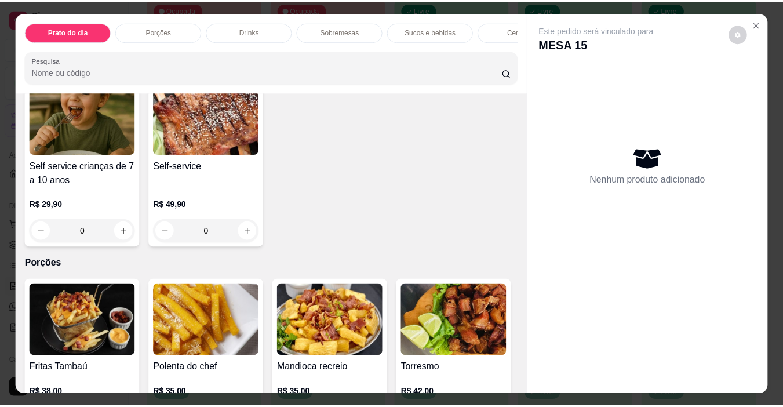
scroll to position [0, 0]
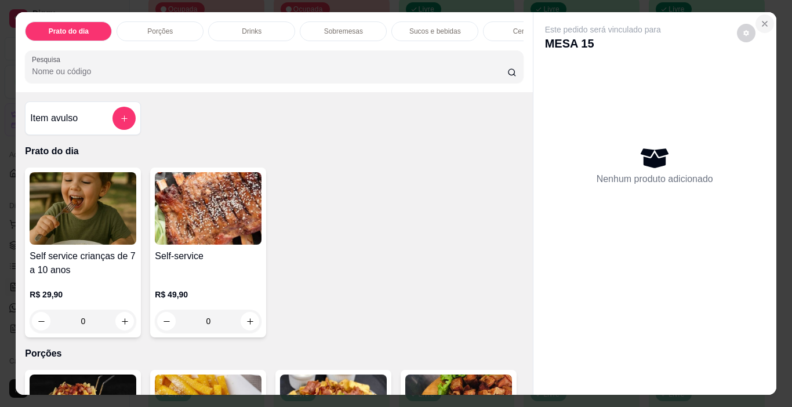
click at [760, 19] on icon "Close" at bounding box center [764, 23] width 9 height 9
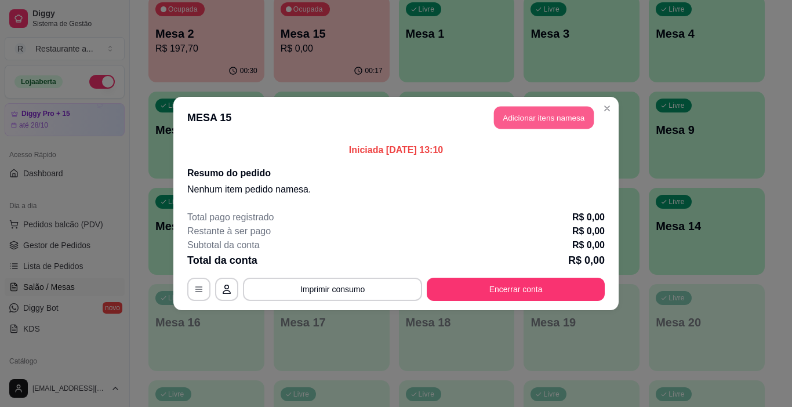
click at [555, 119] on button "Adicionar itens na mesa" at bounding box center [544, 118] width 100 height 23
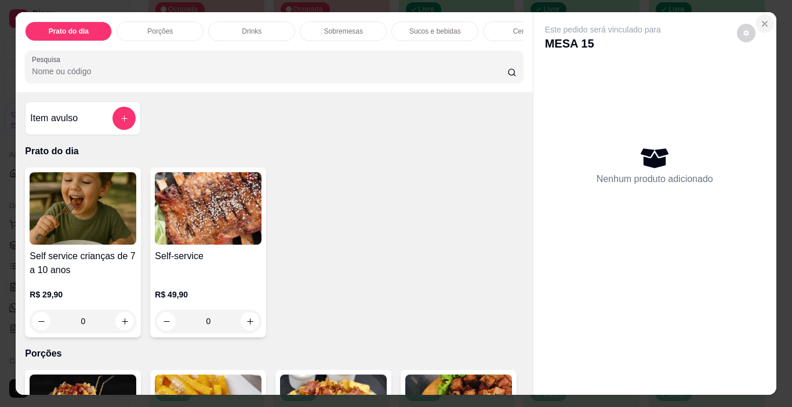
click at [761, 21] on icon "Close" at bounding box center [764, 23] width 9 height 9
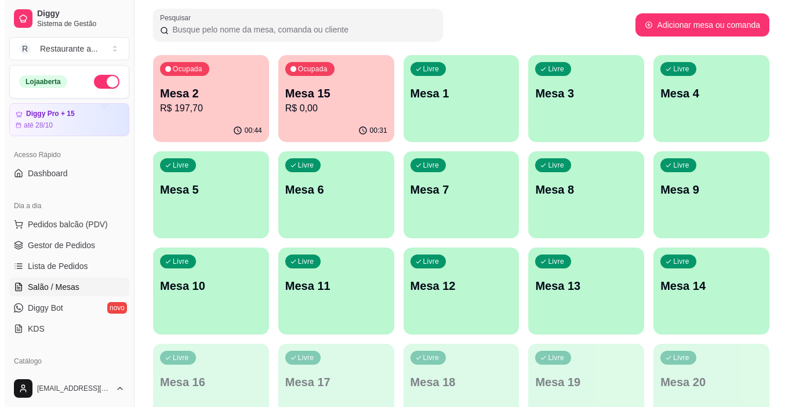
scroll to position [116, 0]
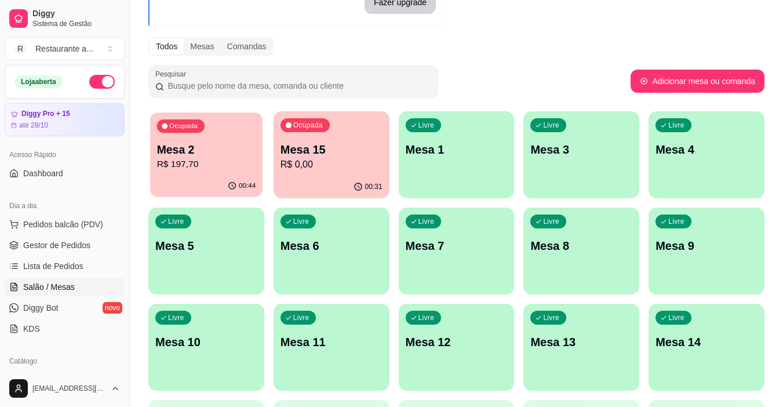
click at [225, 163] on p "R$ 197,70" at bounding box center [206, 164] width 99 height 13
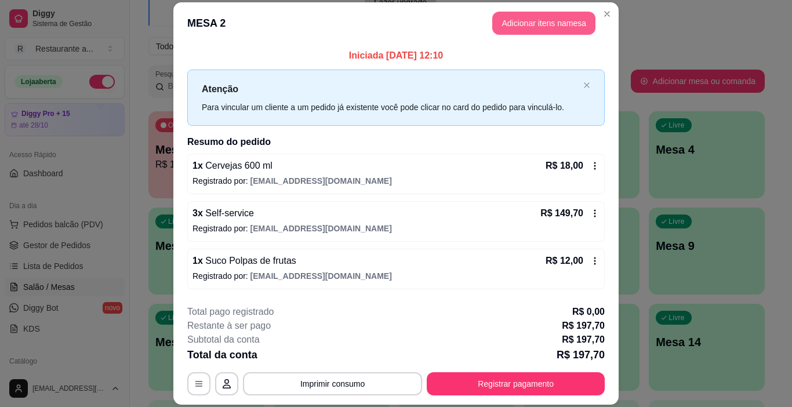
click at [540, 20] on button "Adicionar itens na mesa" at bounding box center [543, 23] width 103 height 23
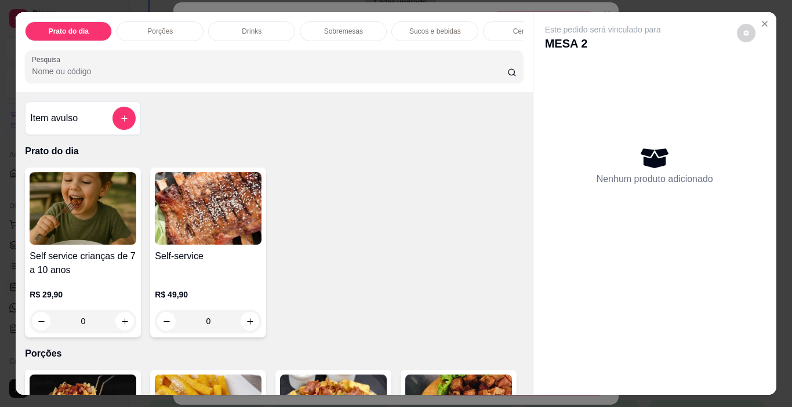
click at [121, 109] on div "Item avulso" at bounding box center [83, 118] width 116 height 34
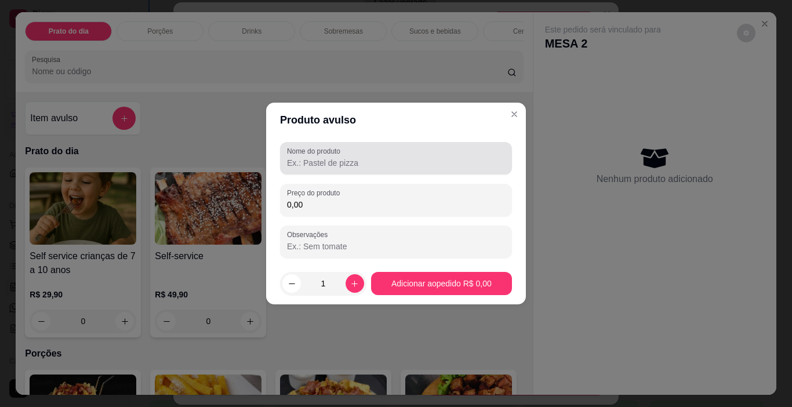
click at [312, 160] on input "Nome do produto" at bounding box center [396, 163] width 218 height 12
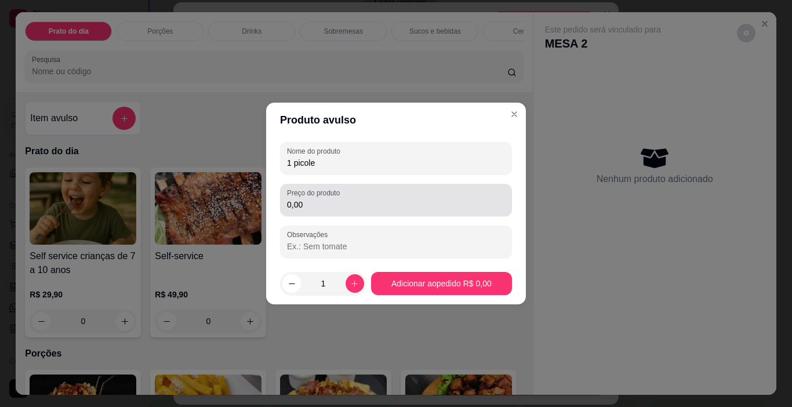
type input "1 picole"
click at [310, 209] on input "0,00" at bounding box center [396, 205] width 218 height 12
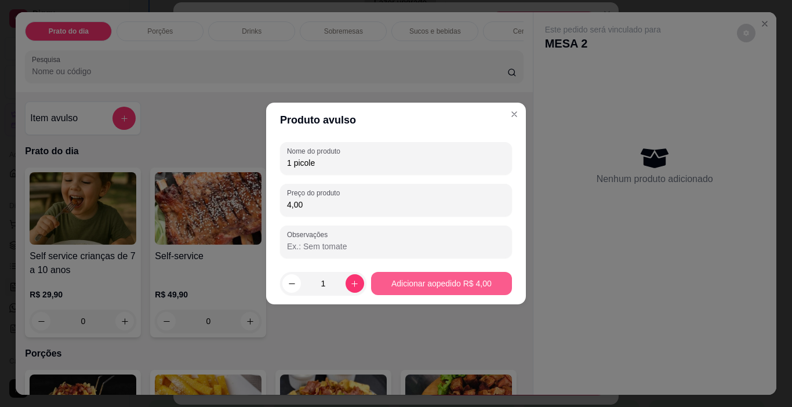
type input "4,00"
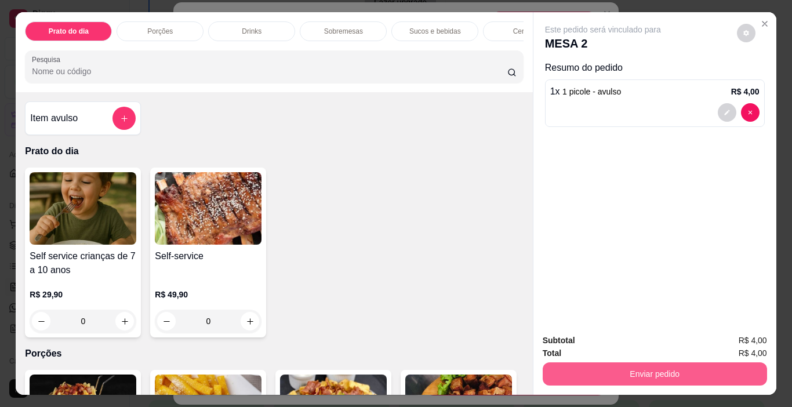
click at [645, 368] on button "Enviar pedido" at bounding box center [655, 373] width 224 height 23
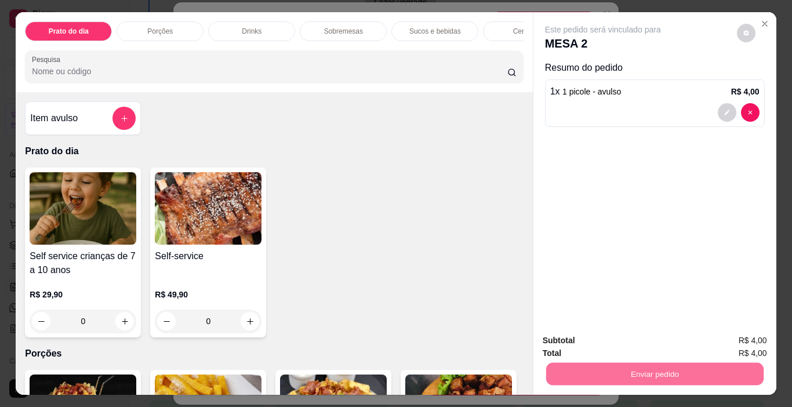
click at [733, 341] on button "Enviar pedido" at bounding box center [737, 341] width 66 height 22
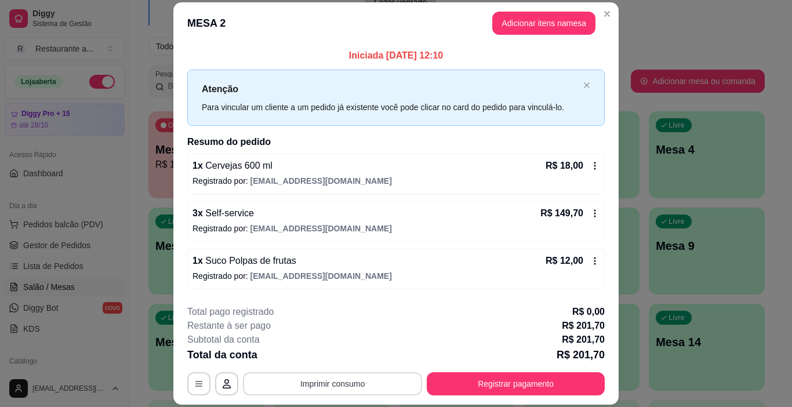
click at [337, 383] on button "Imprimir consumo" at bounding box center [332, 383] width 179 height 23
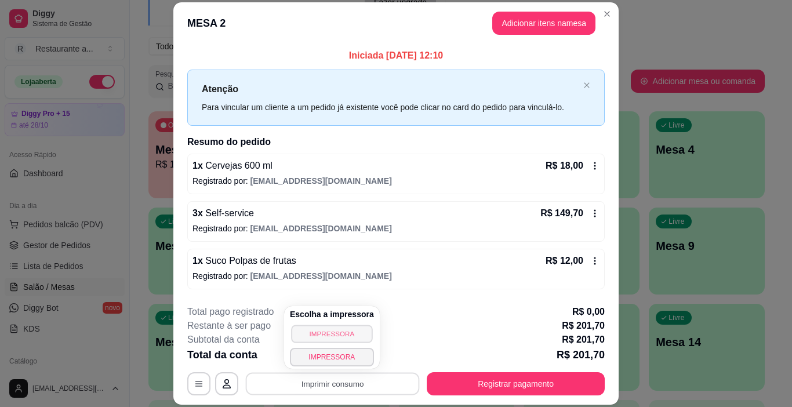
click at [330, 334] on button "IMPRESSORA" at bounding box center [331, 334] width 81 height 18
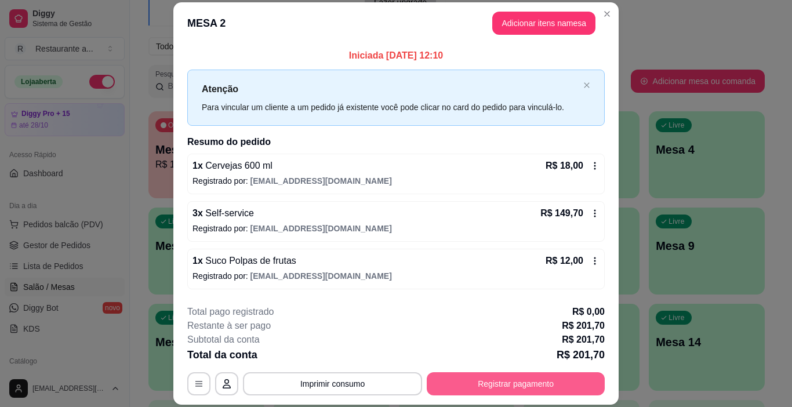
click at [503, 385] on button "Registrar pagamento" at bounding box center [516, 383] width 178 height 23
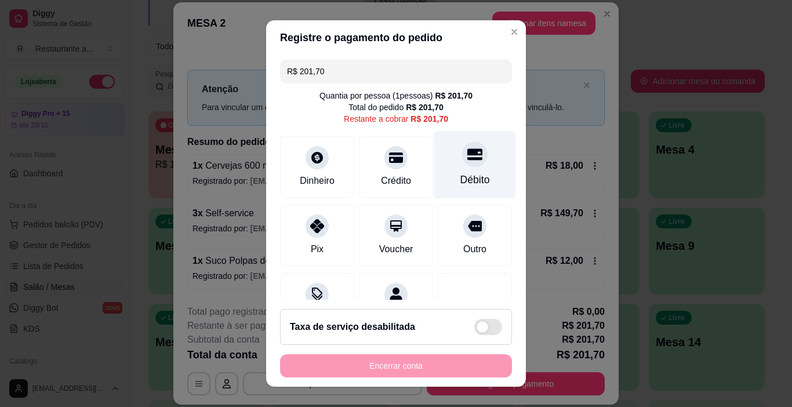
click at [462, 165] on div at bounding box center [475, 155] width 26 height 26
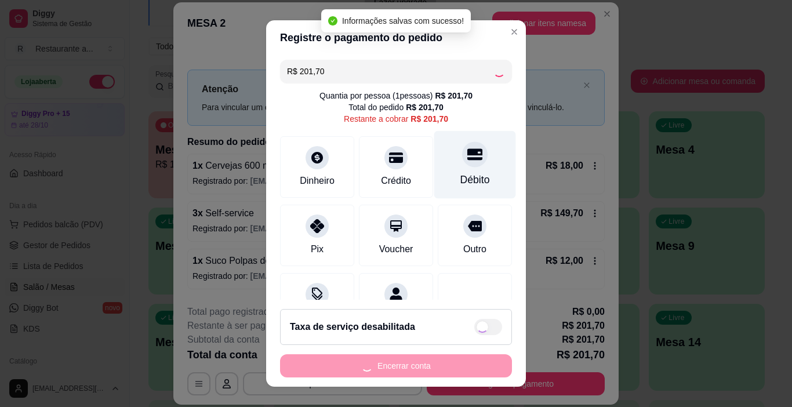
type input "R$ 0,00"
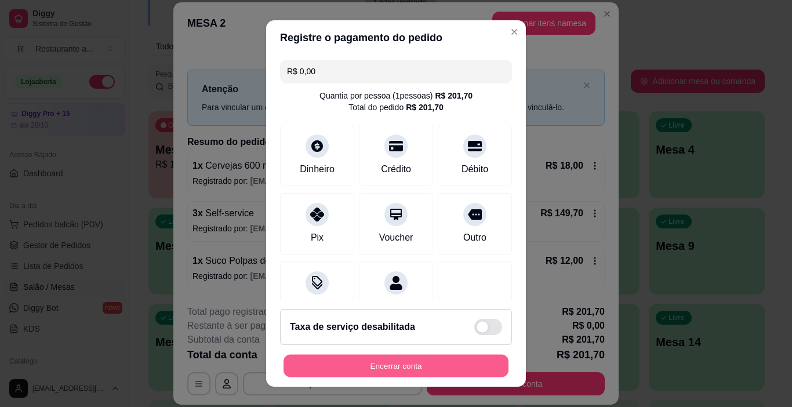
click at [380, 367] on button "Encerrar conta" at bounding box center [395, 366] width 225 height 23
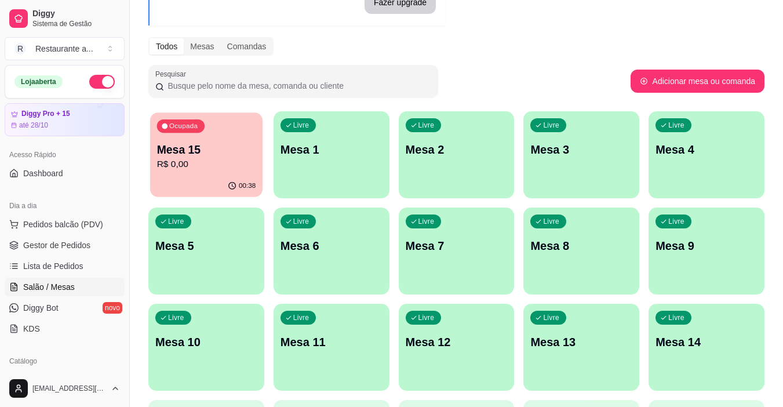
click at [203, 169] on p "R$ 0,00" at bounding box center [206, 164] width 99 height 13
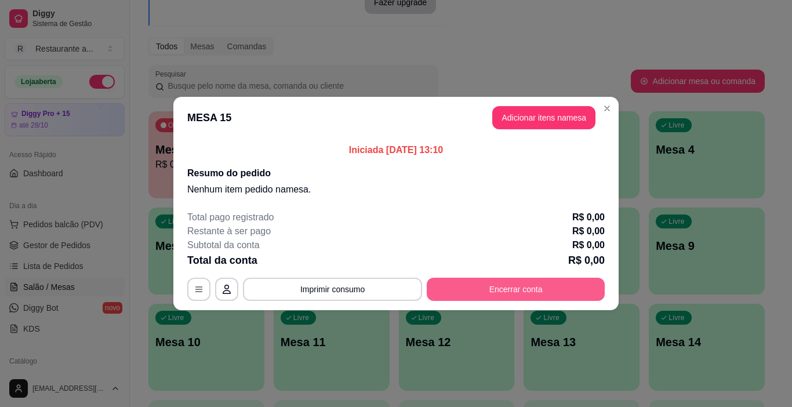
click at [504, 288] on button "Encerrar conta" at bounding box center [516, 289] width 178 height 23
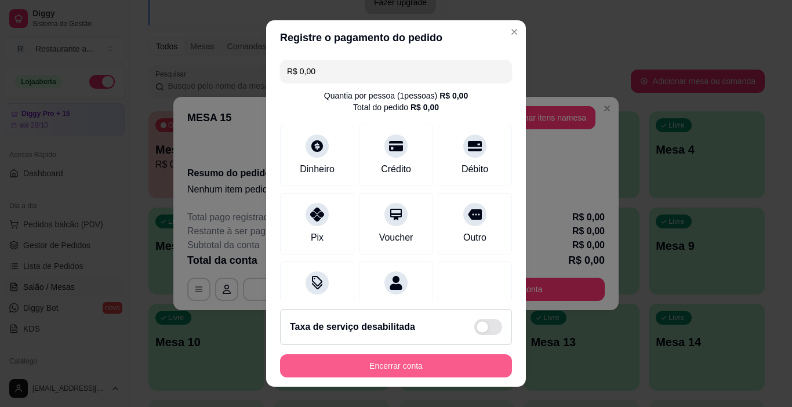
click at [409, 368] on button "Encerrar conta" at bounding box center [396, 365] width 232 height 23
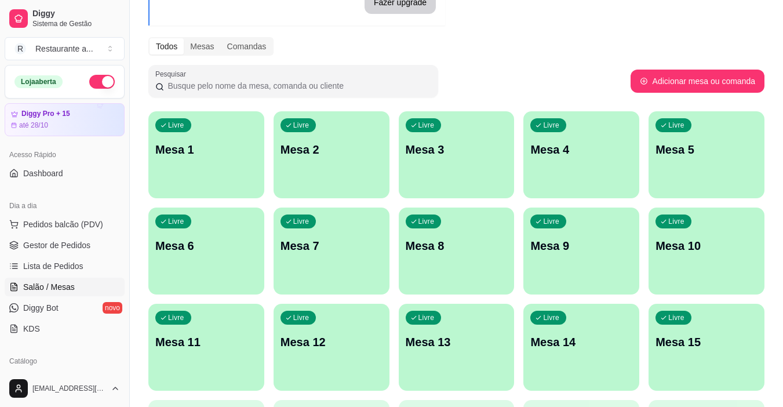
click at [199, 163] on div "Livre Mesa 1" at bounding box center [206, 147] width 116 height 73
click at [573, 170] on div "Livre Mesa 4" at bounding box center [582, 147] width 116 height 73
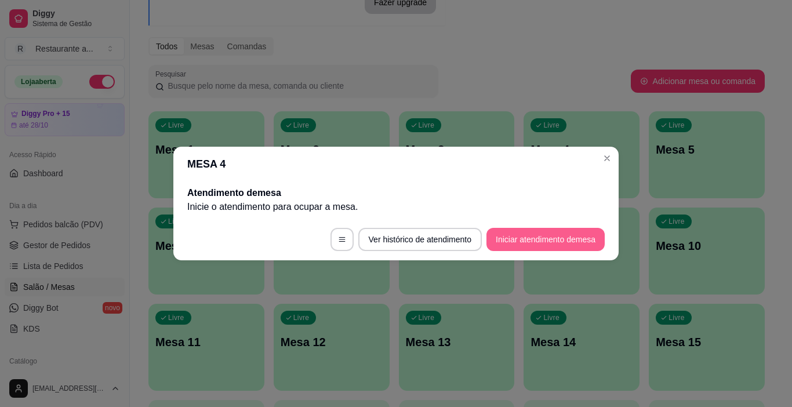
click at [534, 236] on button "Iniciar atendimento de mesa" at bounding box center [545, 239] width 118 height 23
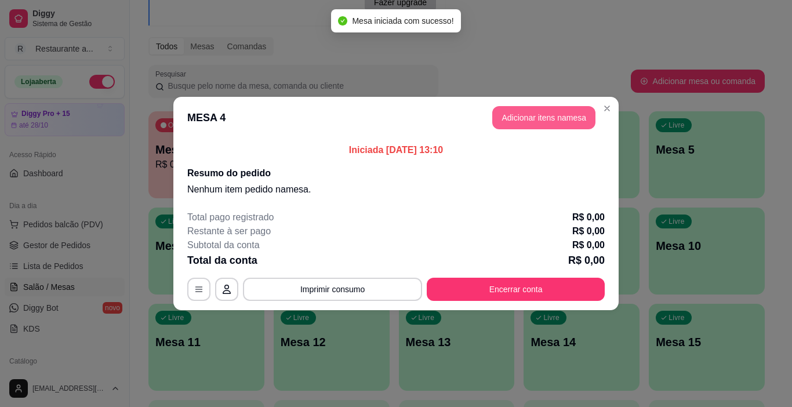
click at [541, 119] on button "Adicionar itens na mesa" at bounding box center [543, 117] width 103 height 23
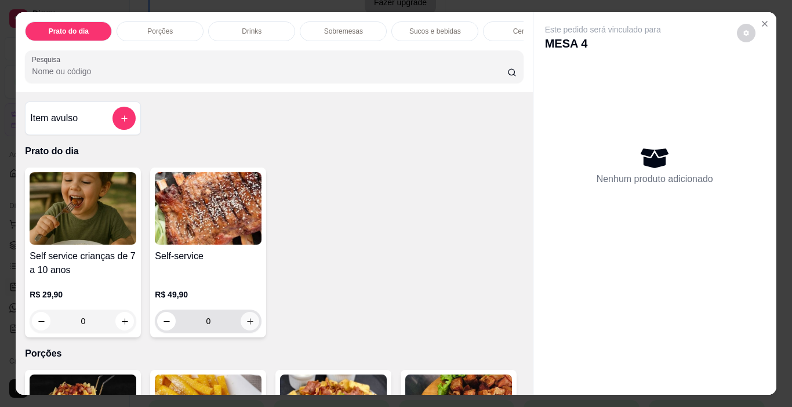
click at [246, 324] on icon "increase-product-quantity" at bounding box center [250, 321] width 9 height 9
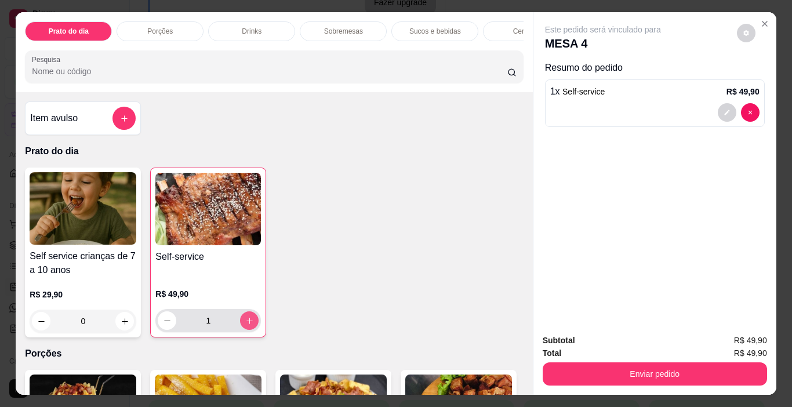
click at [245, 324] on icon "increase-product-quantity" at bounding box center [249, 321] width 9 height 9
type input "3"
click at [122, 323] on icon "increase-product-quantity" at bounding box center [125, 321] width 6 height 6
type input "1"
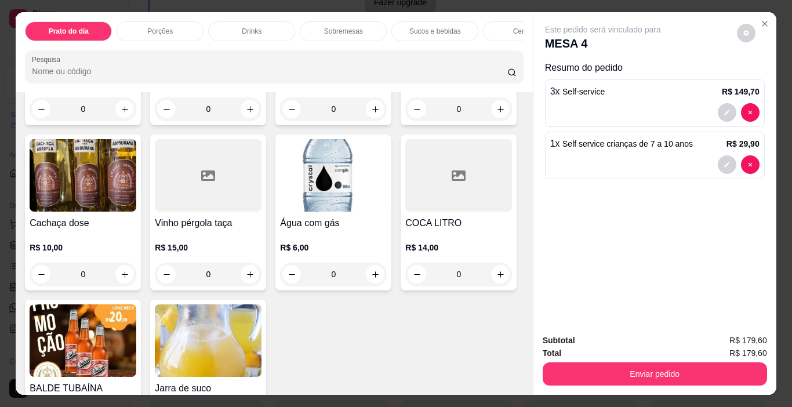
scroll to position [1681, 0]
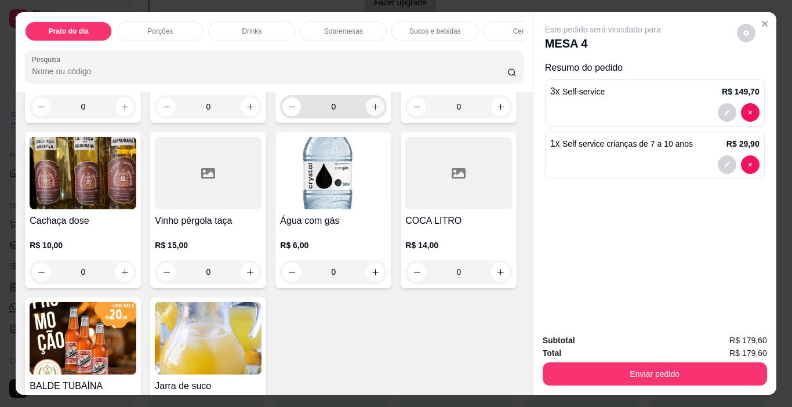
click at [371, 111] on icon "increase-product-quantity" at bounding box center [375, 107] width 9 height 9
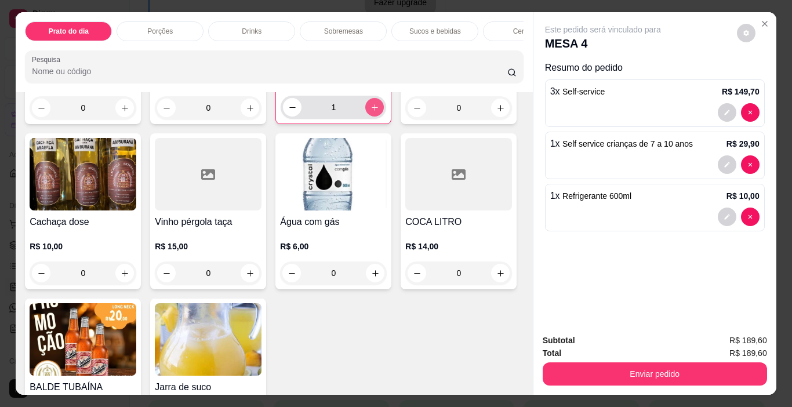
click at [370, 112] on icon "increase-product-quantity" at bounding box center [374, 107] width 9 height 9
type input "2"
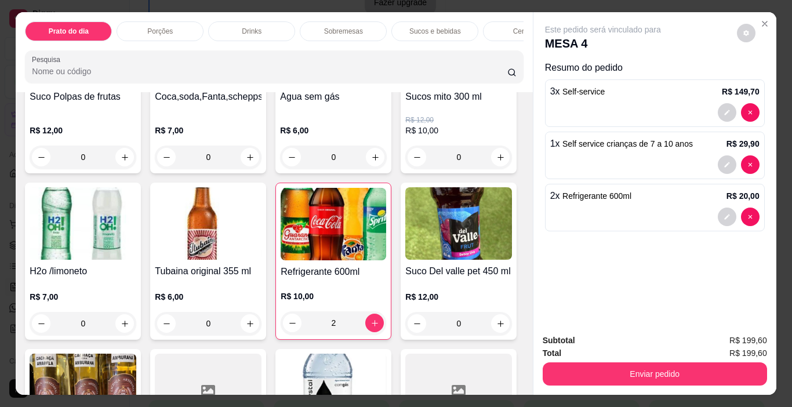
scroll to position [1333, 0]
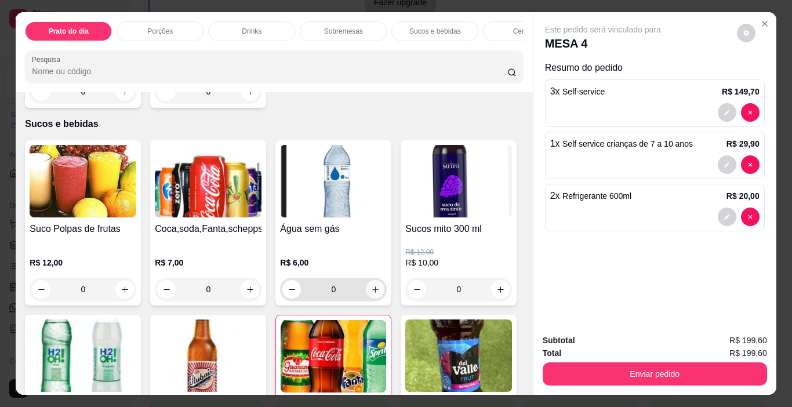
click at [371, 285] on icon "increase-product-quantity" at bounding box center [375, 289] width 9 height 9
type input "1"
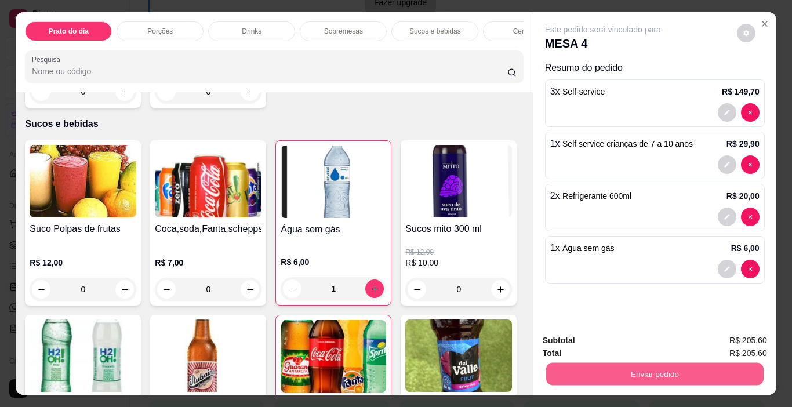
click at [654, 365] on button "Enviar pedido" at bounding box center [654, 374] width 217 height 23
click at [726, 339] on button "Enviar pedido" at bounding box center [737, 340] width 64 height 21
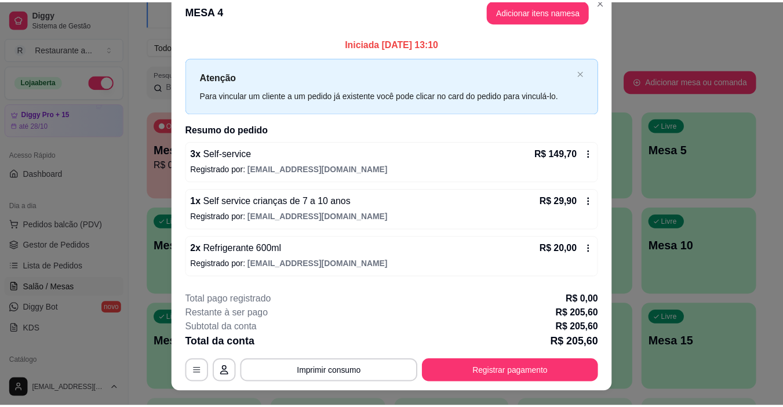
scroll to position [0, 0]
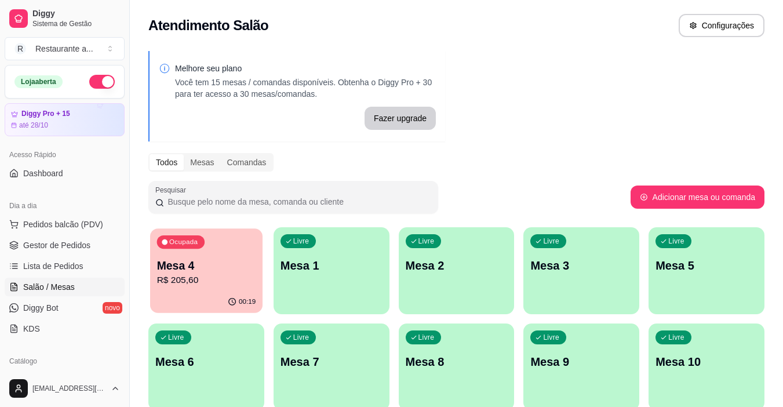
click at [220, 279] on p "R$ 205,60" at bounding box center [206, 280] width 99 height 13
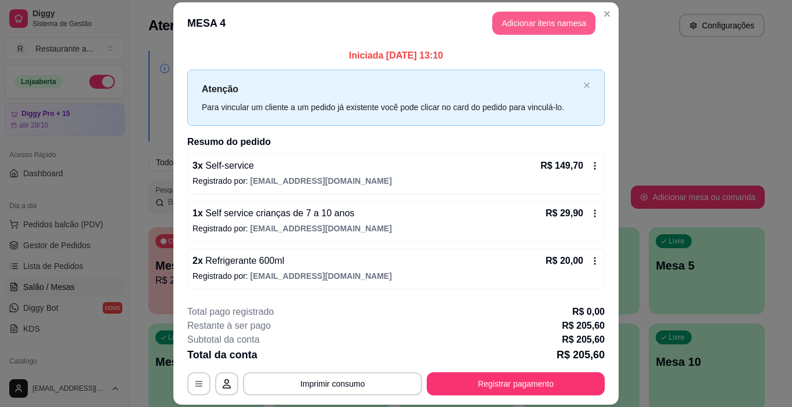
click at [544, 23] on button "Adicionar itens na mesa" at bounding box center [543, 23] width 103 height 23
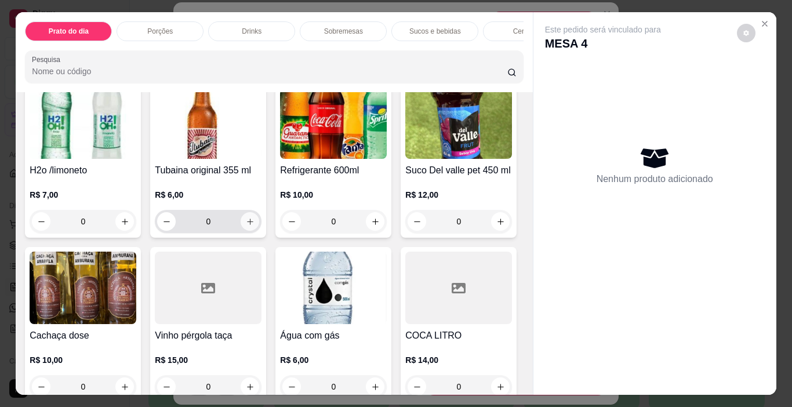
scroll to position [1739, 0]
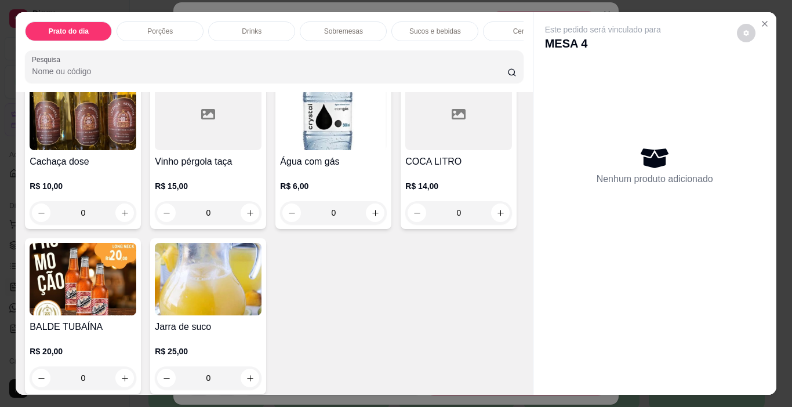
click at [371, 52] on icon "increase-product-quantity" at bounding box center [375, 47] width 9 height 9
type input "1"
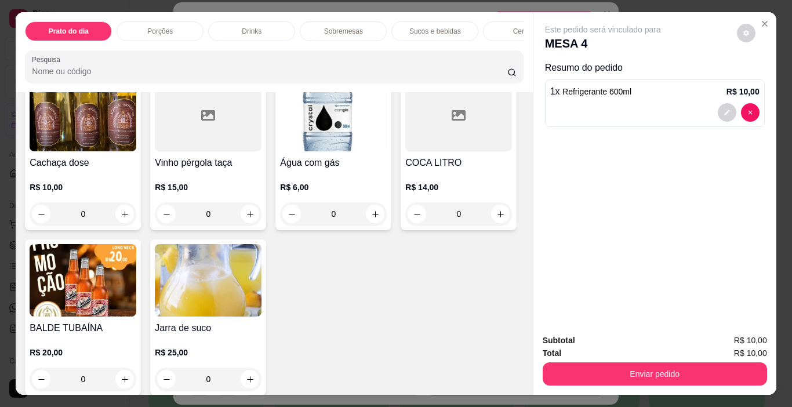
scroll to position [1740, 0]
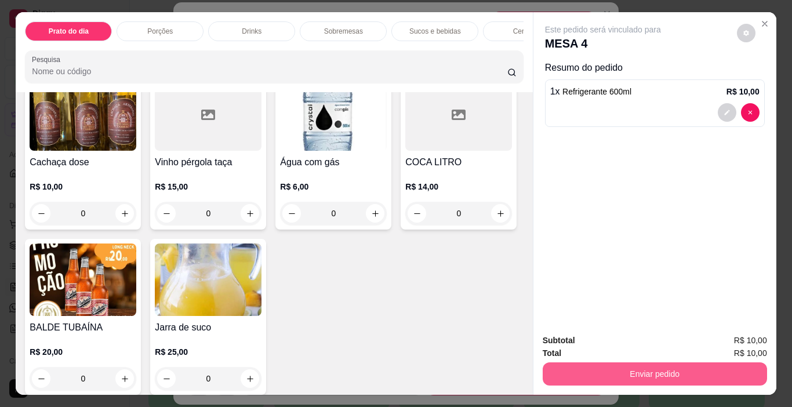
click at [660, 363] on button "Enviar pedido" at bounding box center [655, 373] width 224 height 23
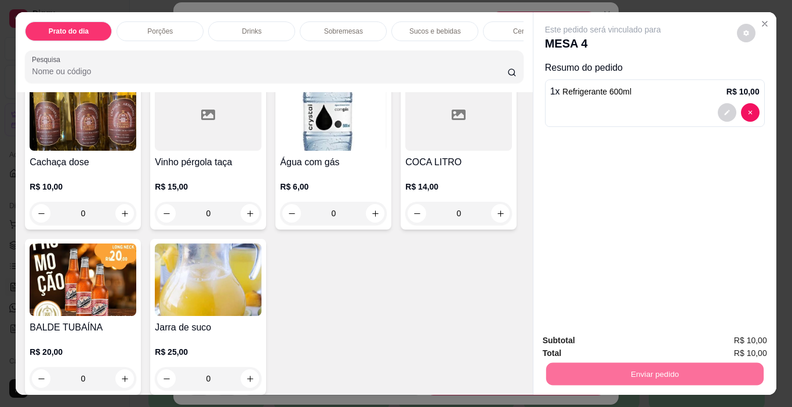
click at [744, 343] on button "Enviar pedido" at bounding box center [737, 340] width 64 height 21
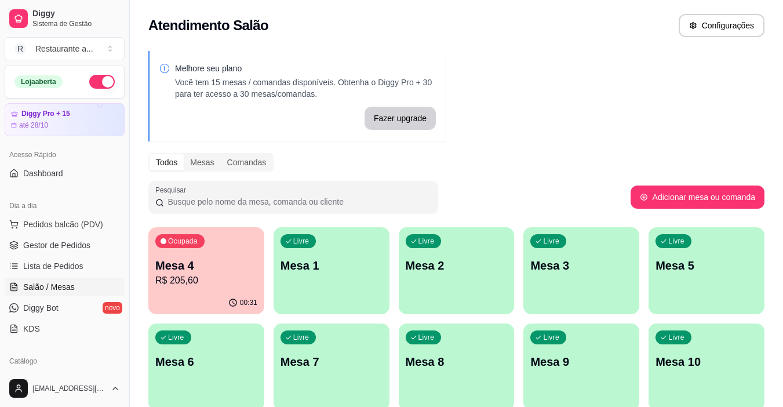
click at [210, 268] on p "Mesa 4" at bounding box center [206, 265] width 102 height 16
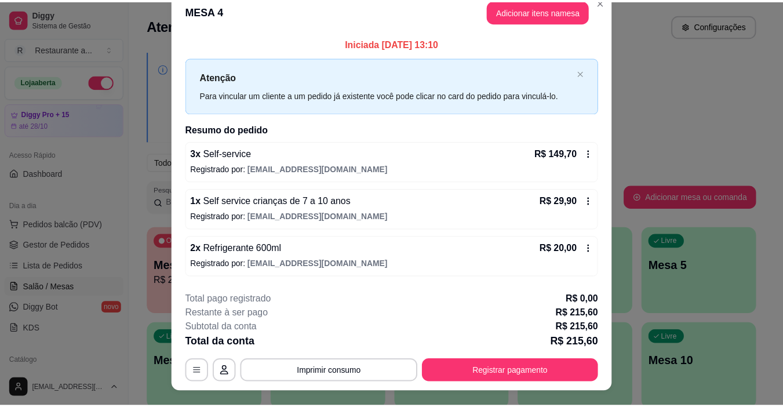
scroll to position [0, 0]
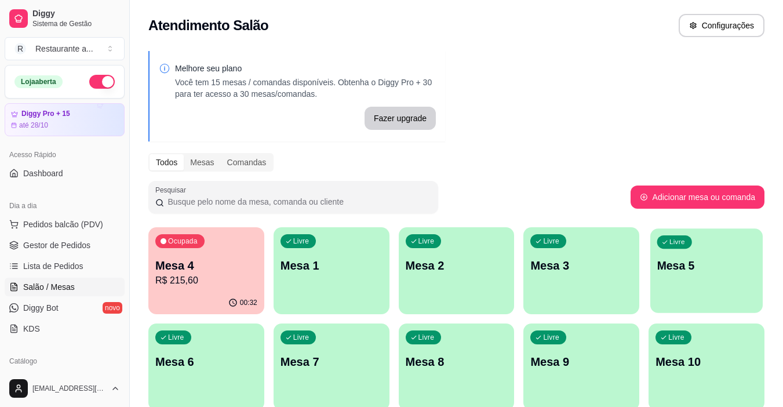
click at [706, 275] on div "Livre Mesa 5" at bounding box center [706, 263] width 112 height 71
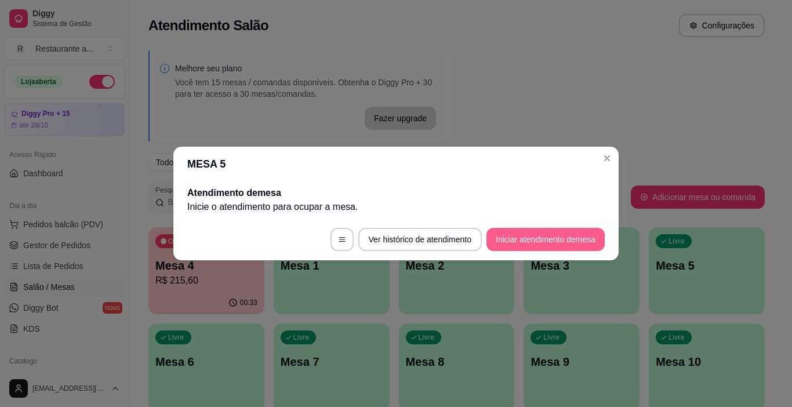
click at [540, 240] on button "Iniciar atendimento de mesa" at bounding box center [545, 239] width 118 height 23
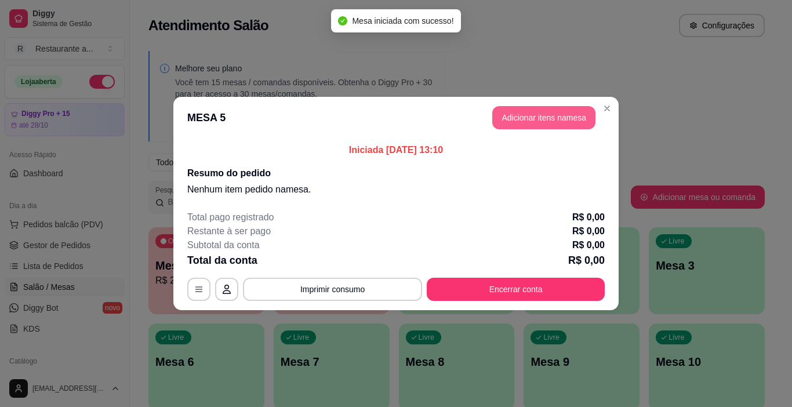
click at [536, 112] on button "Adicionar itens na mesa" at bounding box center [543, 117] width 103 height 23
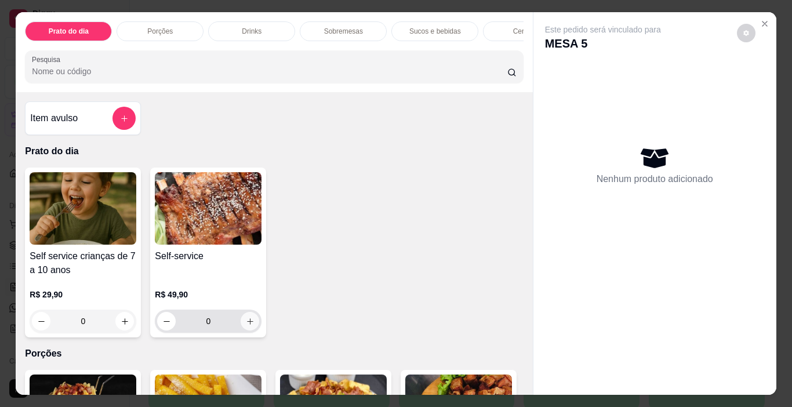
click at [246, 323] on icon "increase-product-quantity" at bounding box center [250, 321] width 9 height 9
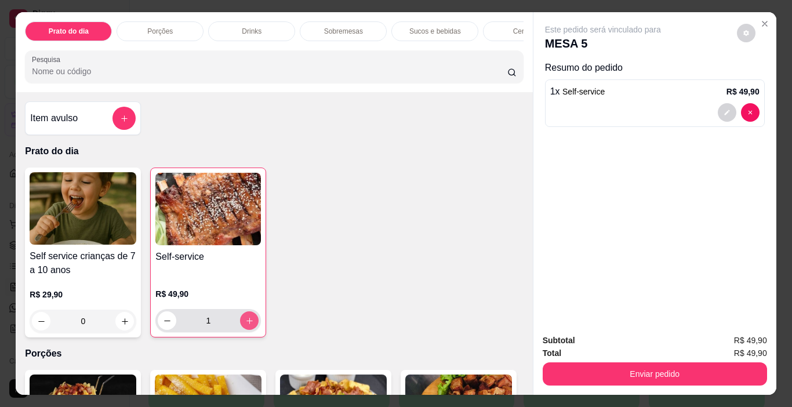
click at [245, 323] on icon "increase-product-quantity" at bounding box center [249, 321] width 9 height 9
type input "2"
click at [416, 29] on p "Sucos e bebidas" at bounding box center [435, 31] width 52 height 9
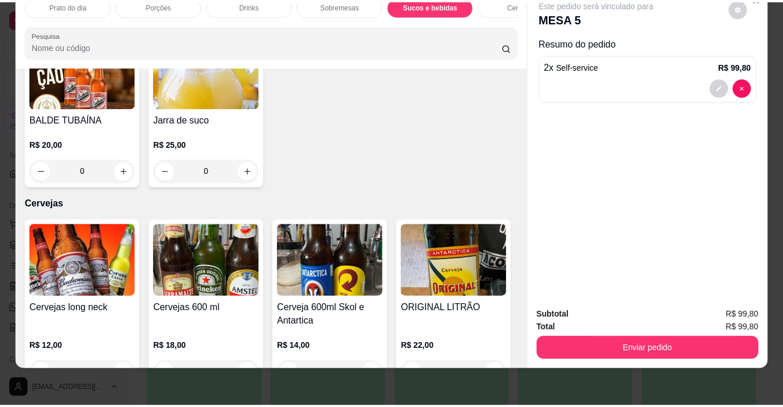
scroll to position [1981, 0]
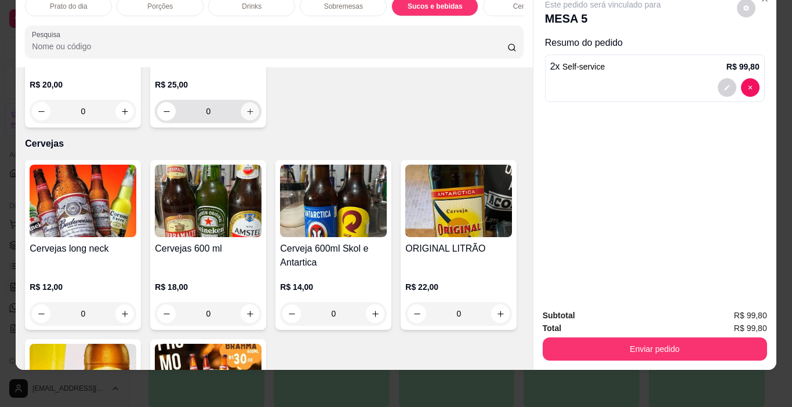
click at [246, 116] on icon "increase-product-quantity" at bounding box center [250, 111] width 9 height 9
type input "1"
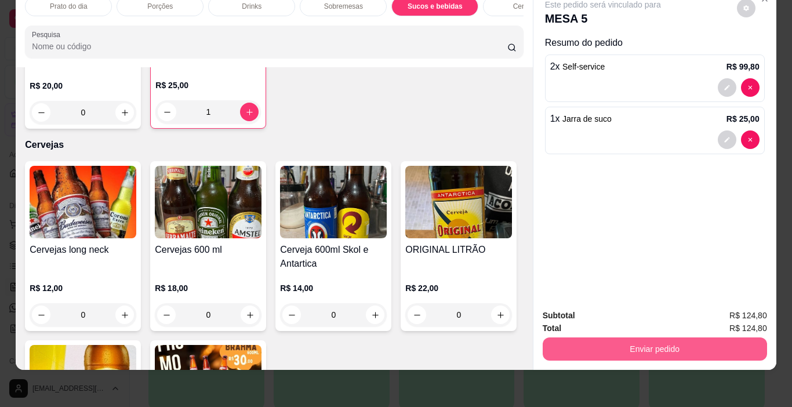
click at [671, 340] on button "Enviar pedido" at bounding box center [655, 348] width 224 height 23
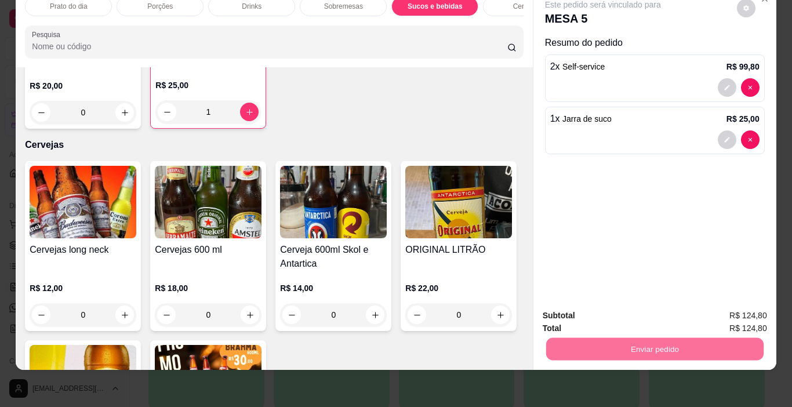
click at [725, 310] on button "Enviar pedido" at bounding box center [737, 311] width 64 height 21
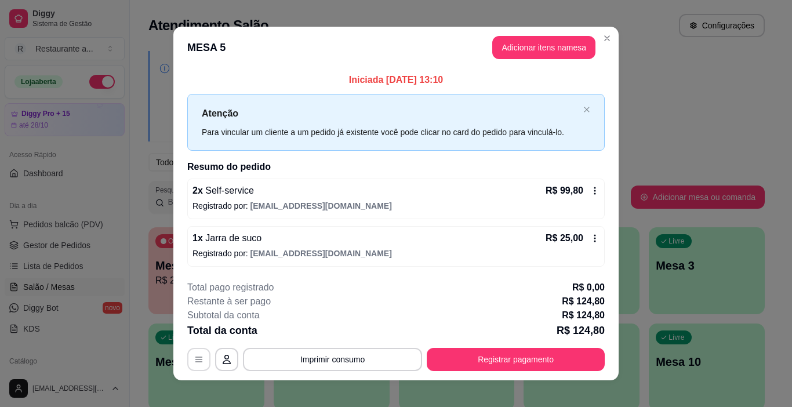
click at [194, 357] on icon "button" at bounding box center [198, 359] width 9 height 9
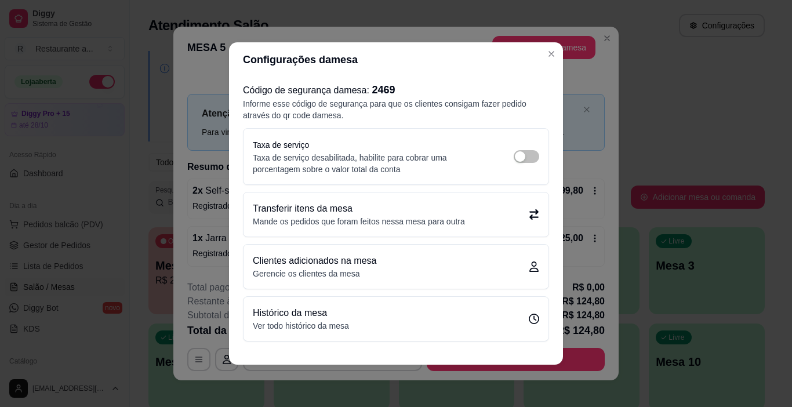
click at [356, 259] on p "Clientes adicionados na mesa" at bounding box center [314, 261] width 123 height 14
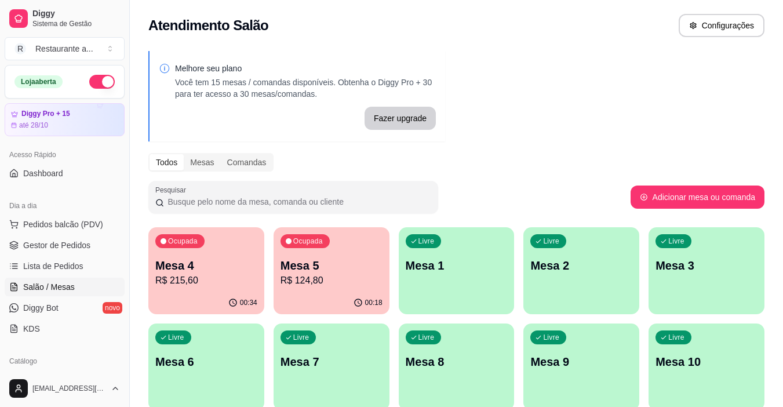
click at [367, 374] on div "Livre Mesa 7" at bounding box center [332, 359] width 116 height 73
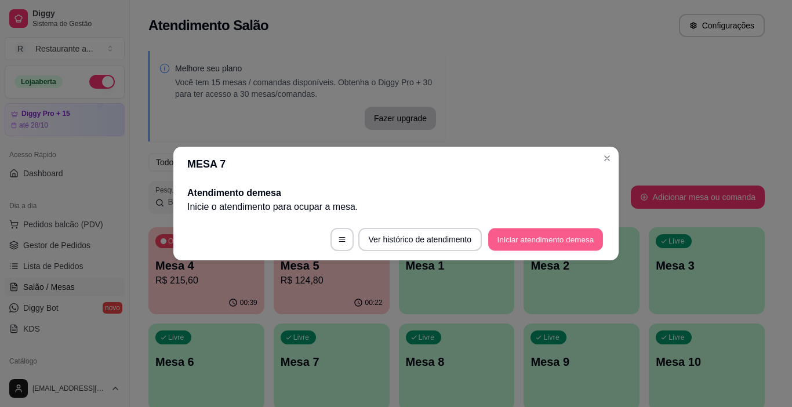
click at [524, 238] on button "Iniciar atendimento de mesa" at bounding box center [545, 239] width 115 height 23
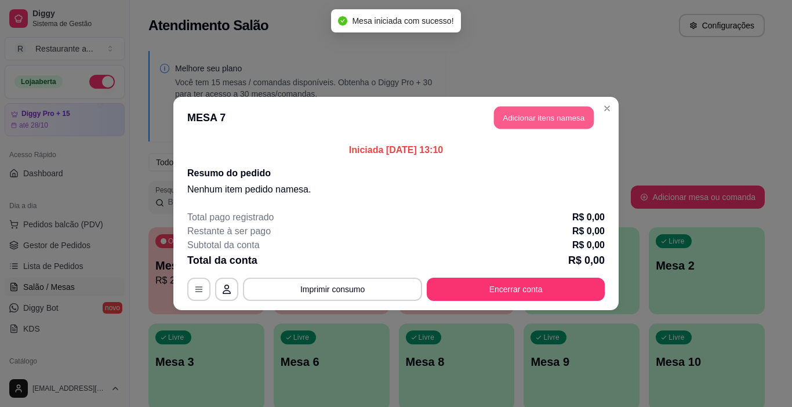
click at [550, 117] on button "Adicionar itens na mesa" at bounding box center [544, 118] width 100 height 23
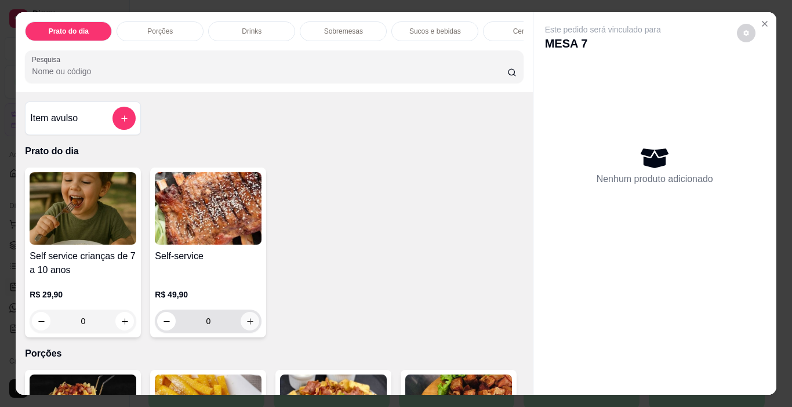
click at [247, 323] on icon "increase-product-quantity" at bounding box center [250, 321] width 9 height 9
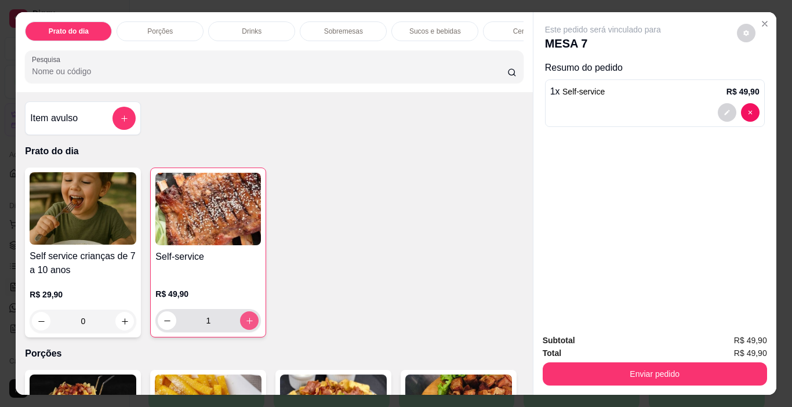
click at [247, 323] on icon "increase-product-quantity" at bounding box center [249, 321] width 9 height 9
type input "4"
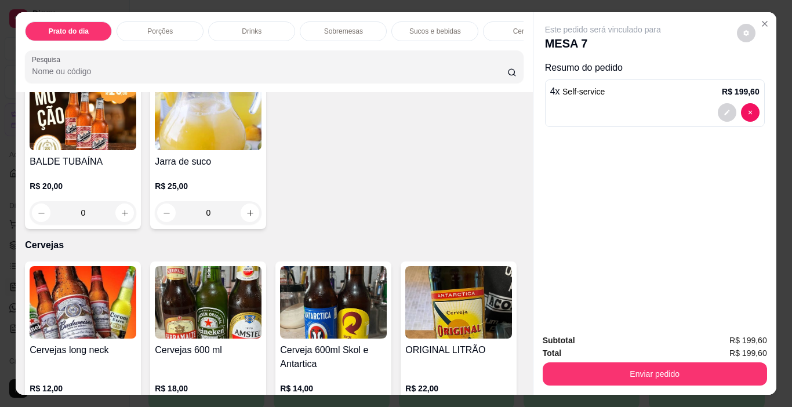
scroll to position [1913, 0]
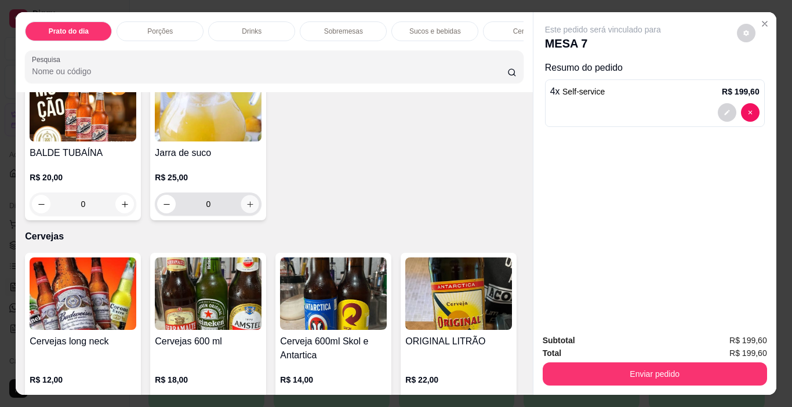
click at [247, 207] on icon "increase-product-quantity" at bounding box center [250, 204] width 6 height 6
type input "1"
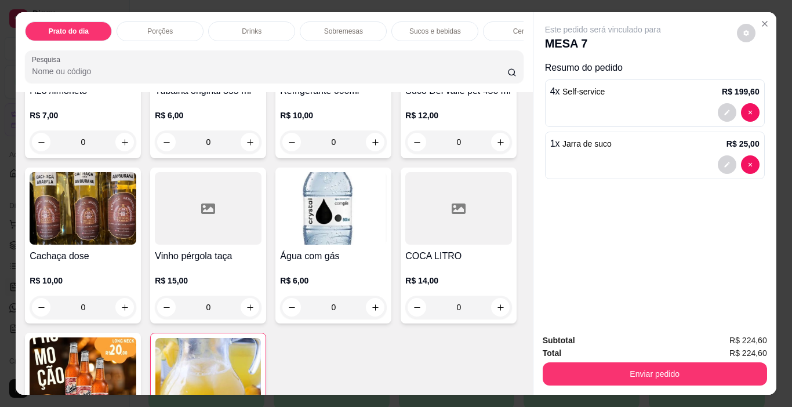
scroll to position [1449, 0]
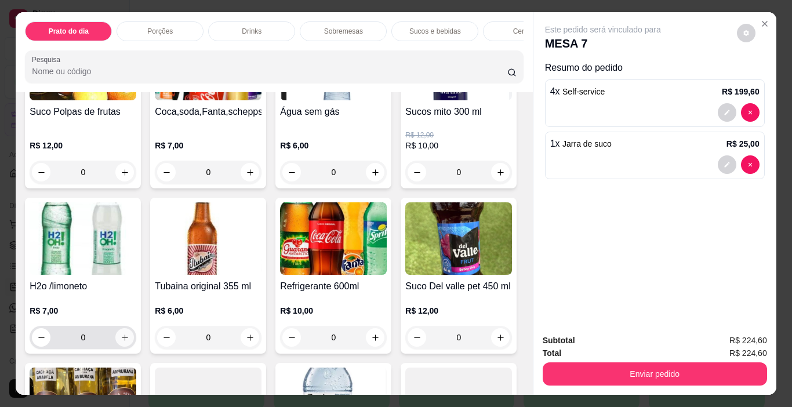
click at [128, 335] on icon "increase-product-quantity" at bounding box center [125, 338] width 6 height 6
type input "1"
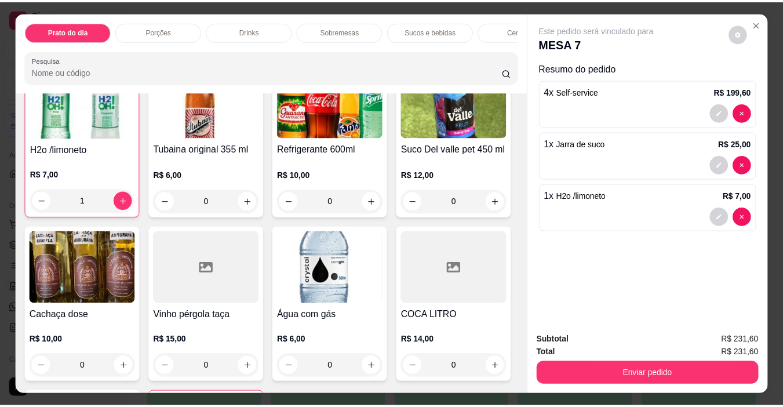
scroll to position [1681, 0]
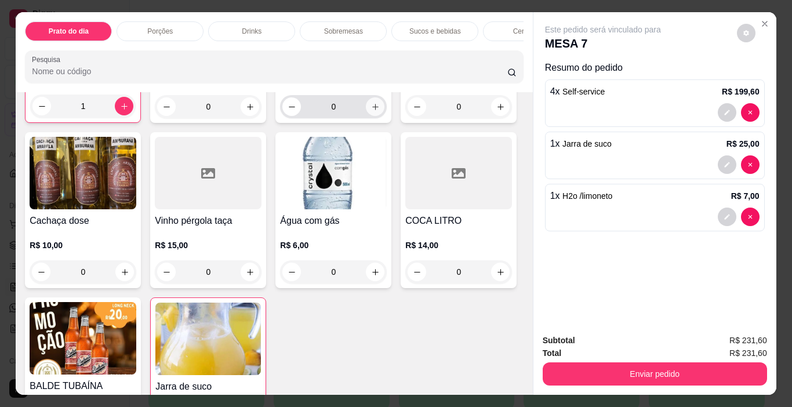
click at [371, 111] on icon "increase-product-quantity" at bounding box center [375, 107] width 9 height 9
type input "1"
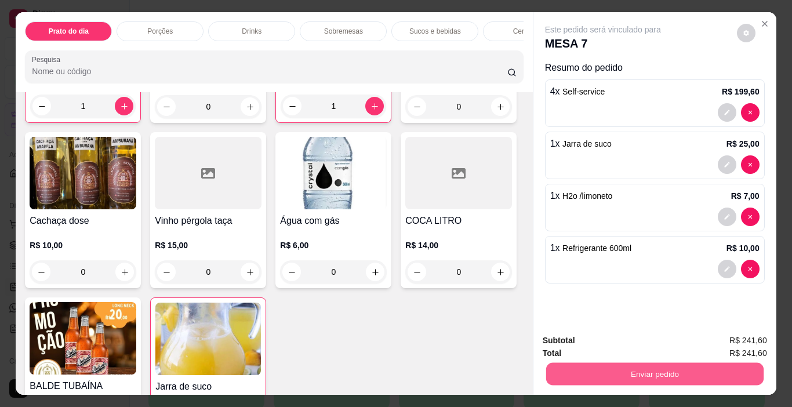
click at [668, 369] on button "Enviar pedido" at bounding box center [654, 374] width 217 height 23
click at [667, 340] on button "Registrar cliente" at bounding box center [659, 341] width 77 height 22
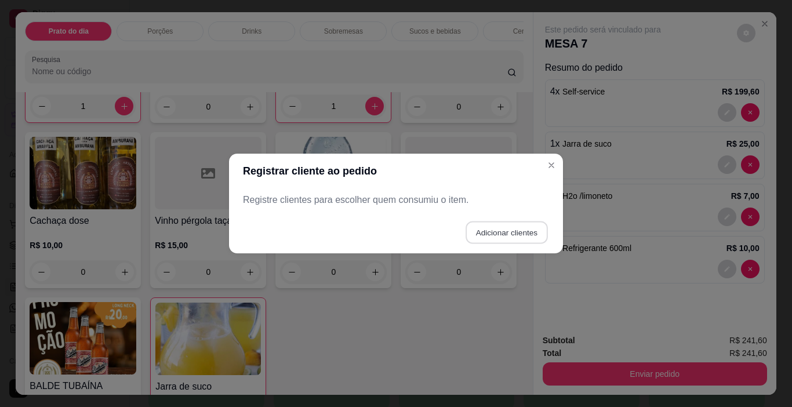
click at [512, 226] on button "Adicionar clientes" at bounding box center [507, 232] width 82 height 23
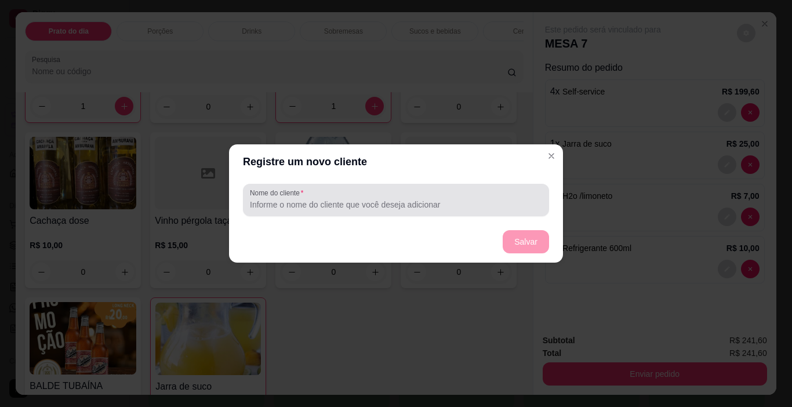
click at [275, 206] on input "Nome do cliente" at bounding box center [396, 205] width 292 height 12
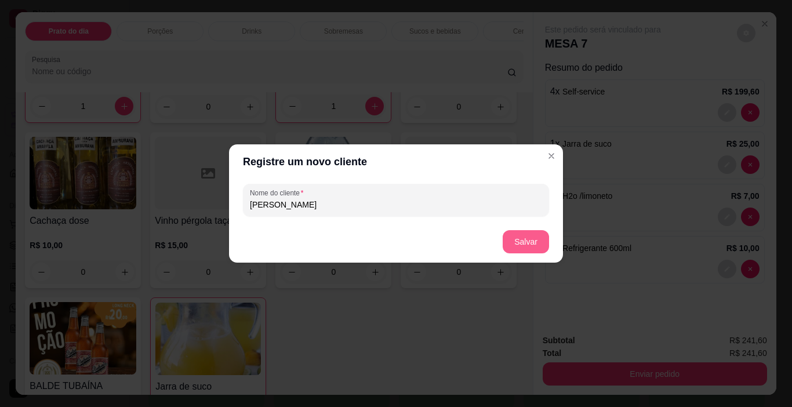
type input "[PERSON_NAME]"
click at [526, 245] on button "Salvar" at bounding box center [526, 241] width 46 height 23
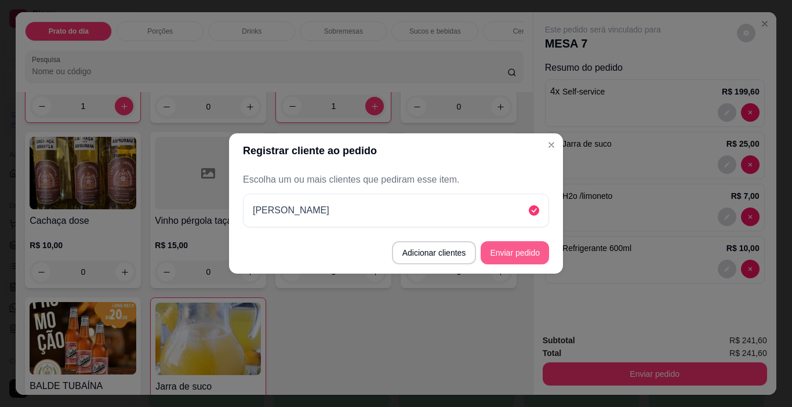
click at [528, 253] on button "Enviar pedido" at bounding box center [515, 252] width 68 height 23
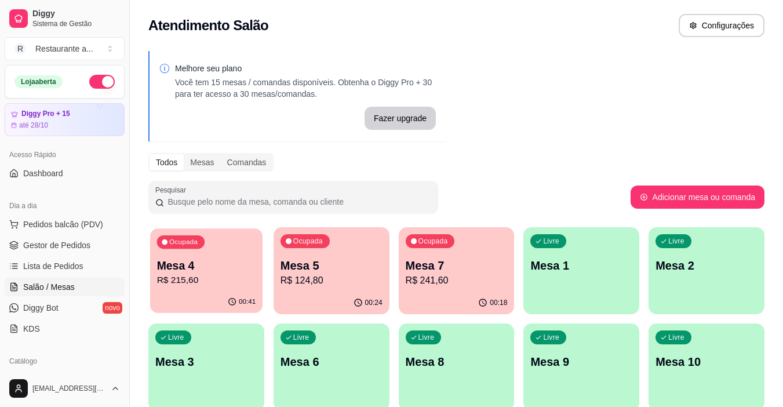
click at [189, 277] on p "R$ 215,60" at bounding box center [206, 280] width 99 height 13
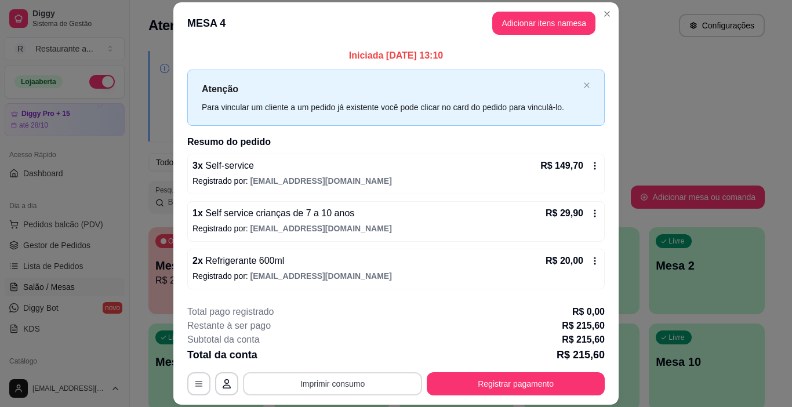
click at [352, 384] on button "Imprimir consumo" at bounding box center [332, 383] width 179 height 23
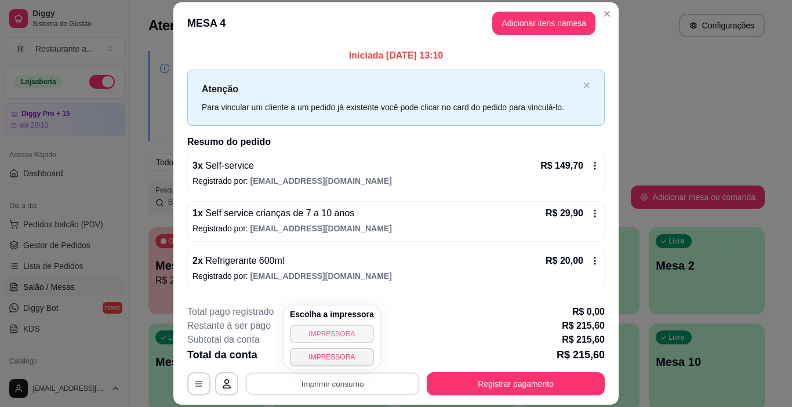
click at [343, 333] on button "IMPRESSORA" at bounding box center [332, 334] width 84 height 19
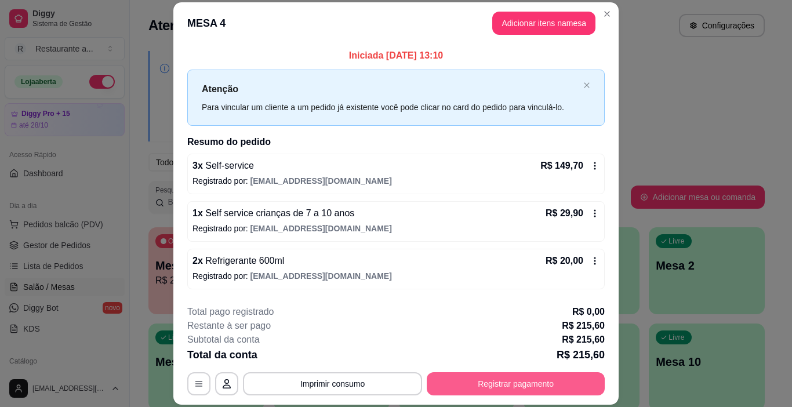
click at [497, 377] on button "Registrar pagamento" at bounding box center [516, 383] width 178 height 23
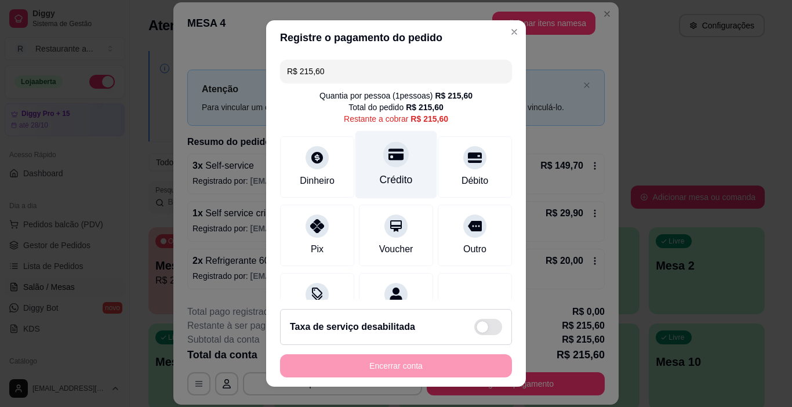
click at [381, 169] on div "Crédito" at bounding box center [396, 165] width 82 height 68
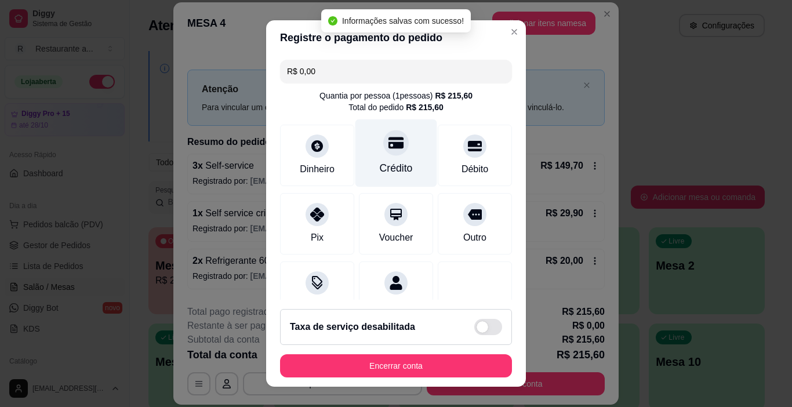
type input "R$ 0,00"
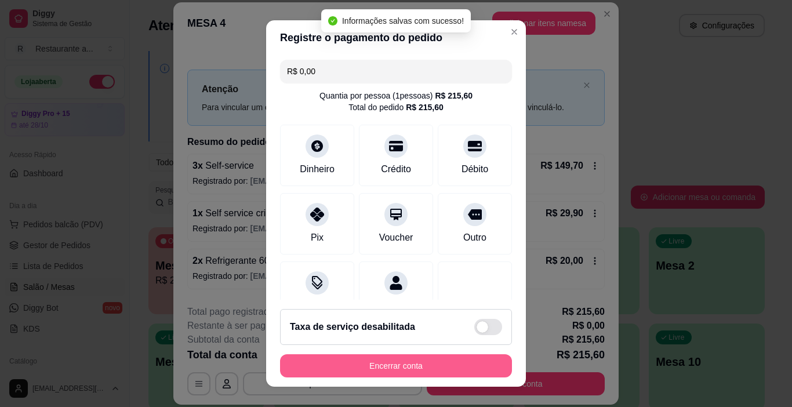
click at [383, 366] on button "Encerrar conta" at bounding box center [396, 365] width 232 height 23
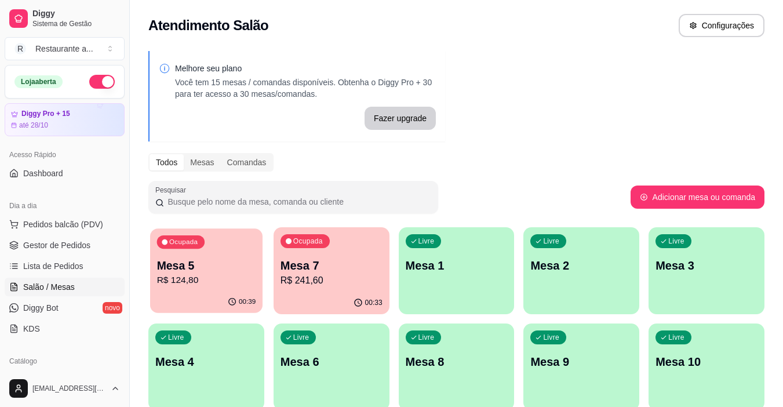
click at [212, 271] on p "Mesa 5" at bounding box center [206, 266] width 99 height 16
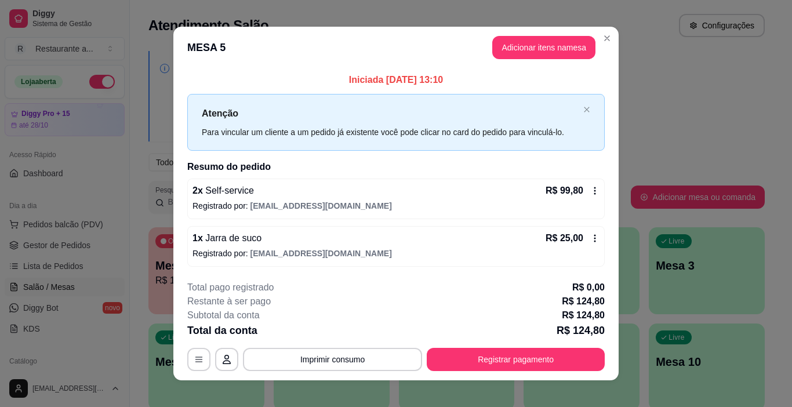
scroll to position [10, 0]
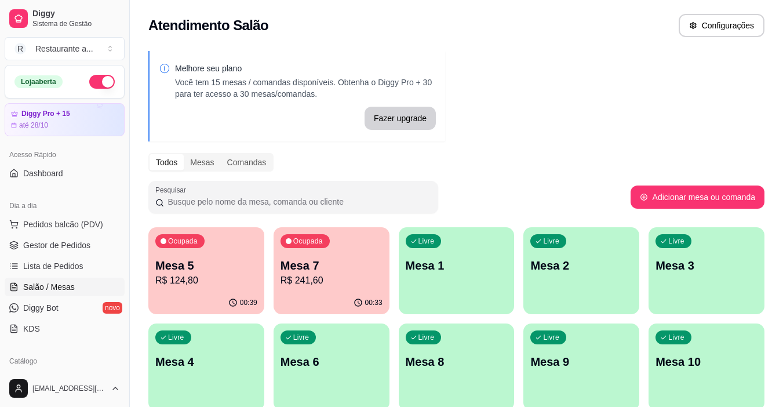
click at [352, 281] on p "R$ 241,60" at bounding box center [332, 281] width 102 height 14
click at [563, 281] on div "Livre Mesa 2" at bounding box center [582, 263] width 116 height 73
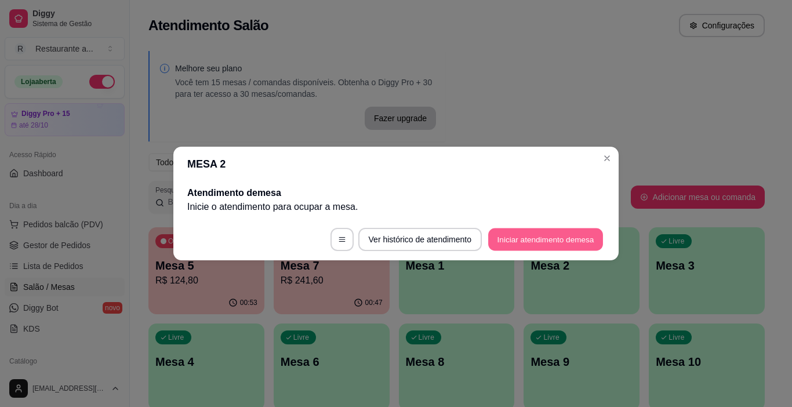
click at [519, 235] on button "Iniciar atendimento de mesa" at bounding box center [545, 239] width 115 height 23
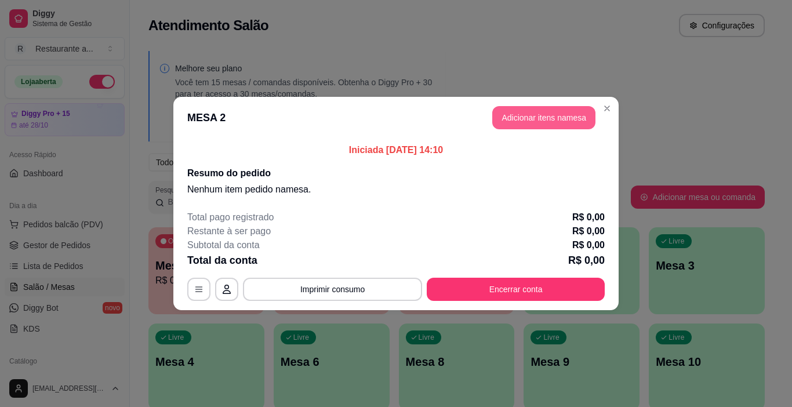
click at [543, 114] on button "Adicionar itens na mesa" at bounding box center [543, 117] width 103 height 23
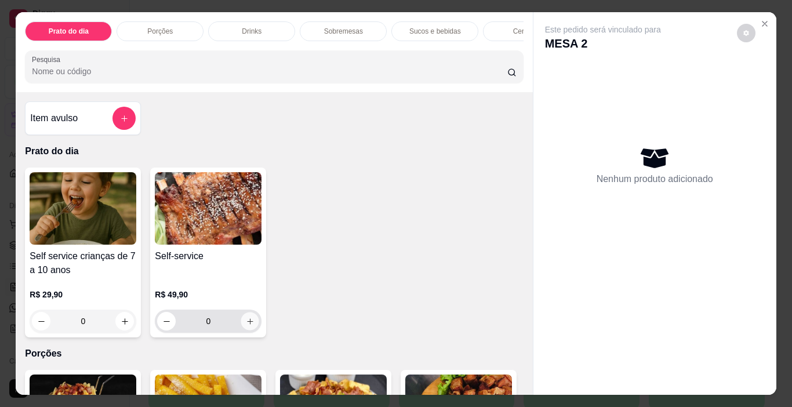
click at [250, 323] on button "increase-product-quantity" at bounding box center [250, 321] width 18 height 18
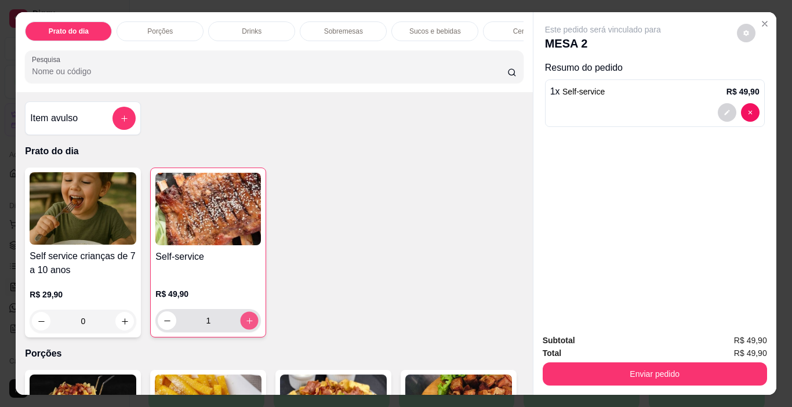
click at [250, 323] on button "increase-product-quantity" at bounding box center [250, 321] width 18 height 18
type input "2"
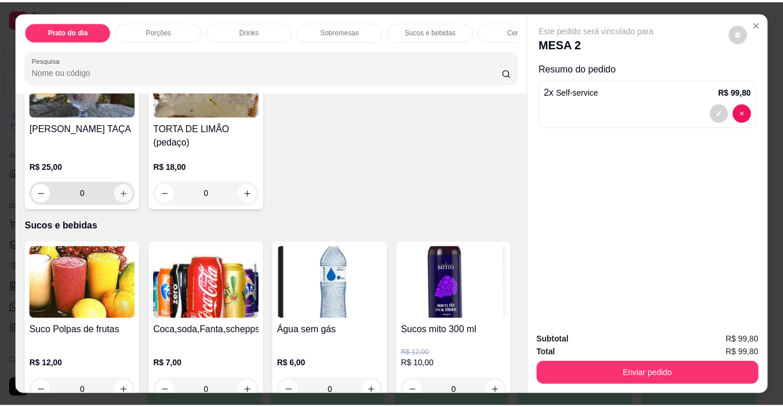
scroll to position [1275, 0]
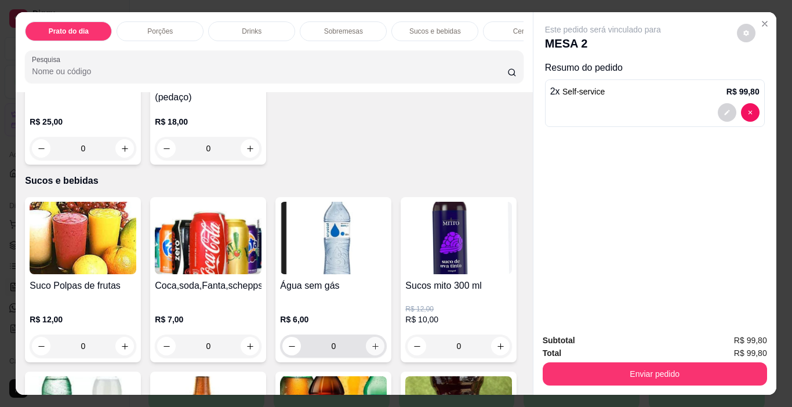
click at [371, 342] on icon "increase-product-quantity" at bounding box center [375, 346] width 9 height 9
type input "1"
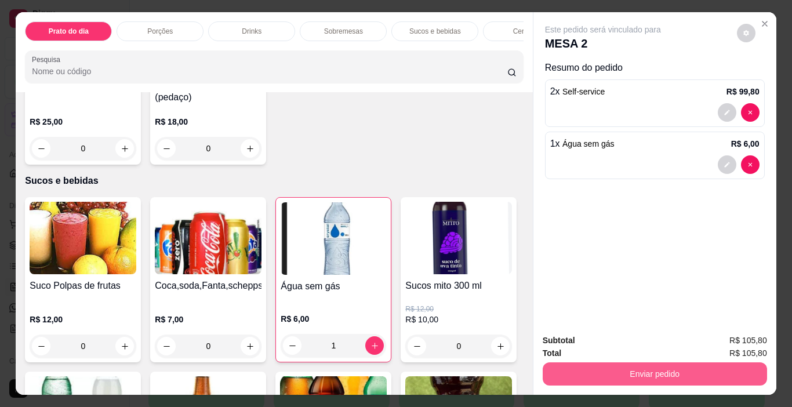
click at [634, 368] on button "Enviar pedido" at bounding box center [655, 373] width 224 height 23
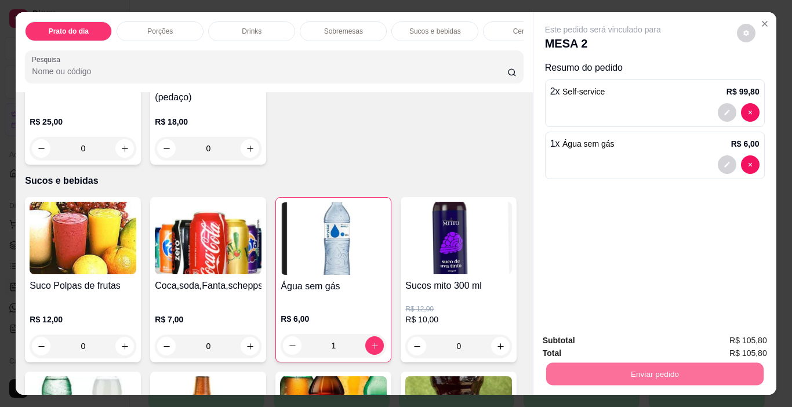
click at [733, 335] on button "Enviar pedido" at bounding box center [737, 340] width 64 height 21
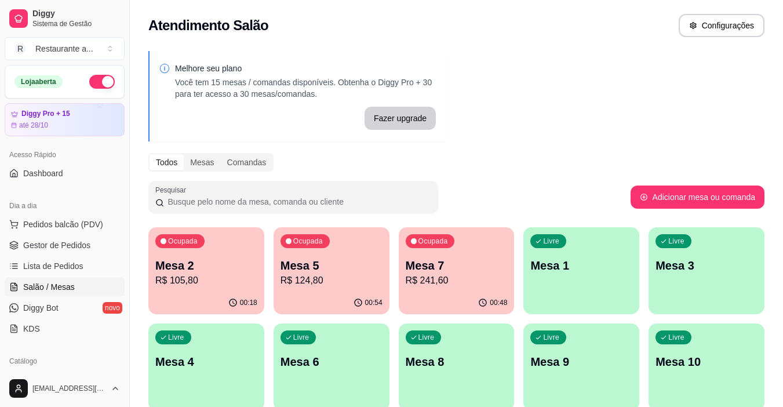
click at [472, 280] on p "R$ 241,60" at bounding box center [457, 281] width 102 height 14
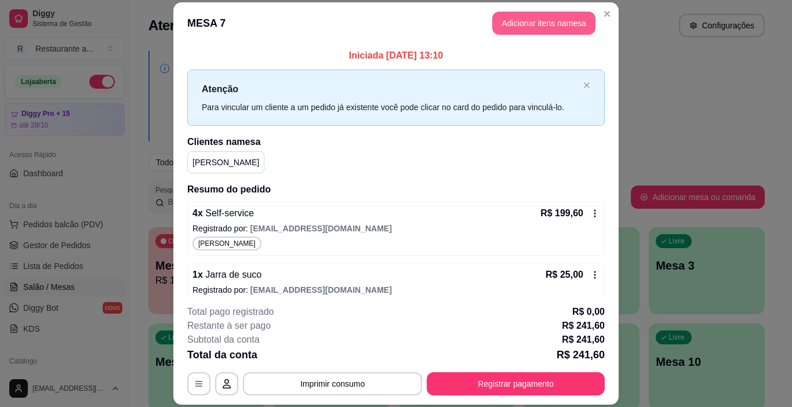
click at [537, 24] on button "Adicionar itens na mesa" at bounding box center [543, 23] width 103 height 23
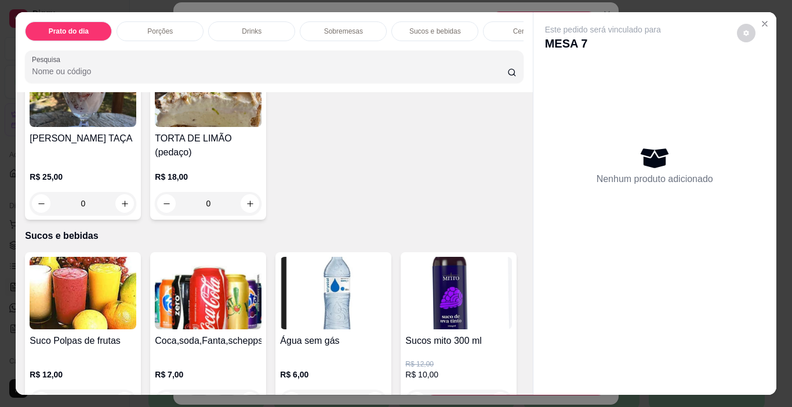
scroll to position [1217, 0]
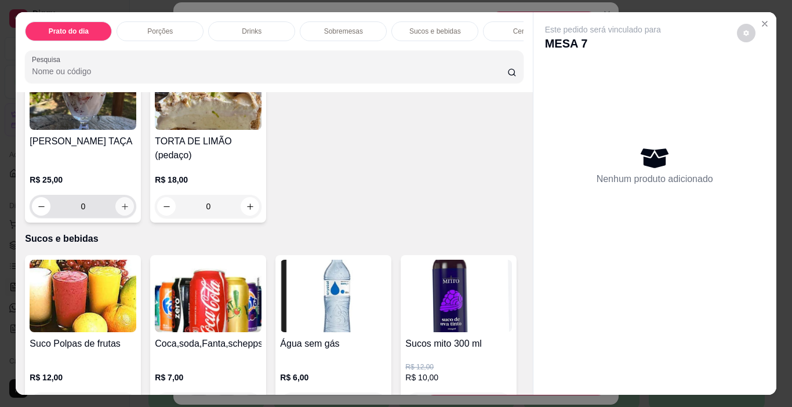
click at [129, 202] on icon "increase-product-quantity" at bounding box center [125, 206] width 9 height 9
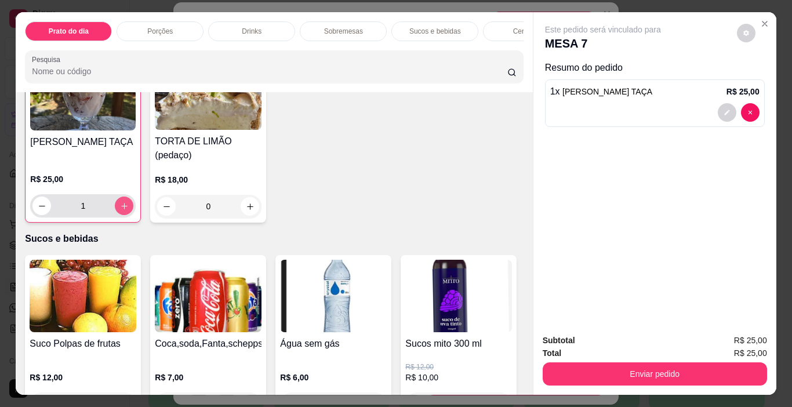
click at [129, 202] on icon "increase-product-quantity" at bounding box center [124, 206] width 9 height 9
type input "2"
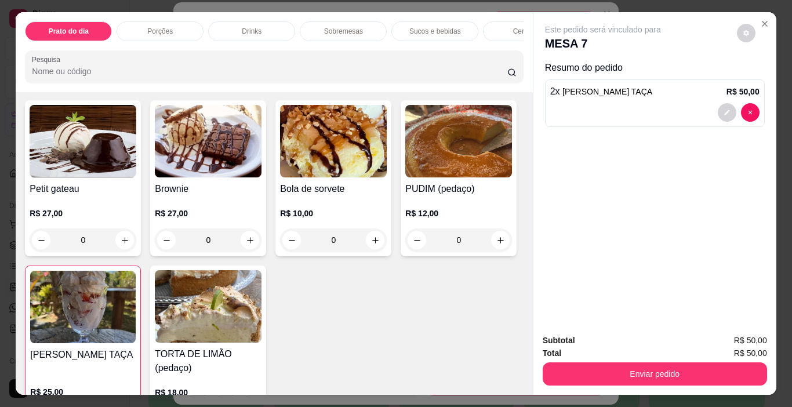
scroll to position [986, 0]
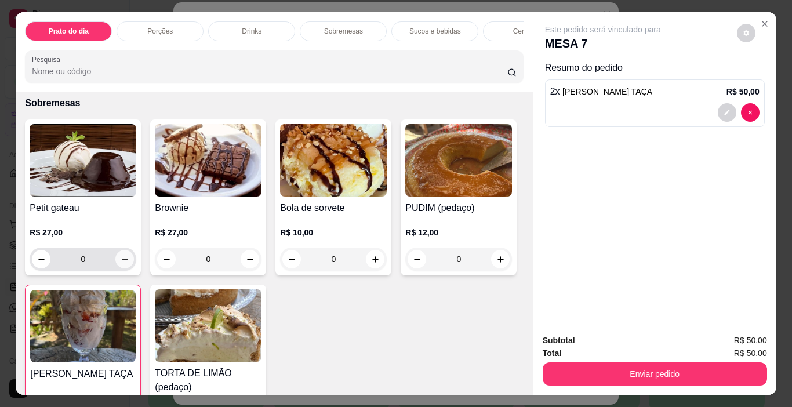
click at [122, 256] on icon "increase-product-quantity" at bounding box center [125, 259] width 6 height 6
type input "1"
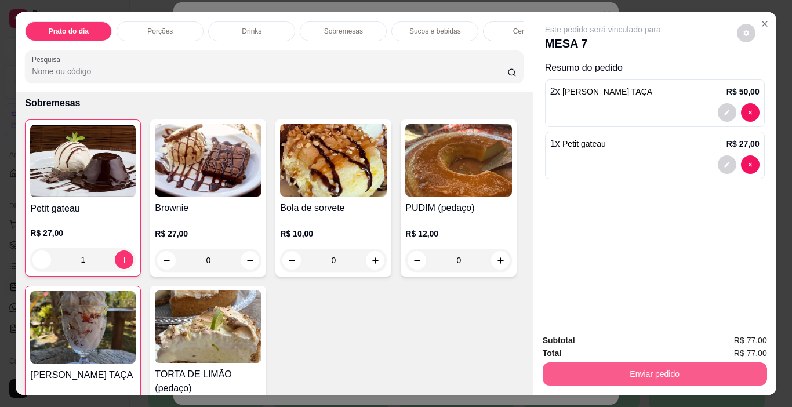
click at [659, 365] on button "Enviar pedido" at bounding box center [655, 373] width 224 height 23
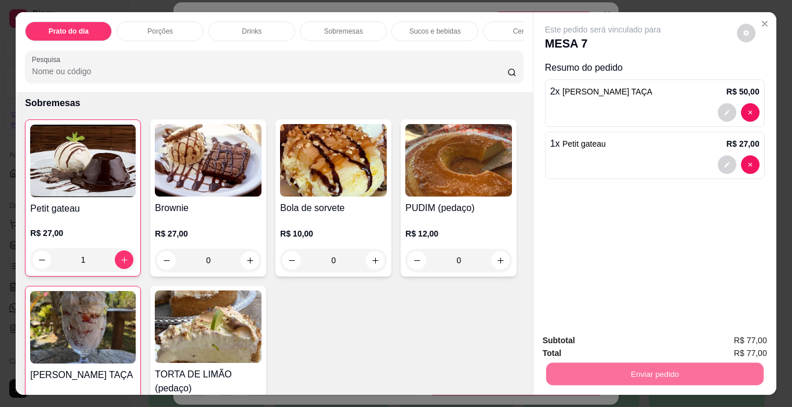
click at [724, 336] on button "Enviar pedido" at bounding box center [737, 340] width 64 height 21
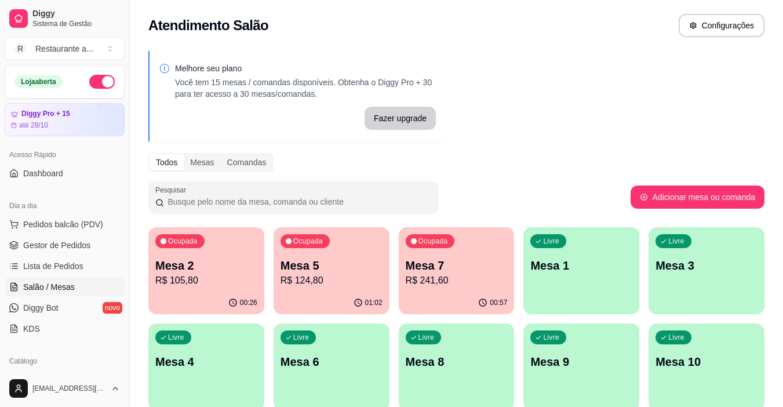
click at [331, 277] on p "R$ 124,80" at bounding box center [332, 281] width 102 height 14
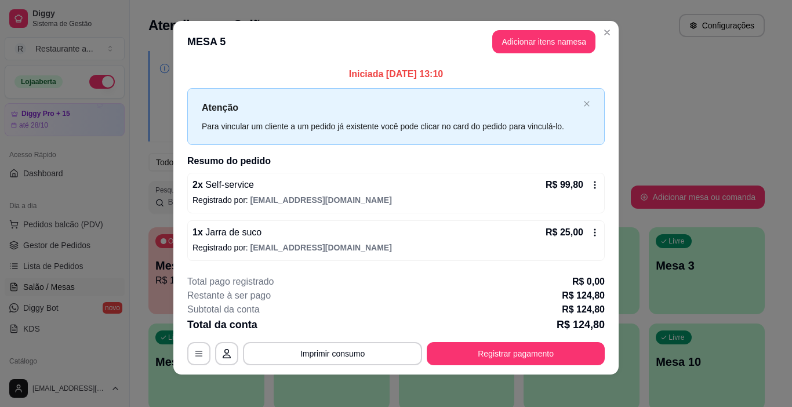
scroll to position [10, 0]
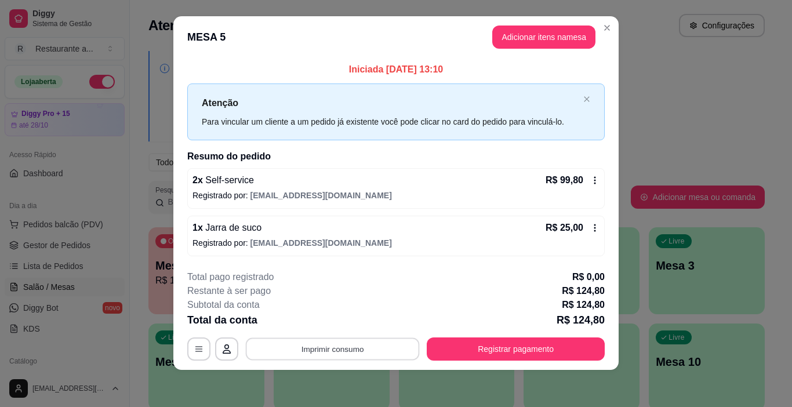
click at [340, 350] on button "Imprimir consumo" at bounding box center [333, 348] width 174 height 23
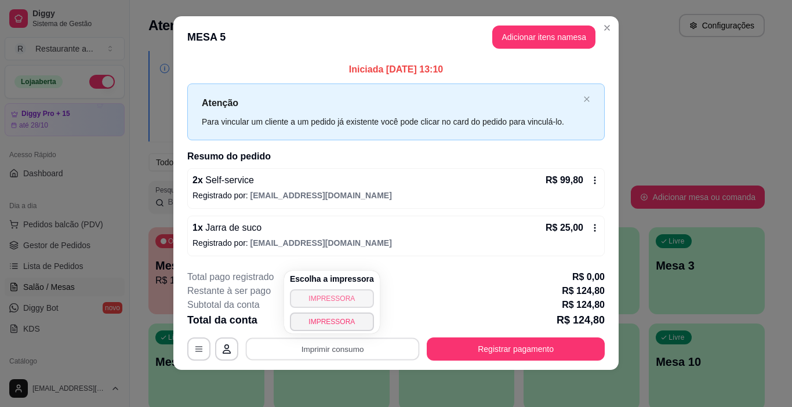
click at [341, 296] on button "IMPRESSORA" at bounding box center [332, 298] width 84 height 19
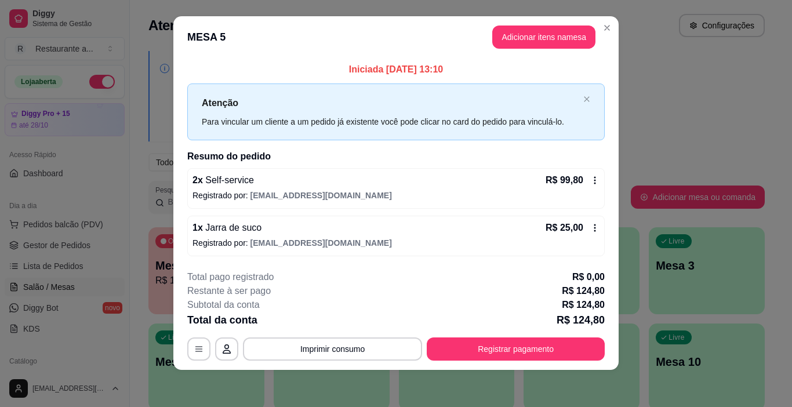
click at [504, 335] on div "**********" at bounding box center [395, 315] width 417 height 90
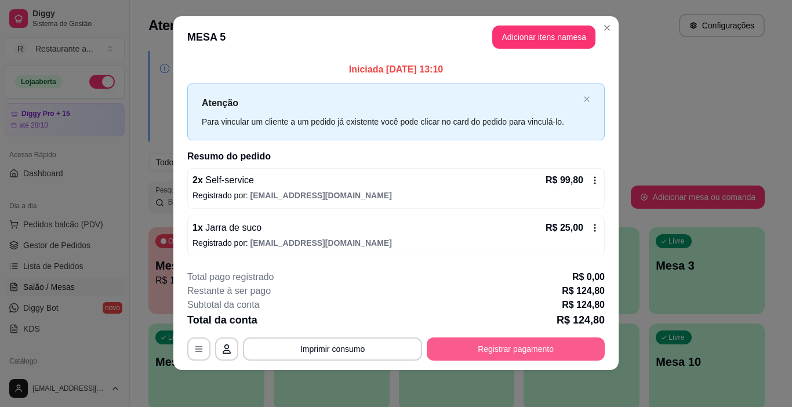
click at [504, 343] on button "Registrar pagamento" at bounding box center [516, 348] width 178 height 23
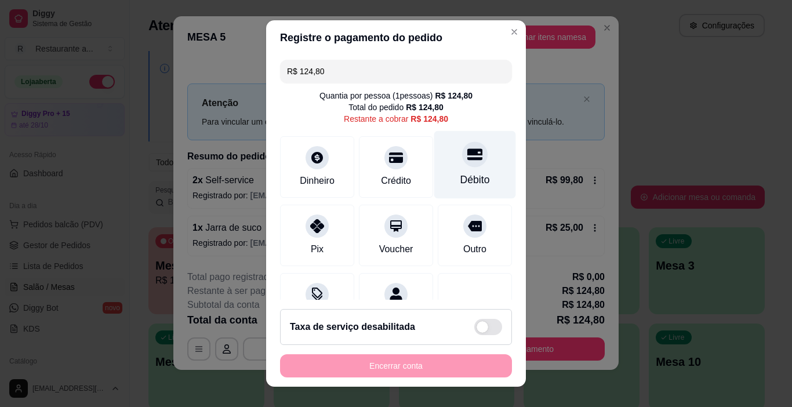
click at [465, 166] on div "Débito" at bounding box center [475, 165] width 82 height 68
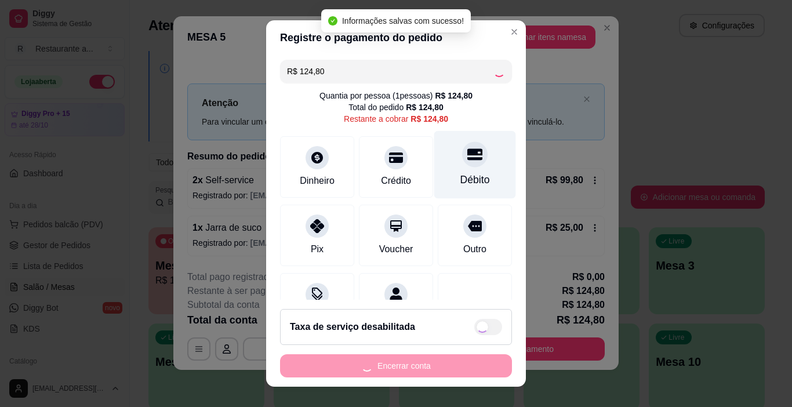
type input "R$ 0,00"
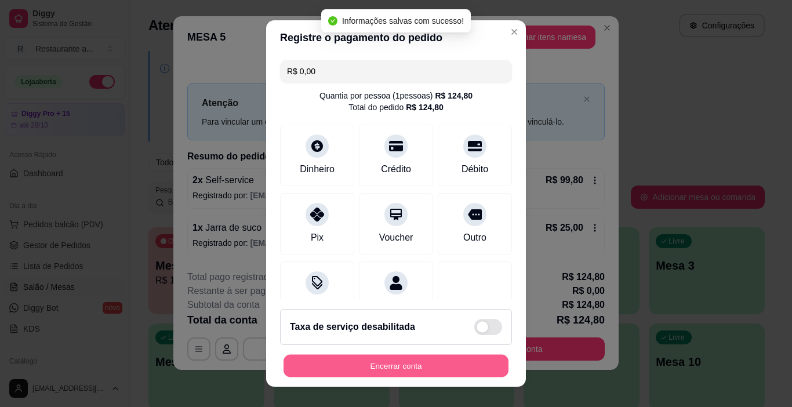
click at [387, 362] on button "Encerrar conta" at bounding box center [395, 366] width 225 height 23
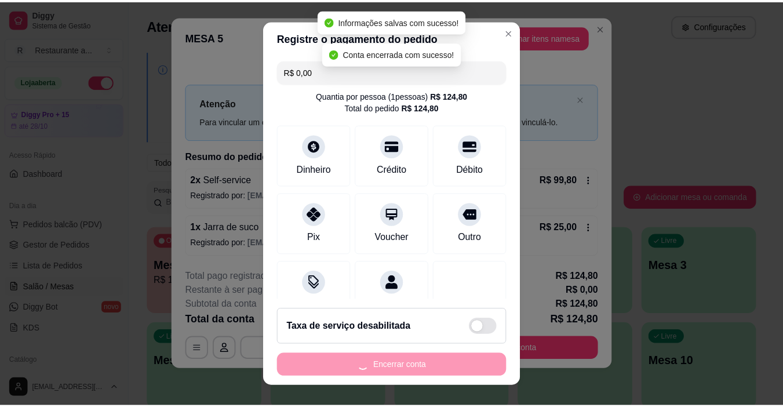
scroll to position [0, 0]
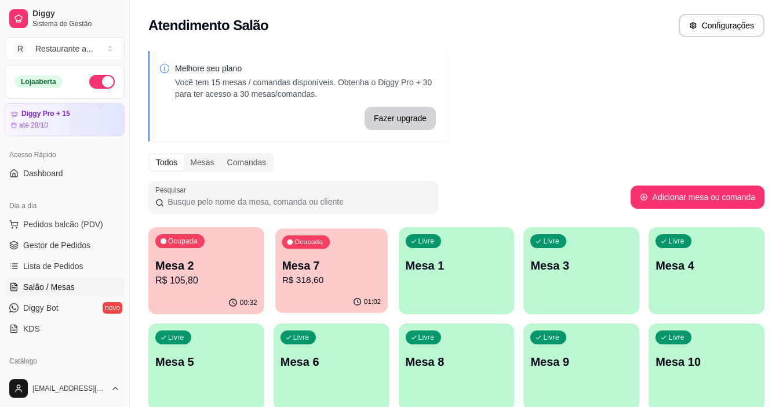
click at [336, 278] on p "R$ 318,60" at bounding box center [331, 280] width 99 height 13
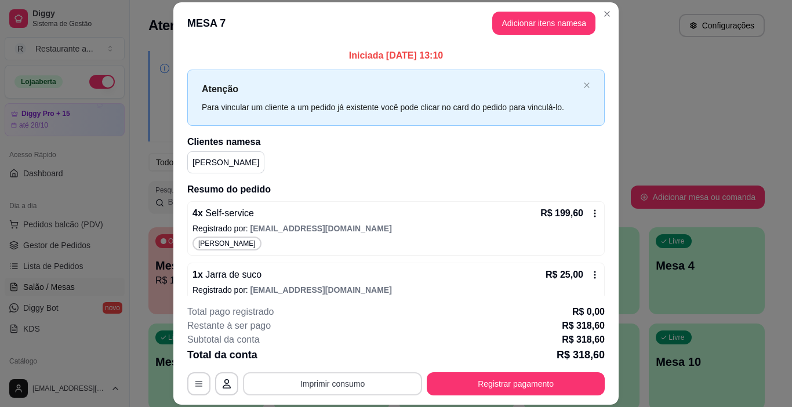
click at [325, 387] on button "Imprimir consumo" at bounding box center [332, 383] width 179 height 23
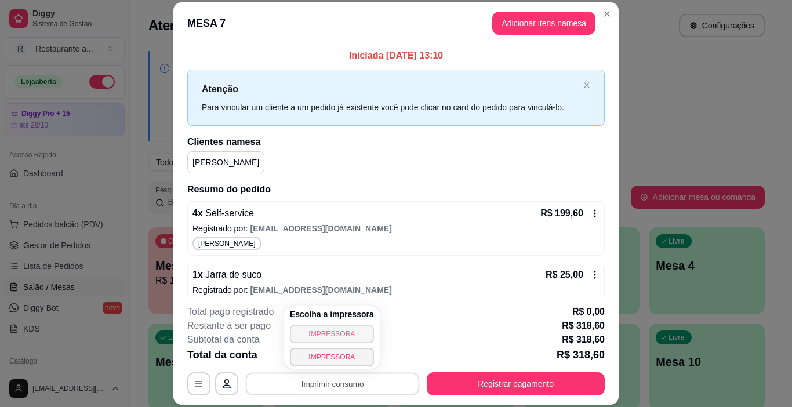
click at [327, 333] on button "IMPRESSORA" at bounding box center [332, 334] width 84 height 19
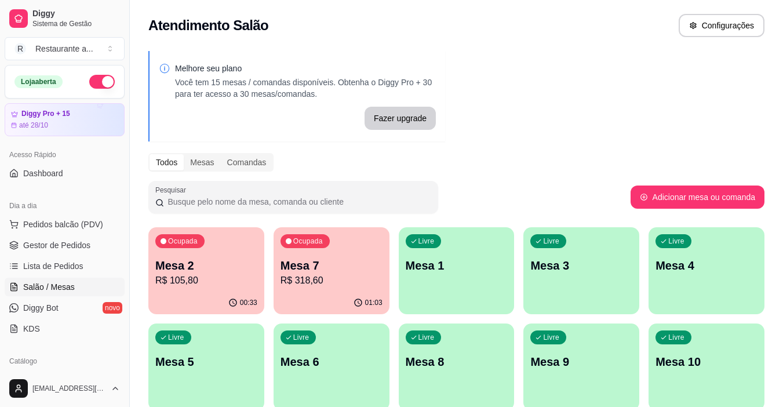
click at [211, 274] on p "R$ 105,80" at bounding box center [206, 281] width 102 height 14
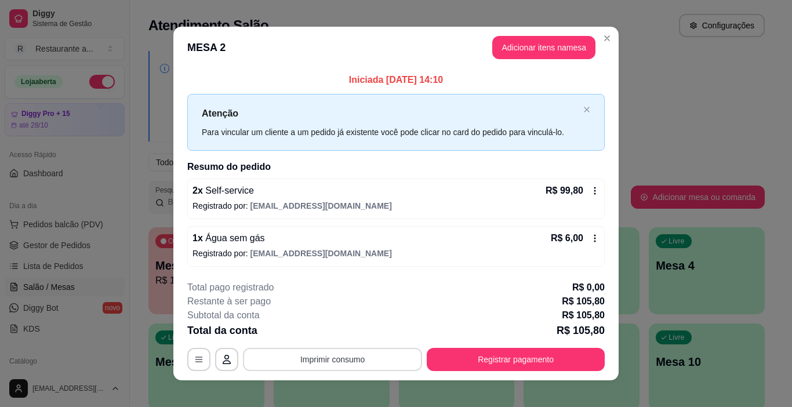
click at [357, 359] on button "Imprimir consumo" at bounding box center [332, 359] width 179 height 23
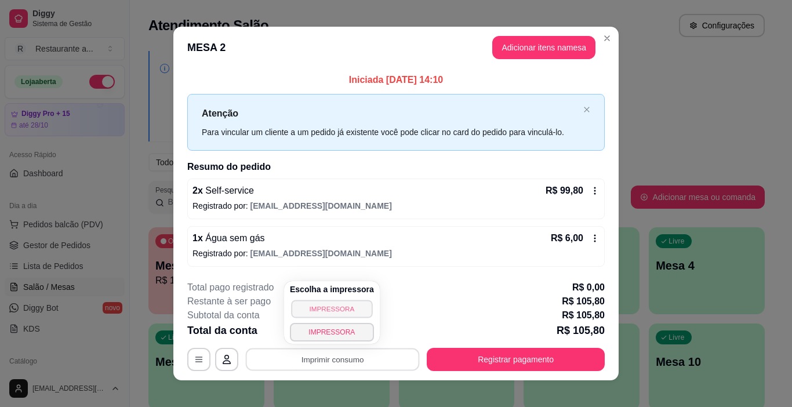
click at [331, 305] on button "IMPRESSORA" at bounding box center [331, 309] width 81 height 18
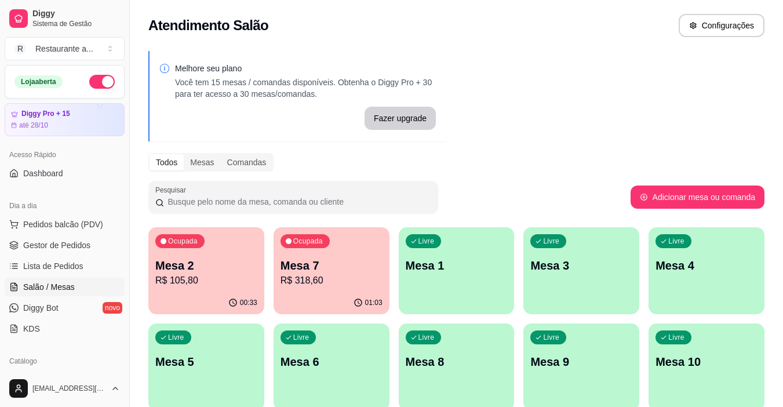
click at [197, 287] on p "R$ 105,80" at bounding box center [206, 281] width 102 height 14
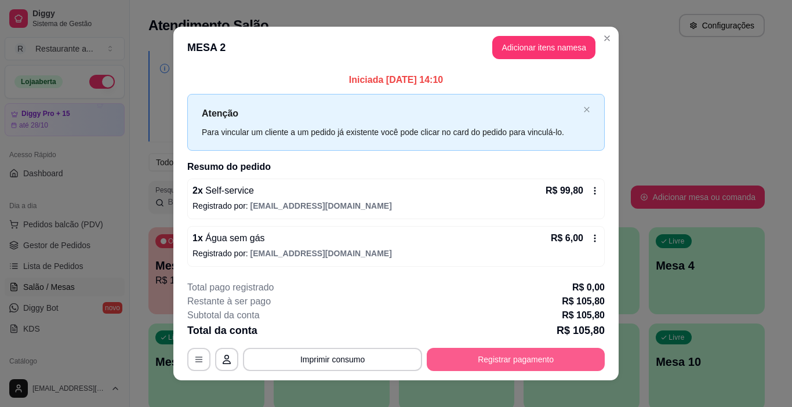
click at [511, 359] on button "Registrar pagamento" at bounding box center [516, 359] width 178 height 23
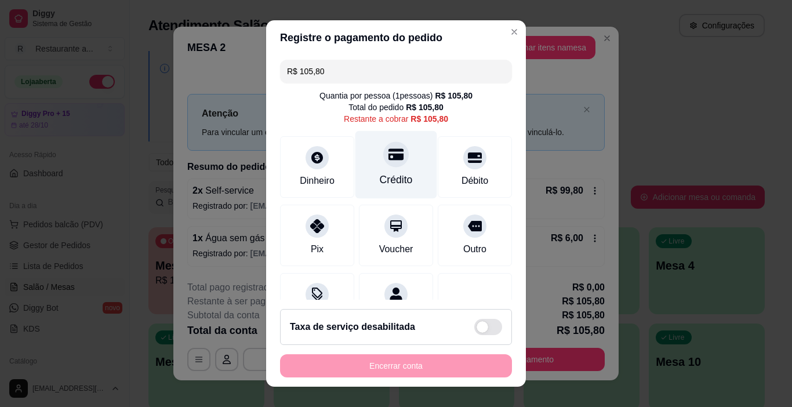
click at [381, 170] on div "Crédito" at bounding box center [396, 165] width 82 height 68
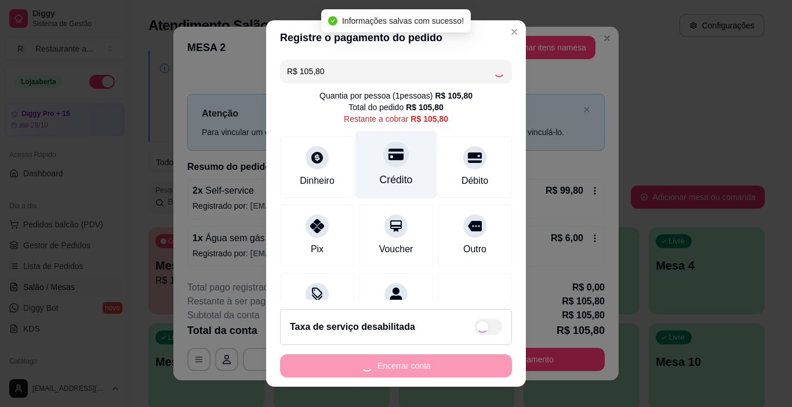
type input "R$ 0,00"
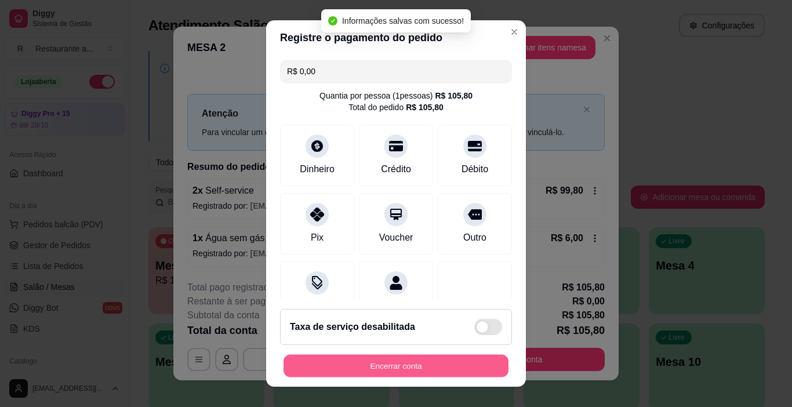
click at [383, 358] on button "Encerrar conta" at bounding box center [395, 366] width 225 height 23
